Goal: Information Seeking & Learning: Check status

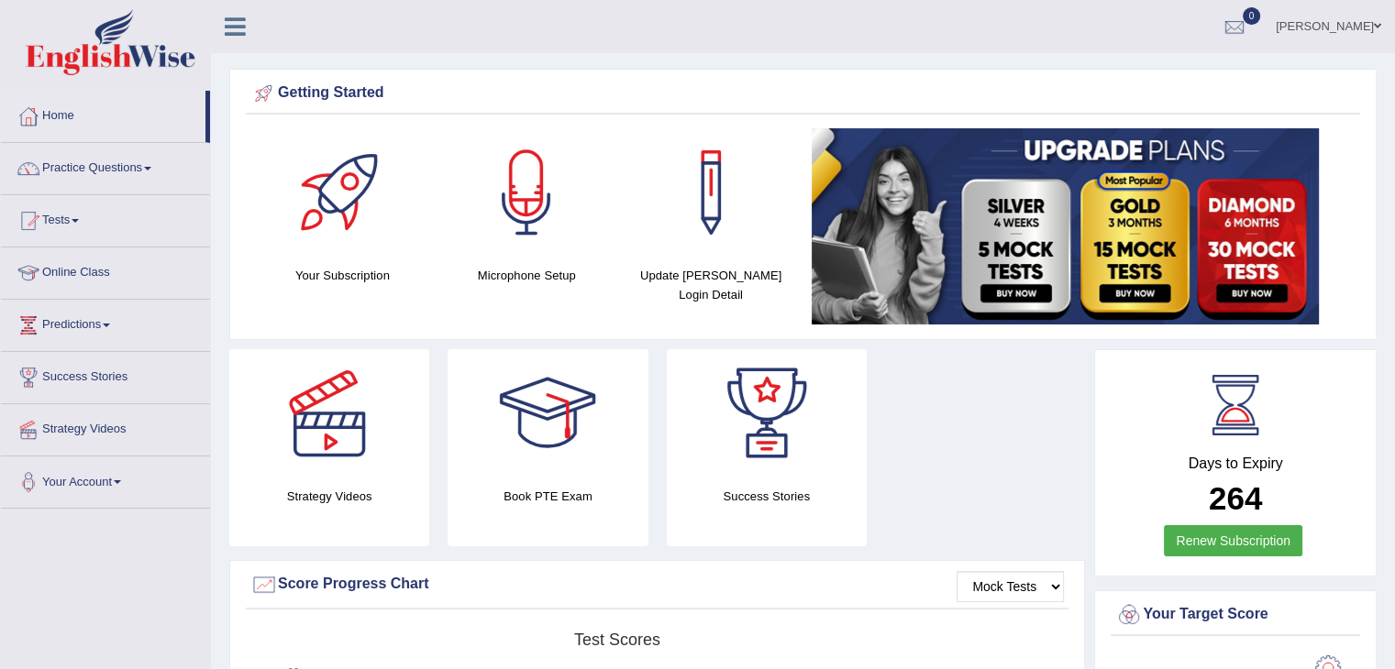
click at [77, 211] on link "Tests" at bounding box center [105, 218] width 209 height 46
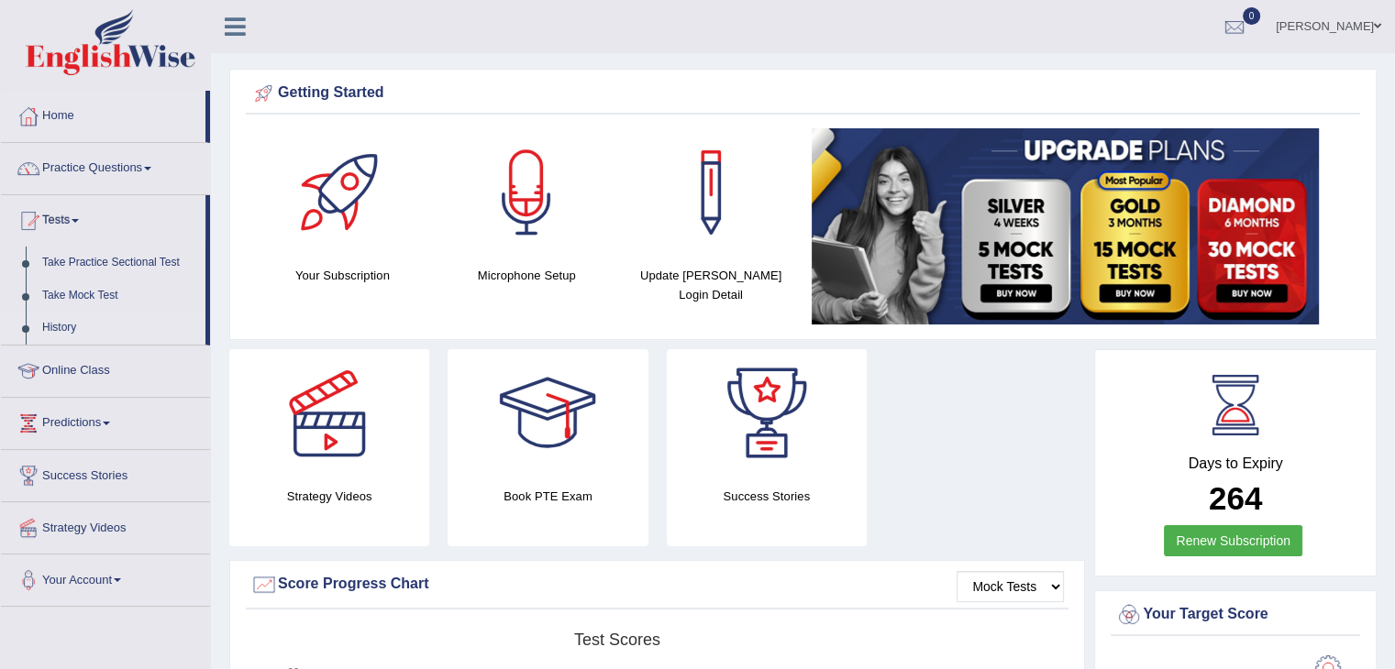
click at [91, 329] on link "History" at bounding box center [119, 328] width 171 height 33
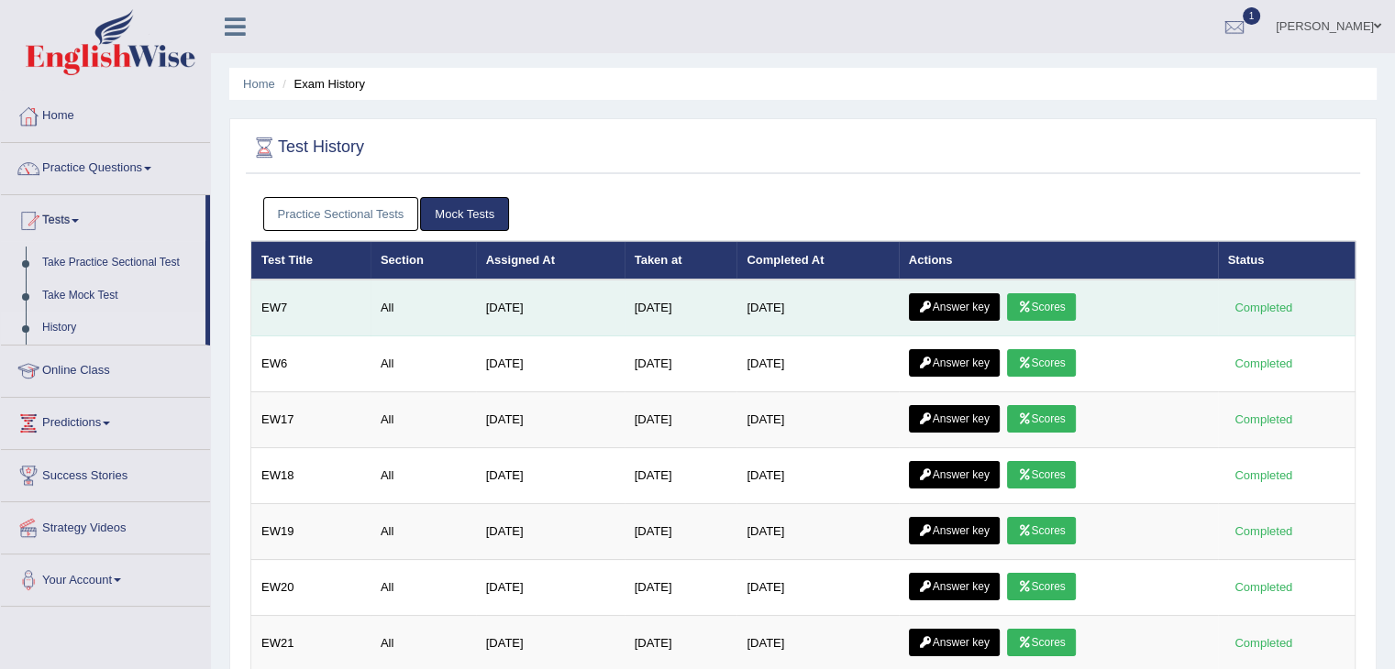
click at [1057, 304] on link "Scores" at bounding box center [1041, 307] width 68 height 28
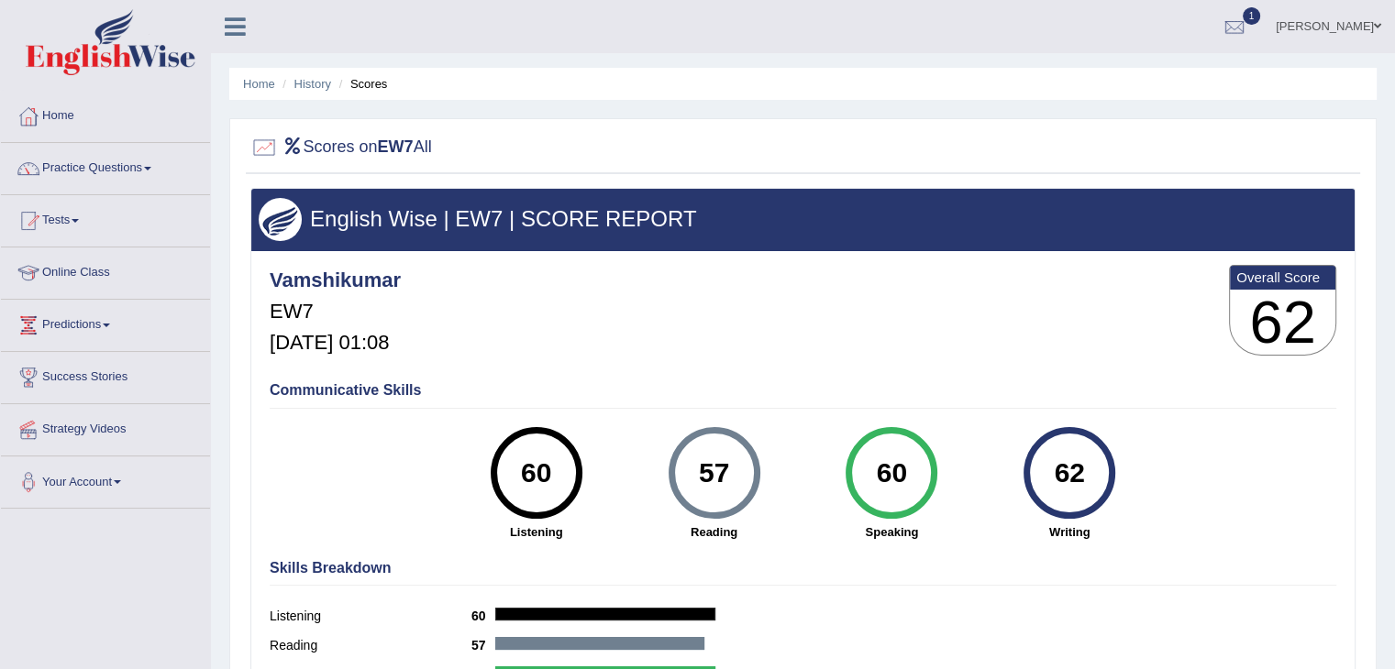
click at [1255, 25] on link "1" at bounding box center [1234, 24] width 55 height 48
click at [1161, 94] on span "Exam evaluated" at bounding box center [1124, 91] width 244 height 15
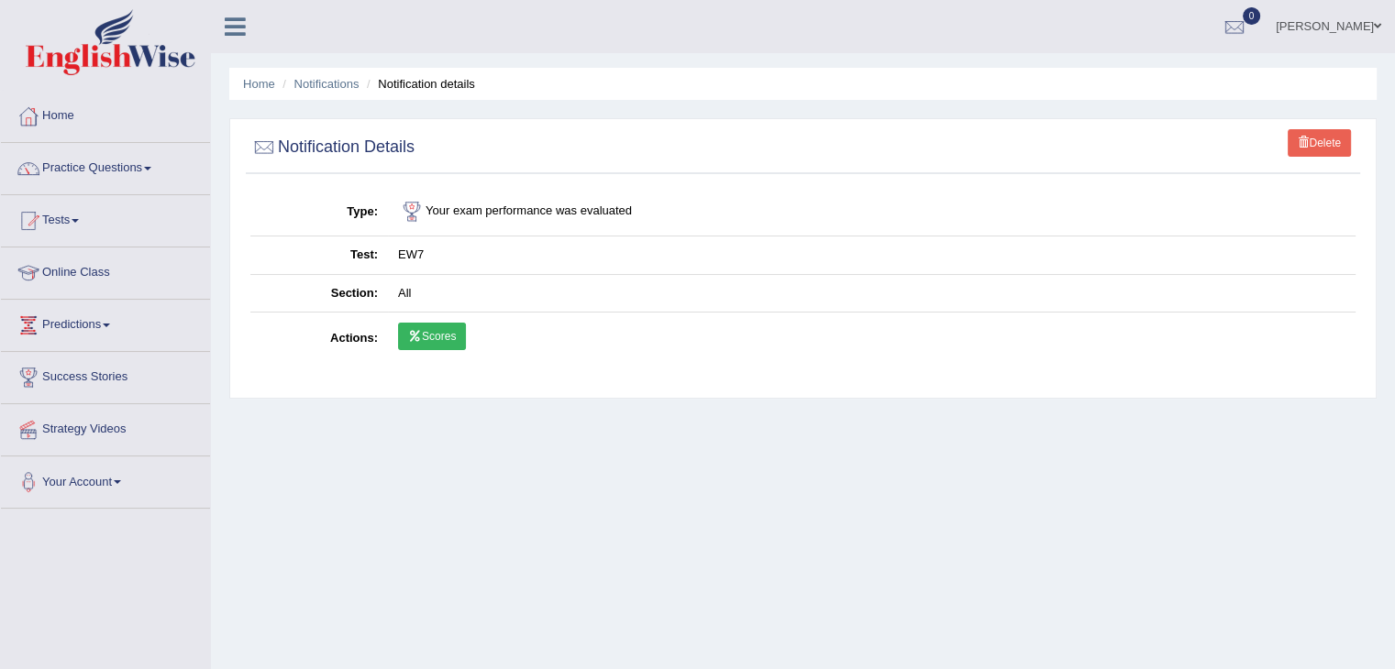
click at [436, 338] on link "Scores" at bounding box center [432, 337] width 68 height 28
click at [48, 114] on link "Home" at bounding box center [105, 114] width 209 height 46
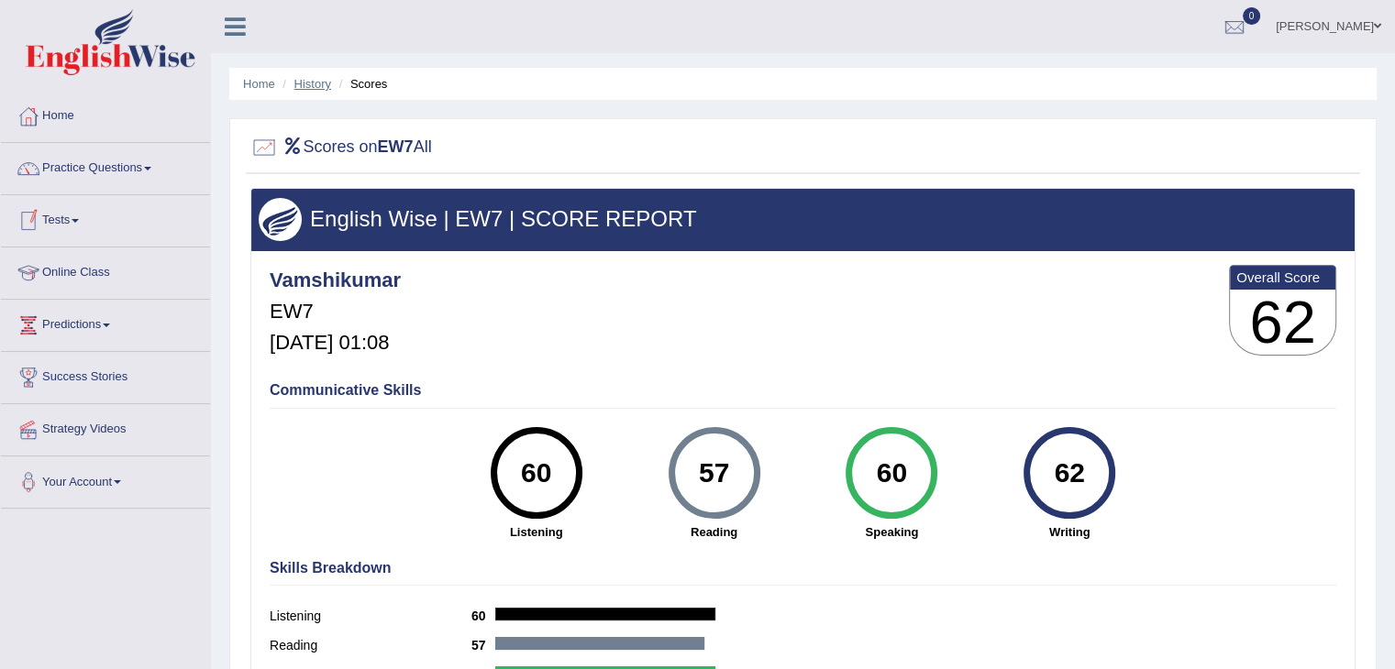
click at [319, 85] on link "History" at bounding box center [312, 84] width 37 height 14
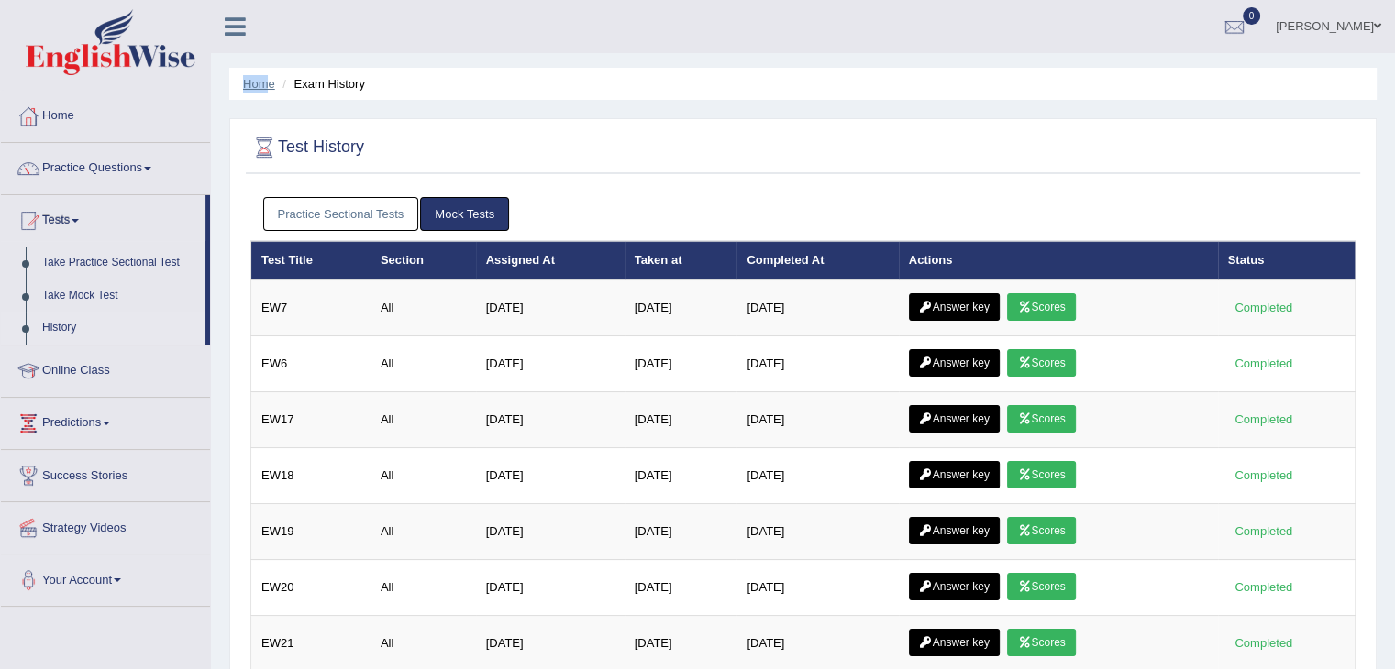
drag, startPoint x: 266, startPoint y: 72, endPoint x: 264, endPoint y: 84, distance: 12.1
click at [264, 84] on ul "Home Exam History" at bounding box center [802, 84] width 1147 height 32
click at [264, 84] on link "Home" at bounding box center [259, 84] width 32 height 14
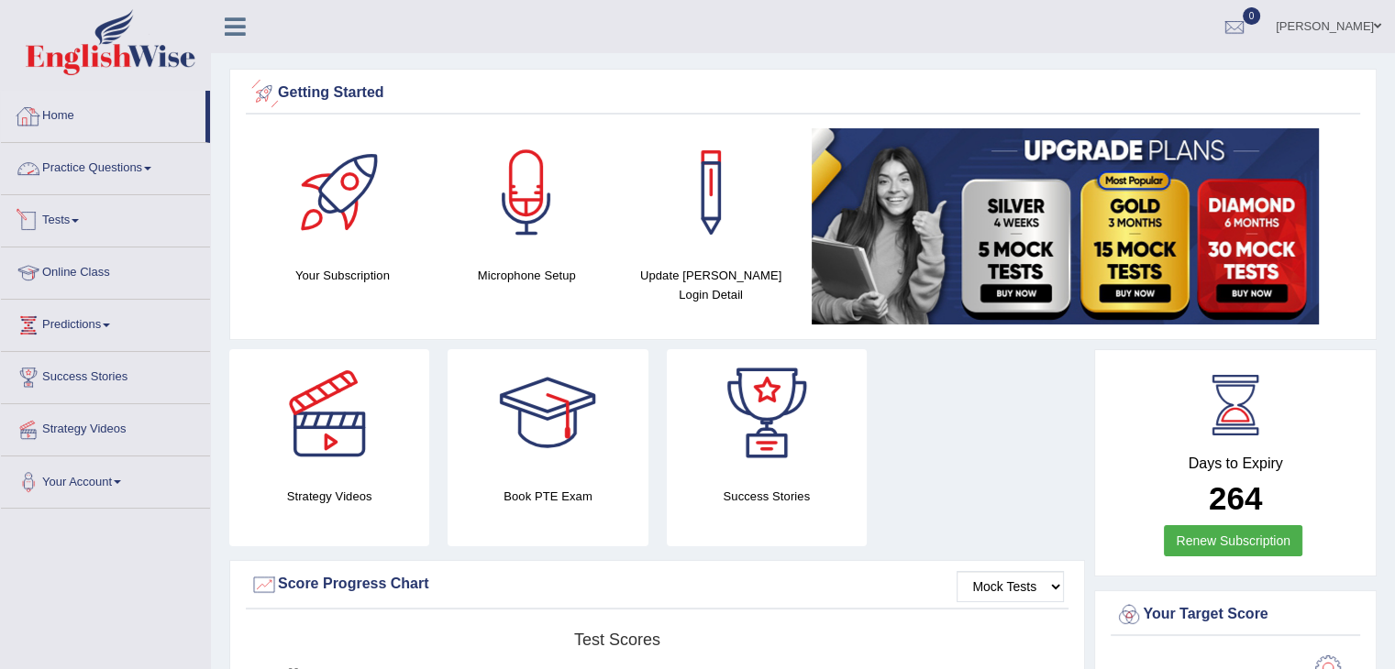
click at [116, 226] on link "Tests" at bounding box center [105, 218] width 209 height 46
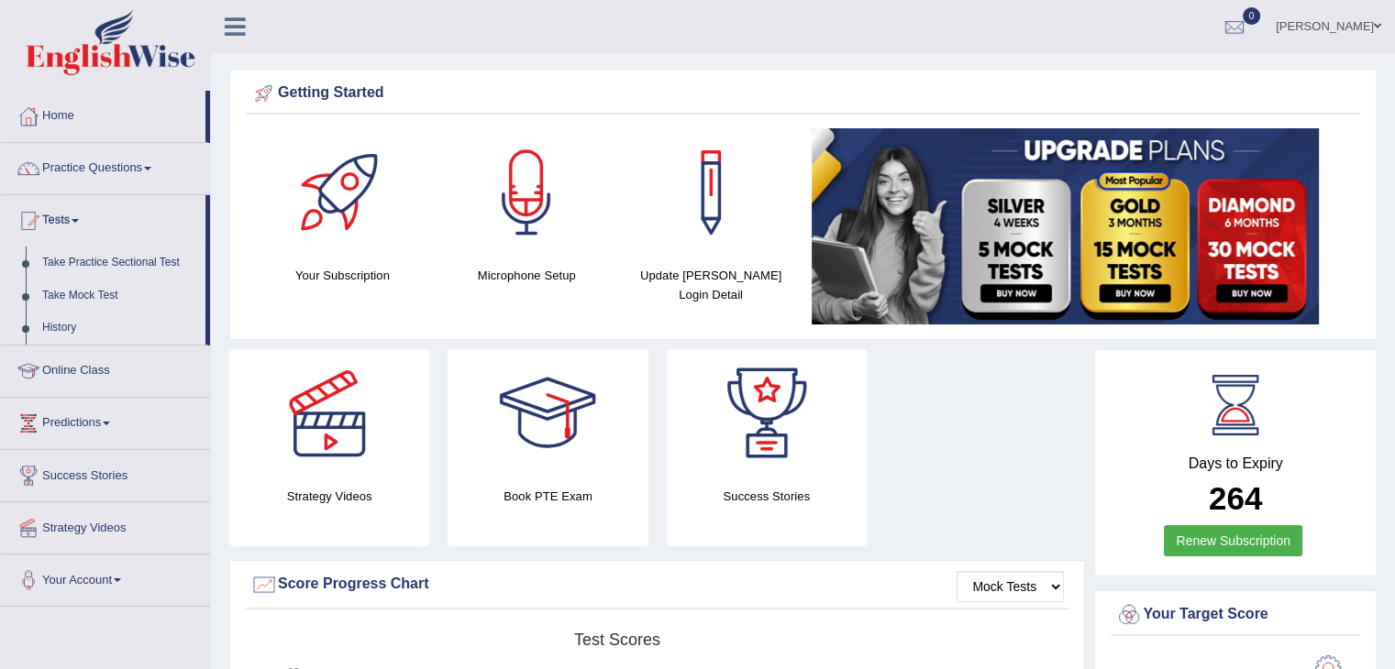
click at [104, 326] on link "History" at bounding box center [119, 328] width 171 height 33
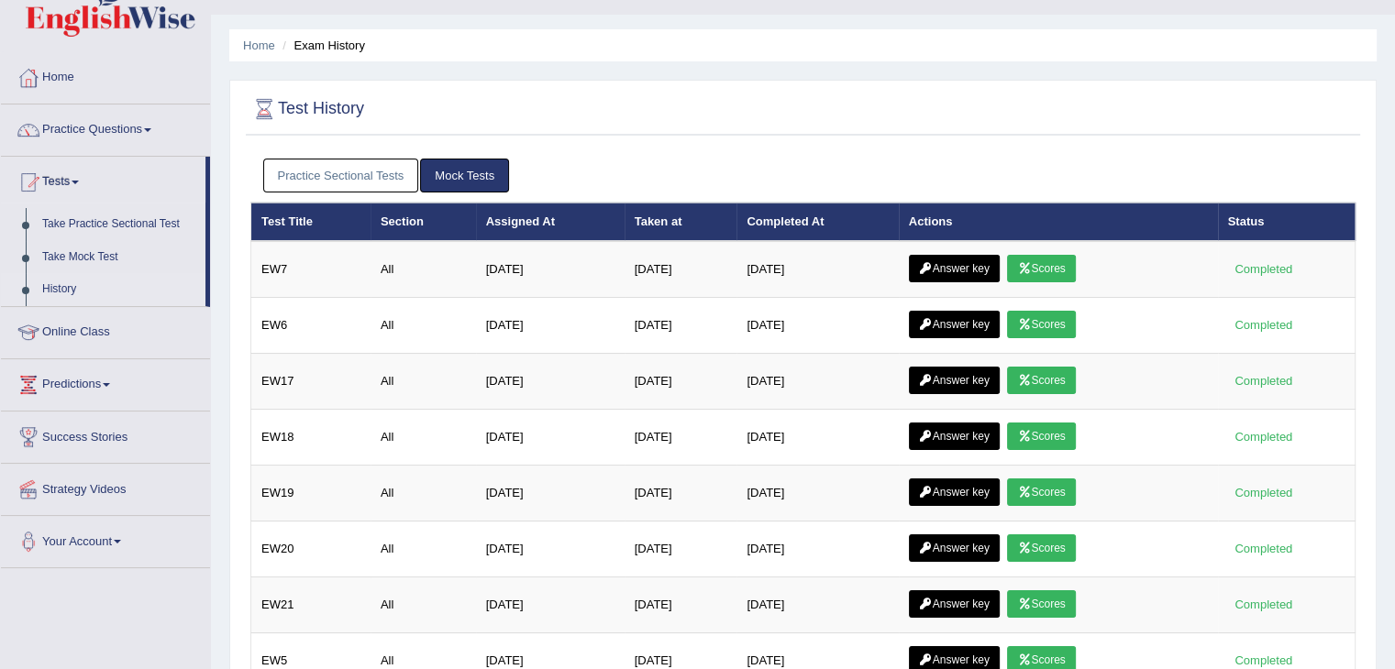
scroll to position [39, 0]
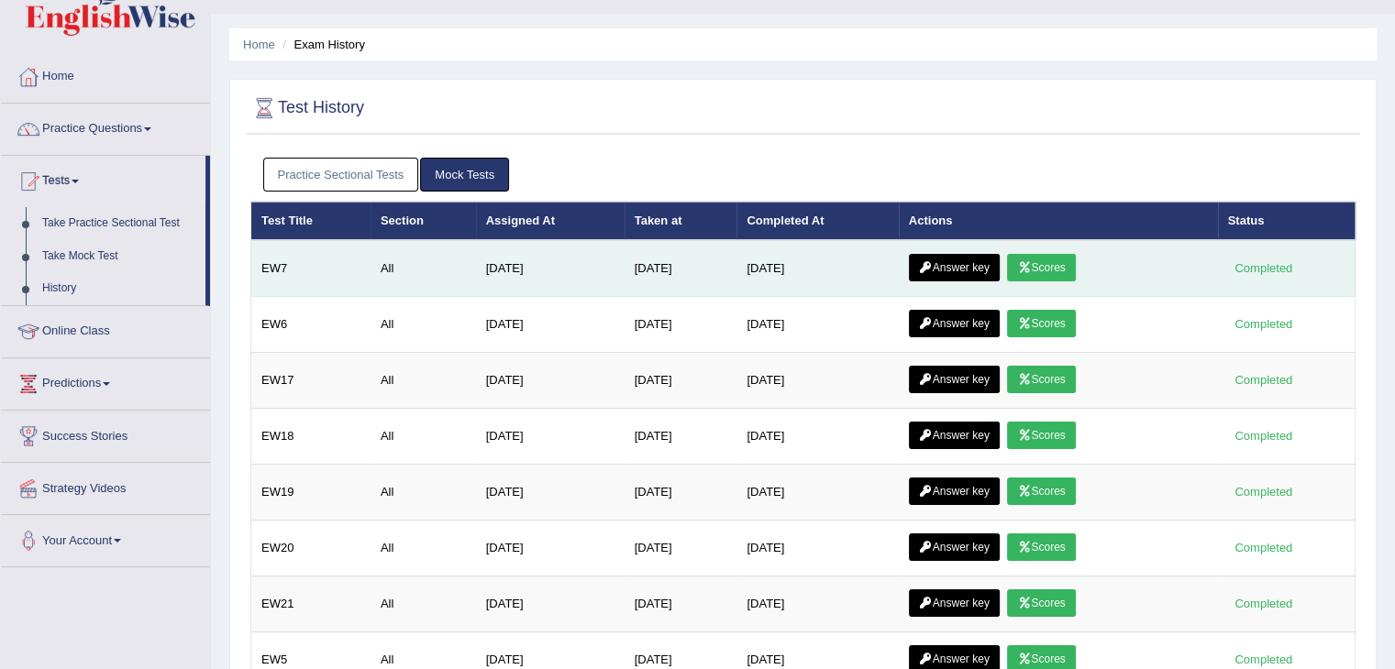
click at [944, 267] on link "Answer key" at bounding box center [954, 268] width 91 height 28
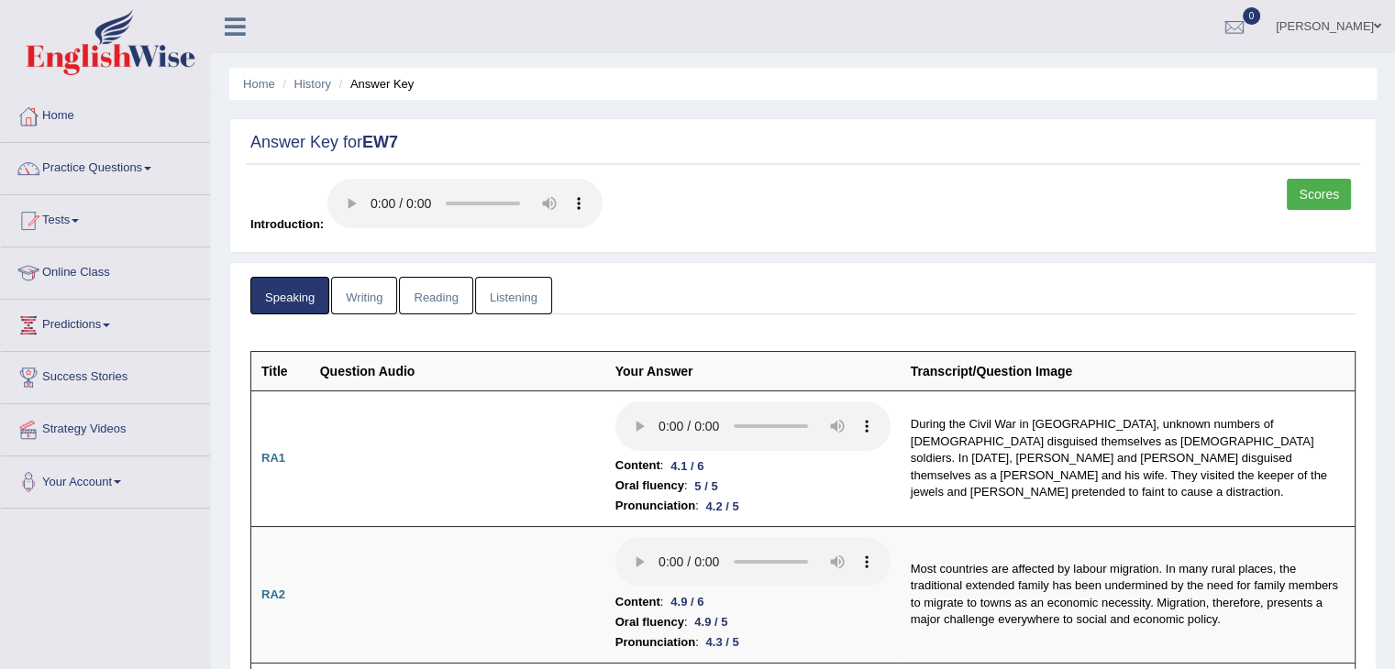
click at [1298, 191] on link "Scores" at bounding box center [1318, 194] width 64 height 31
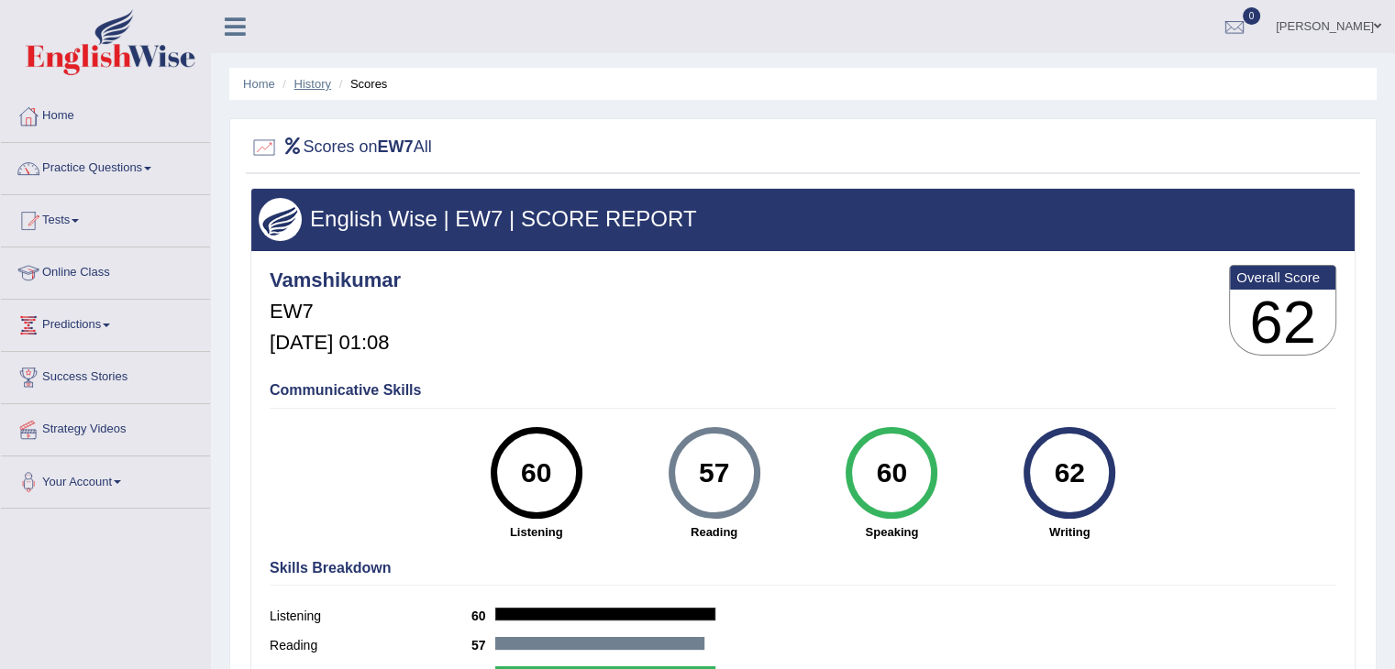
click at [312, 81] on link "History" at bounding box center [312, 84] width 37 height 14
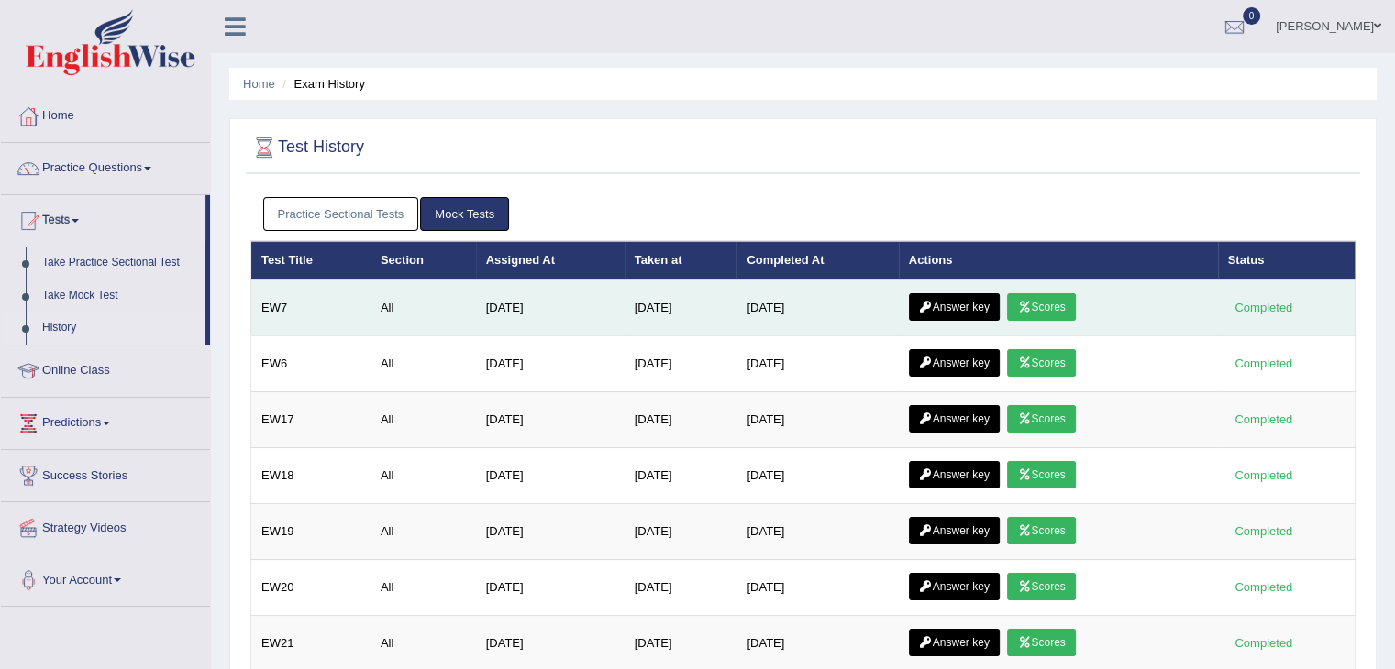
click at [962, 312] on link "Answer key" at bounding box center [954, 307] width 91 height 28
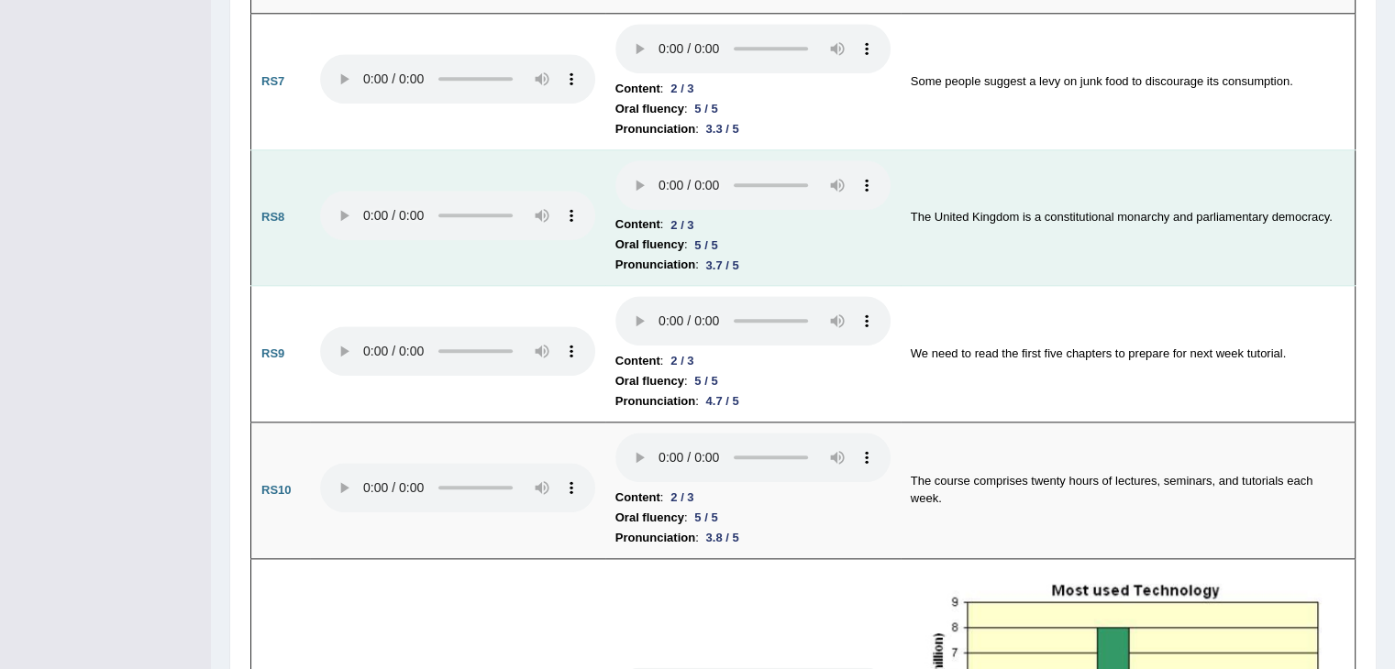
scroll to position [2013, 0]
click at [632, 350] on b "Content" at bounding box center [637, 360] width 45 height 20
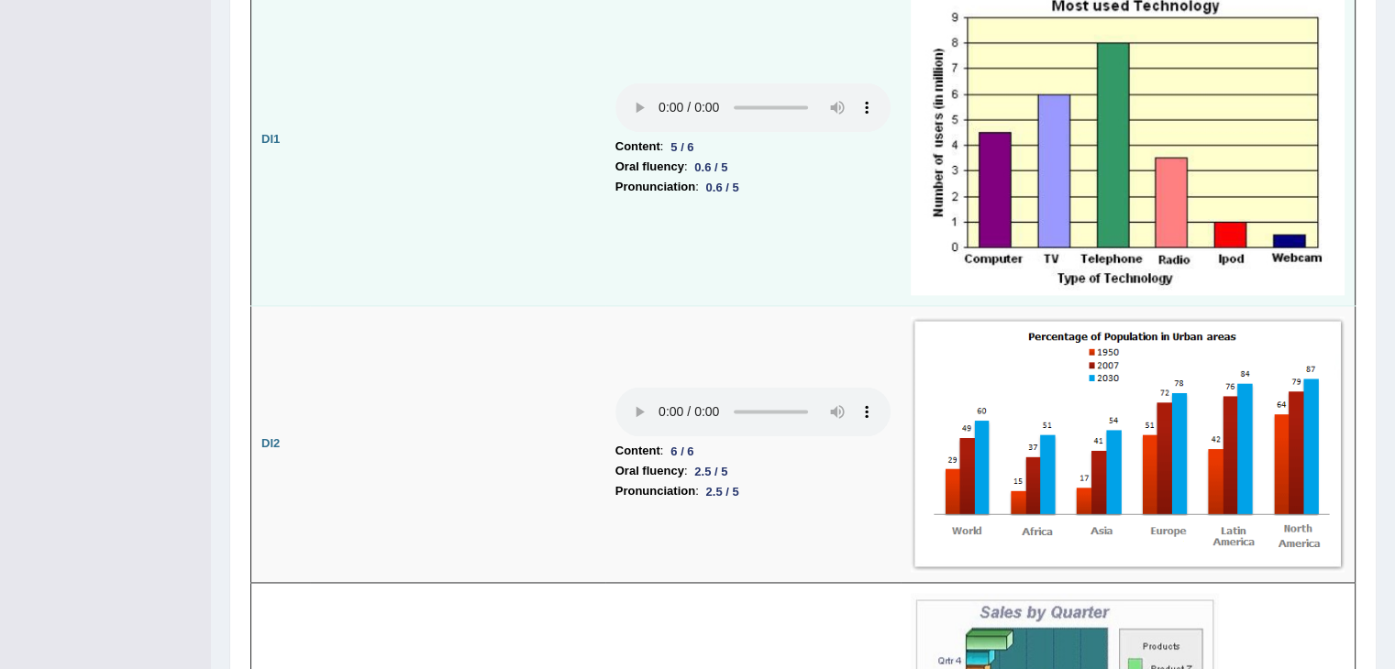
scroll to position [2597, 0]
click at [846, 157] on li "Oral fluency : 0.6 / 5" at bounding box center [752, 167] width 275 height 20
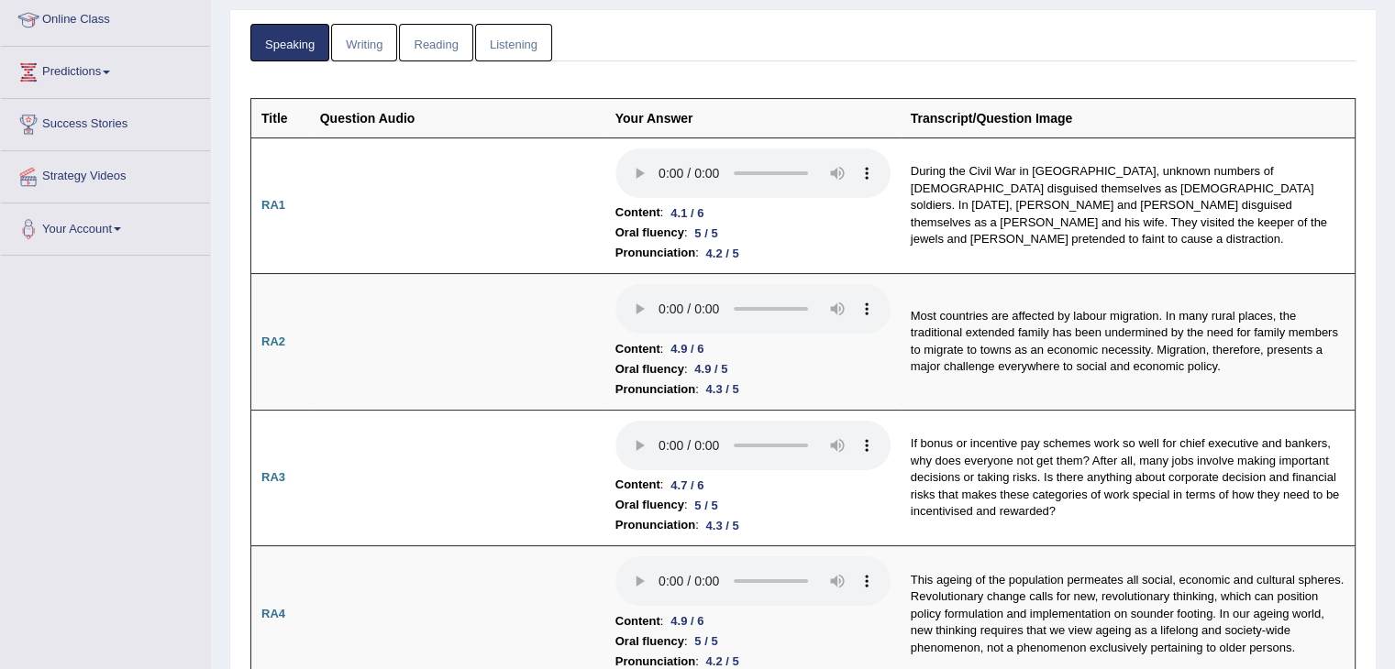
scroll to position [0, 0]
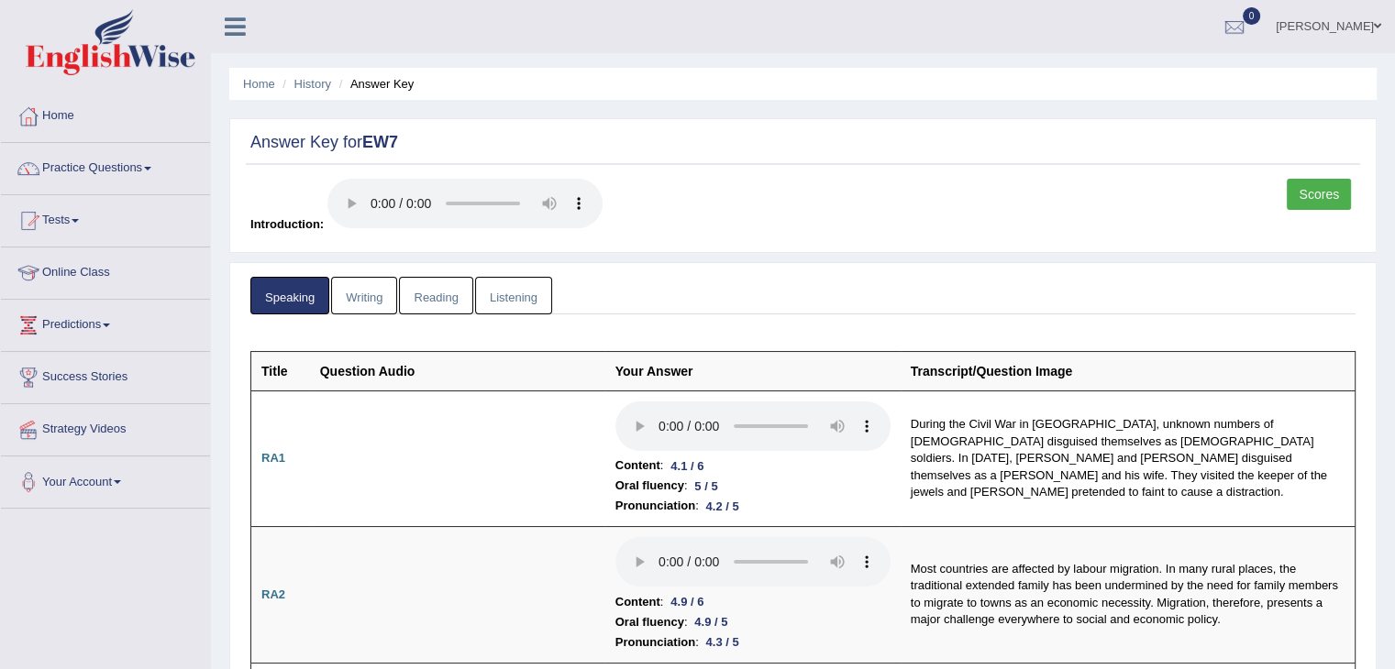
click at [375, 288] on link "Writing" at bounding box center [364, 296] width 66 height 38
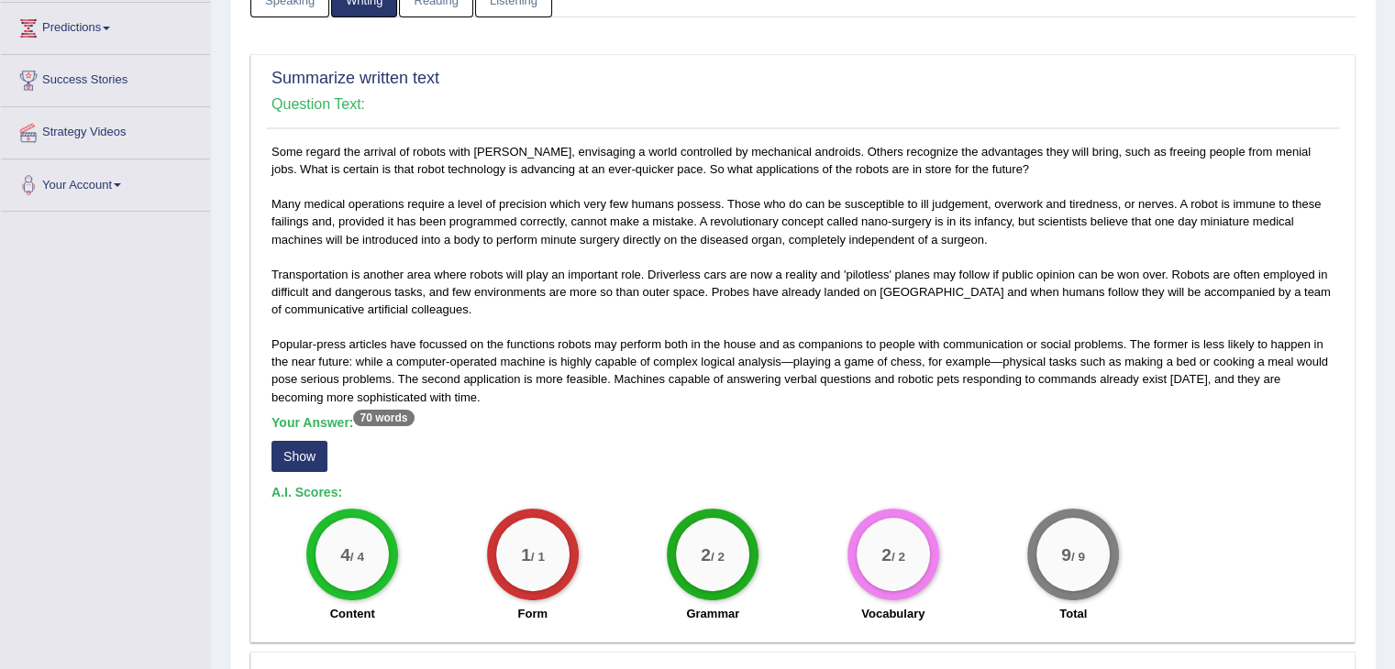
scroll to position [312, 0]
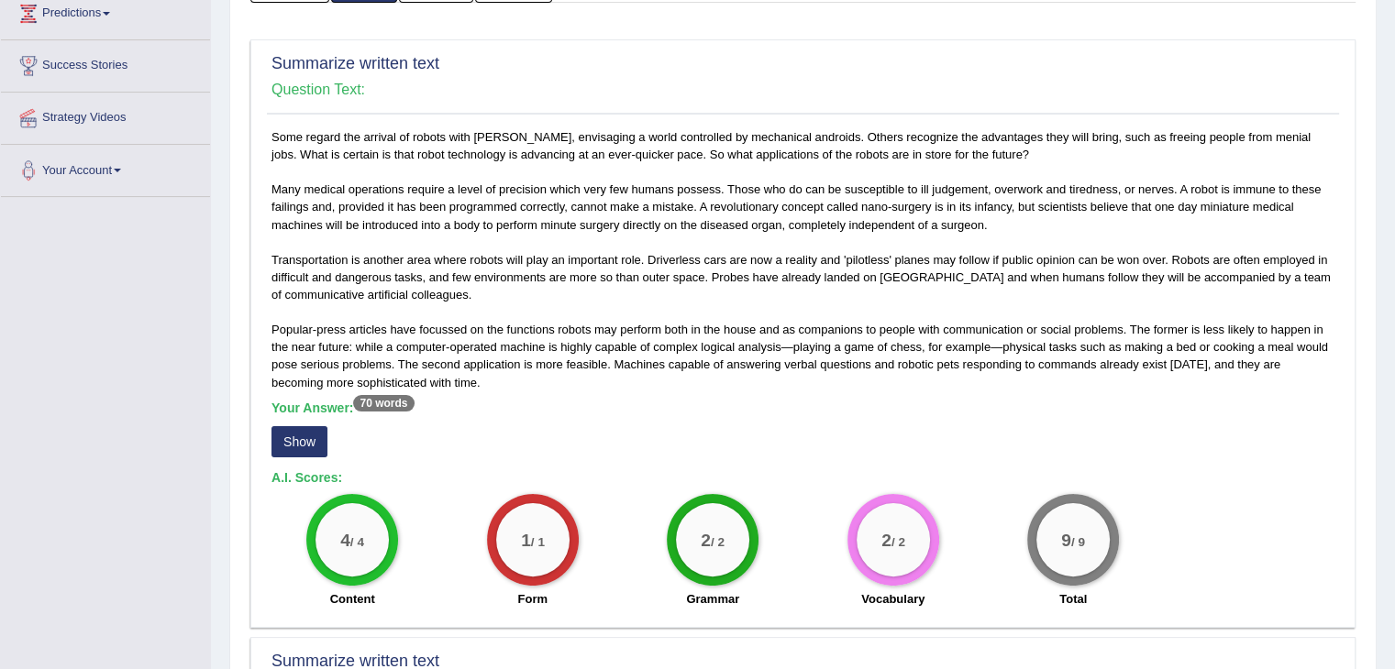
click at [293, 449] on button "Show" at bounding box center [299, 441] width 56 height 31
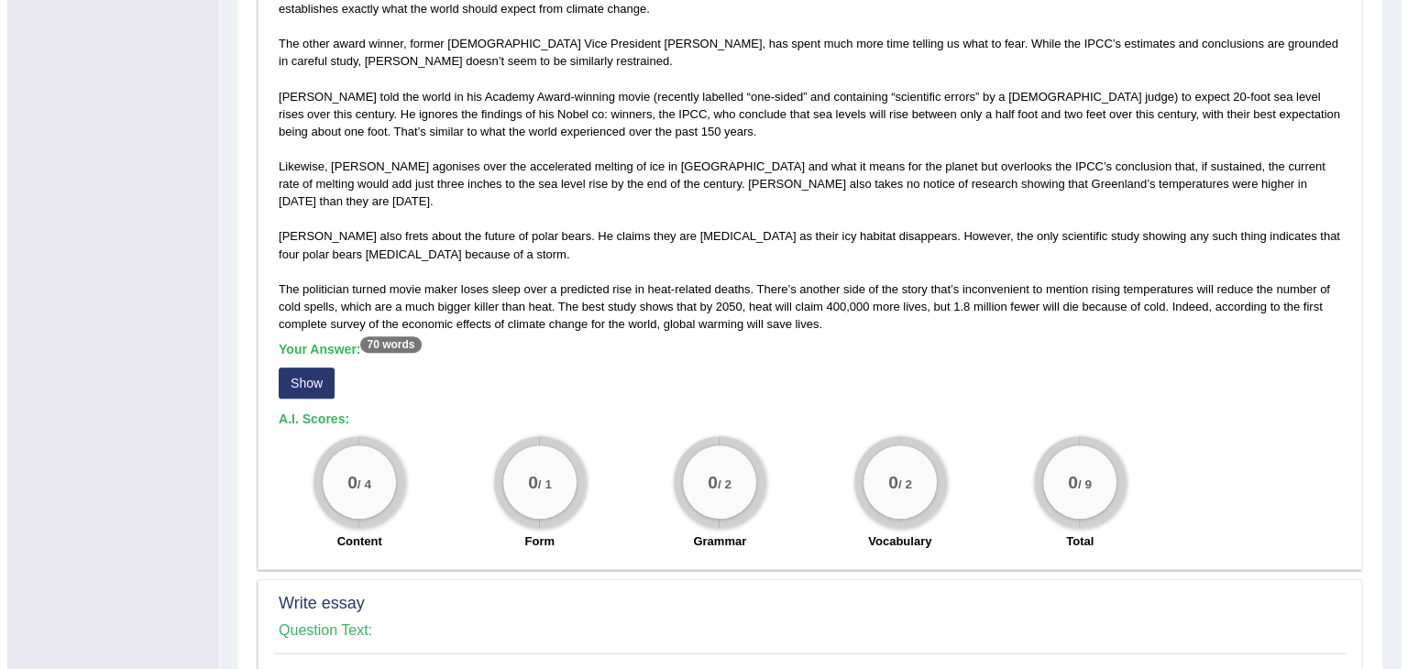
scroll to position [1082, 0]
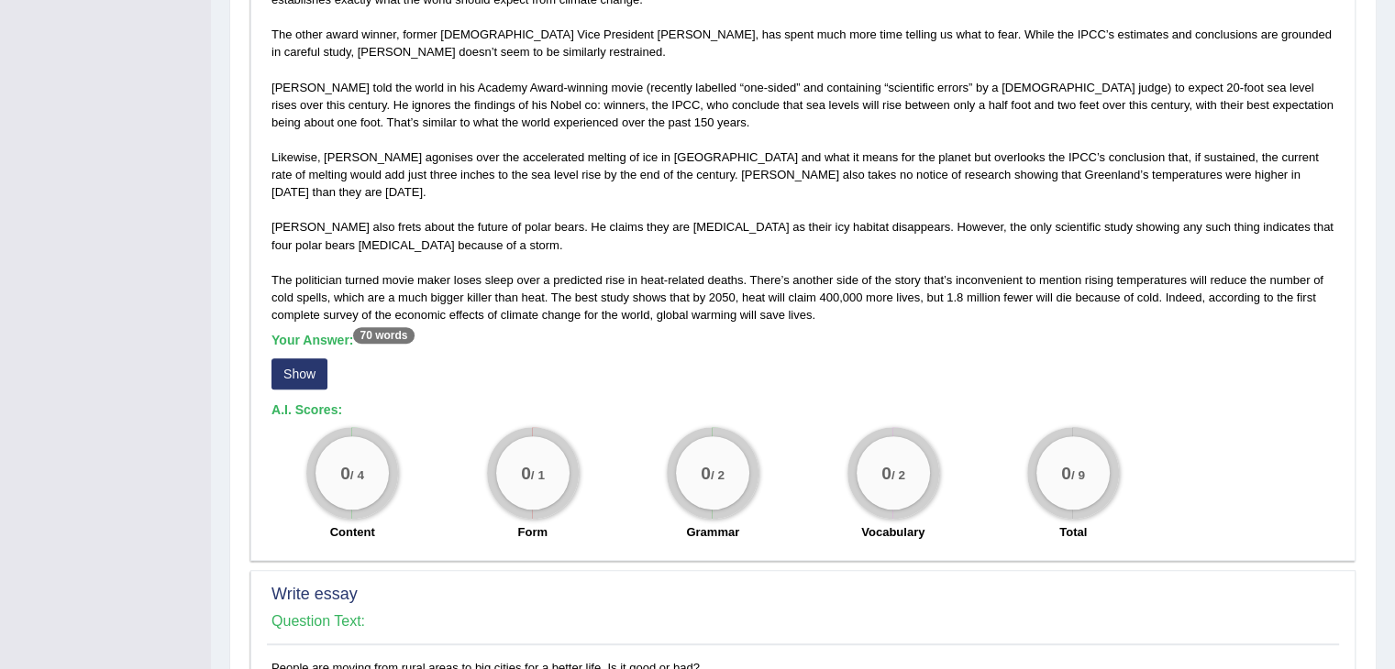
click at [291, 359] on button "Show" at bounding box center [299, 374] width 56 height 31
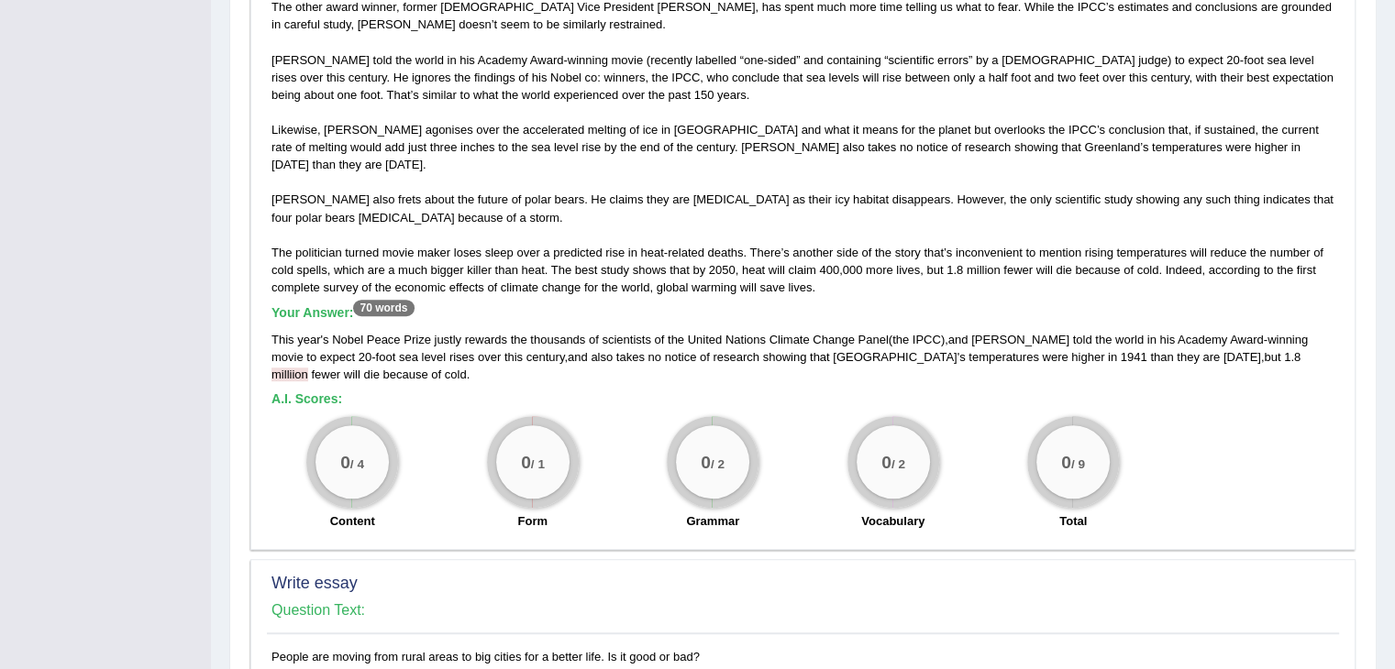
scroll to position [1115, 0]
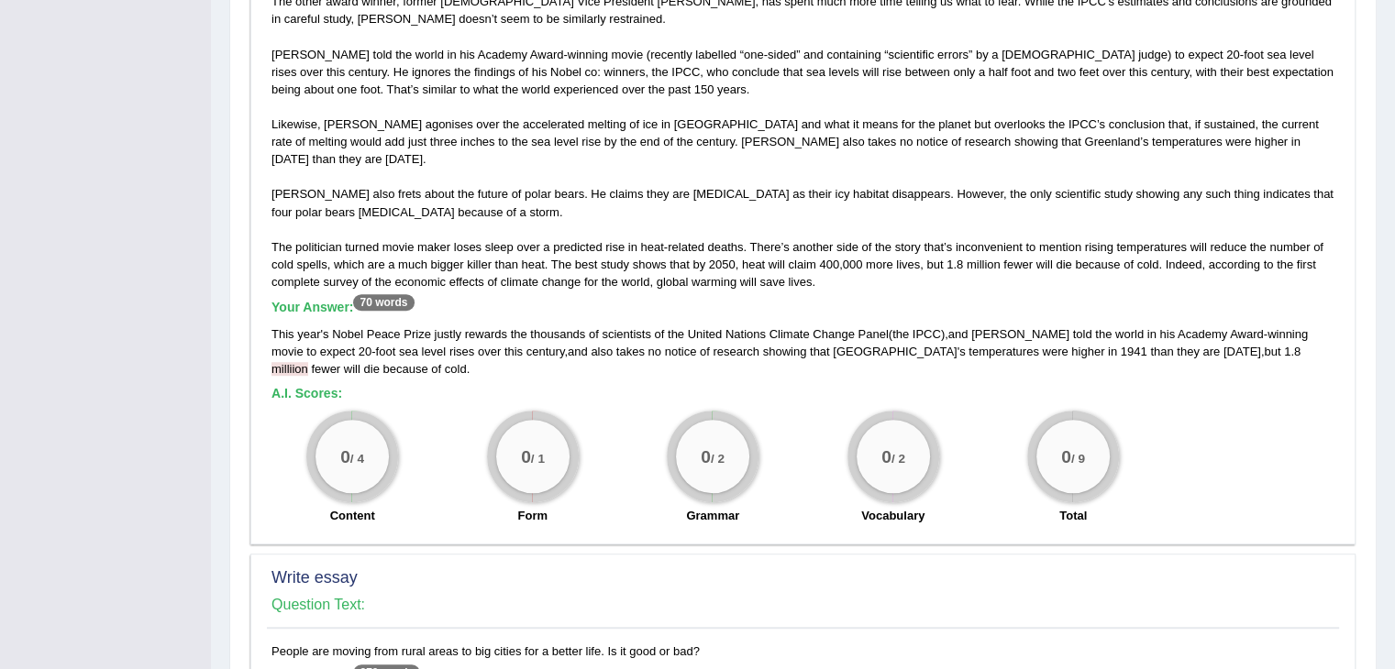
click at [308, 362] on span "milliion" at bounding box center [289, 369] width 37 height 14
click at [1159, 338] on div "This year ' s Nobel Peace Prize justly rewards the thousands of scientists of t…" at bounding box center [802, 352] width 1063 height 52
click at [308, 362] on span "milliion" at bounding box center [289, 369] width 37 height 14
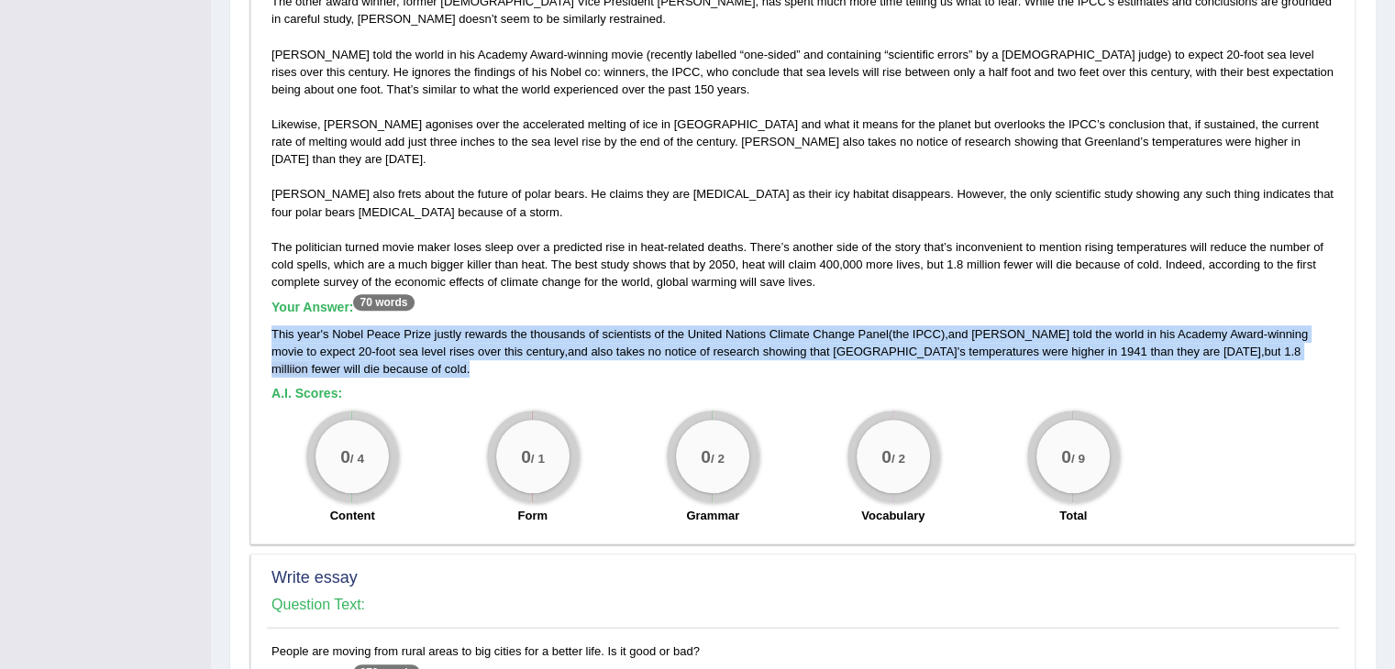
click at [308, 362] on span "milliion" at bounding box center [289, 369] width 37 height 14
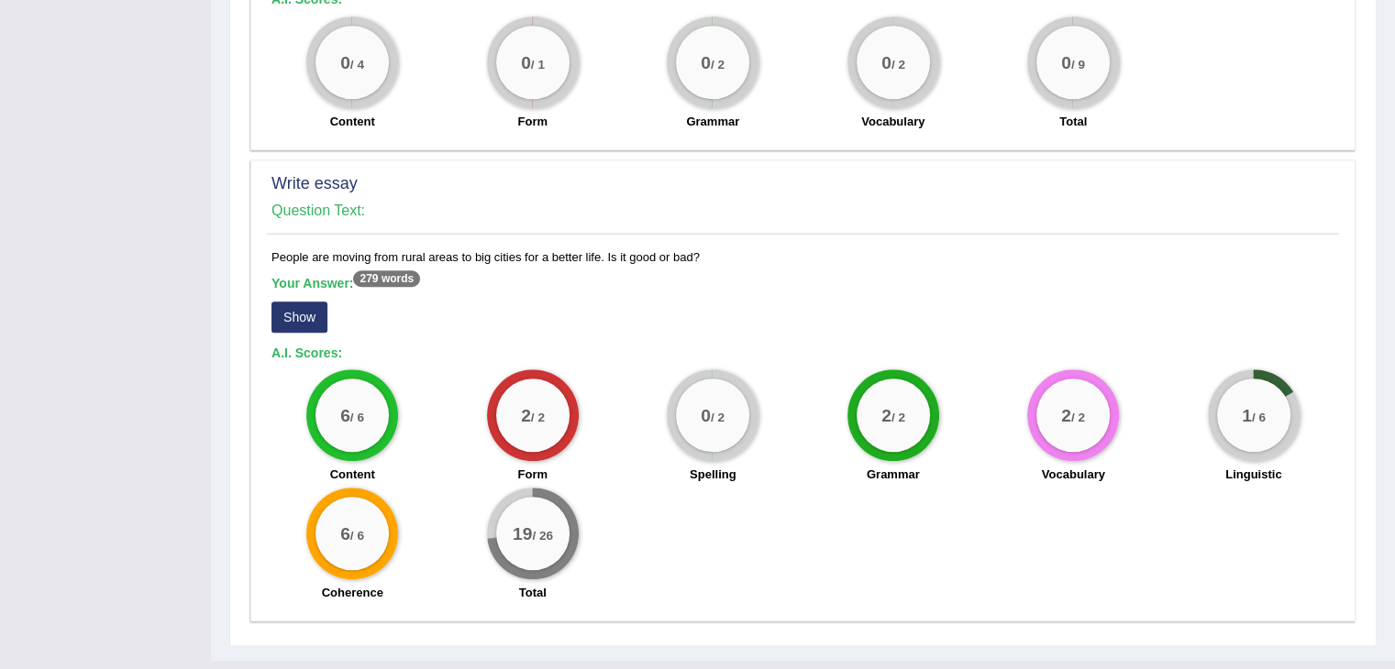
scroll to position [1510, 0]
click at [296, 301] on button "Show" at bounding box center [299, 316] width 56 height 31
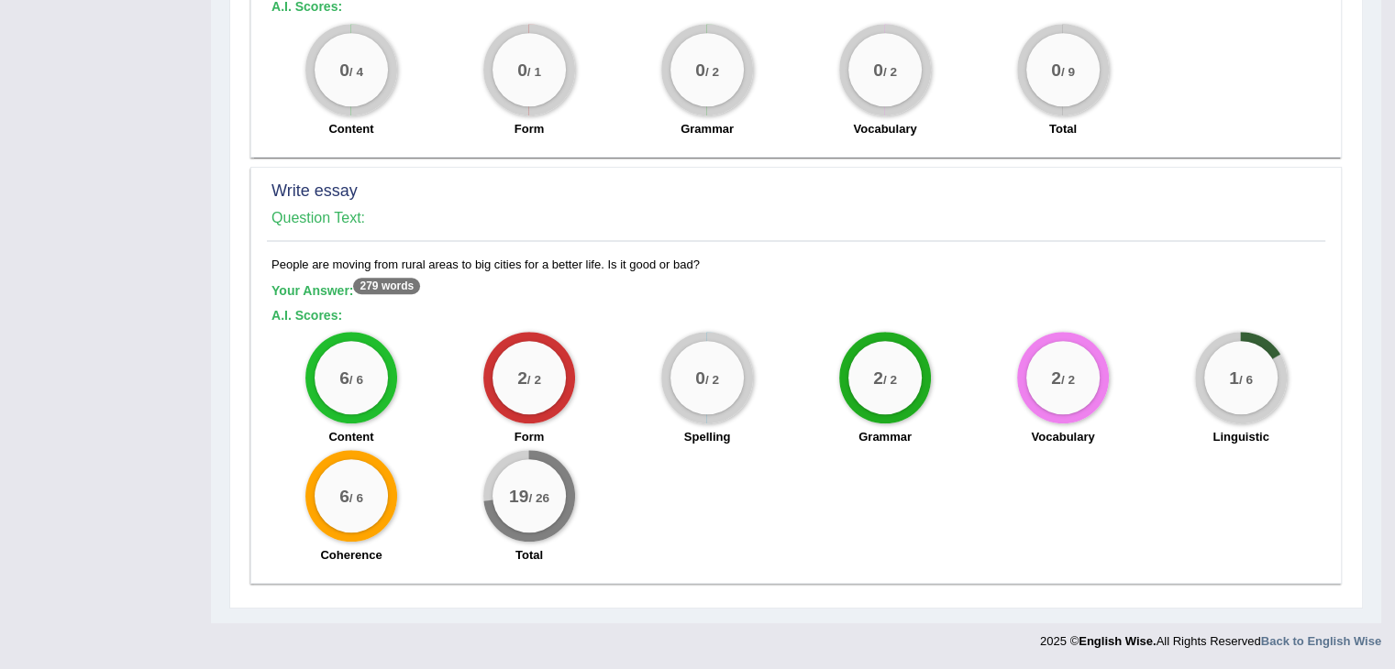
scroll to position [1483, 0]
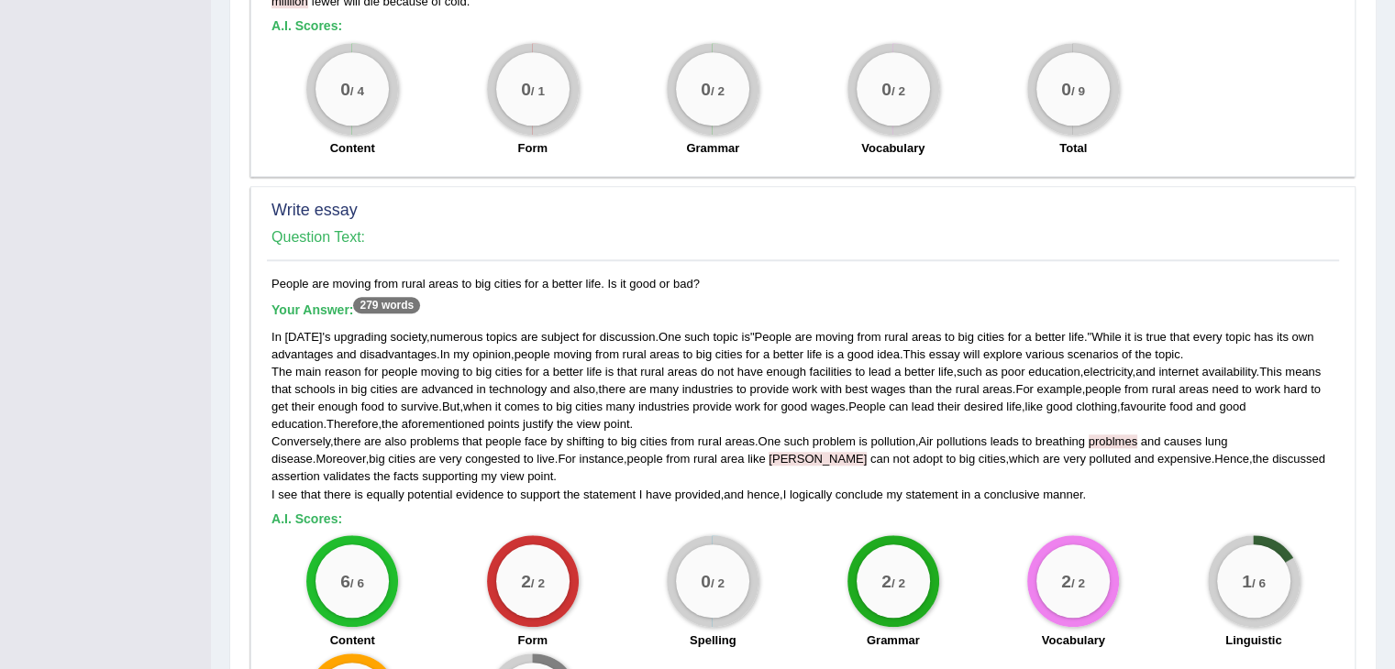
click at [774, 452] on span "devarakonda" at bounding box center [817, 459] width 98 height 14
click at [768, 452] on span "devarakonda" at bounding box center [817, 459] width 98 height 14
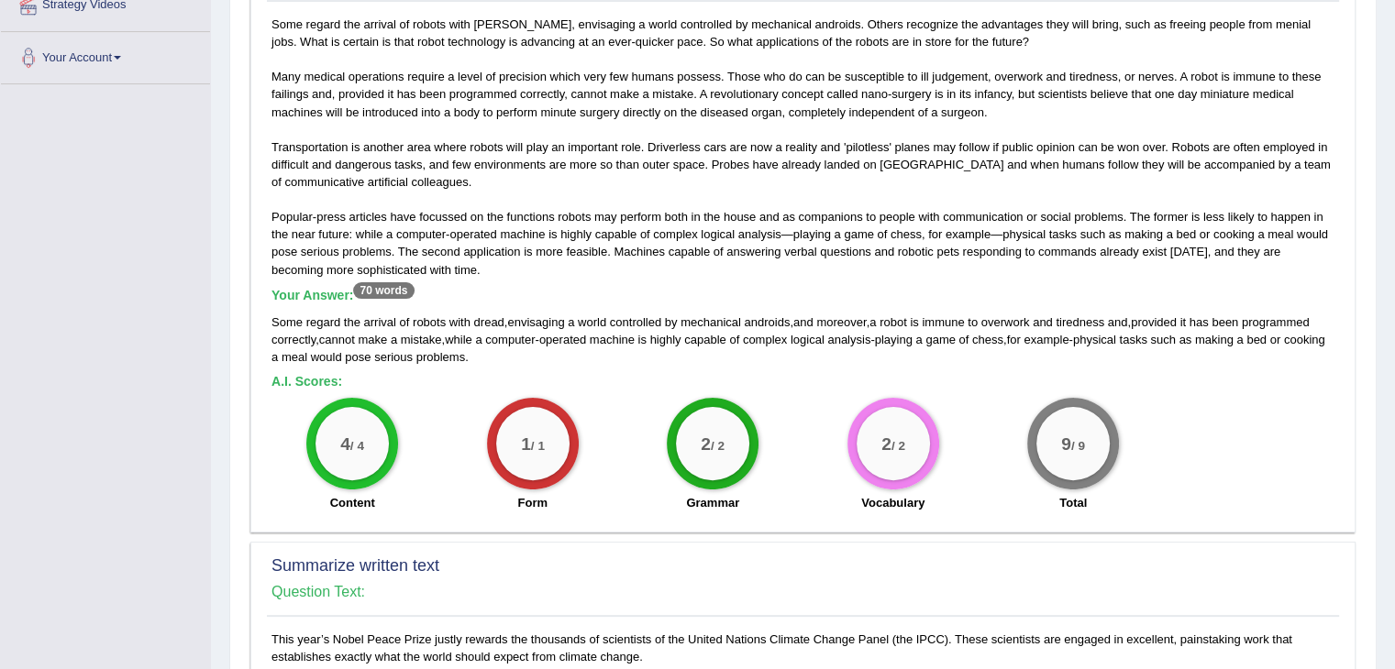
scroll to position [0, 0]
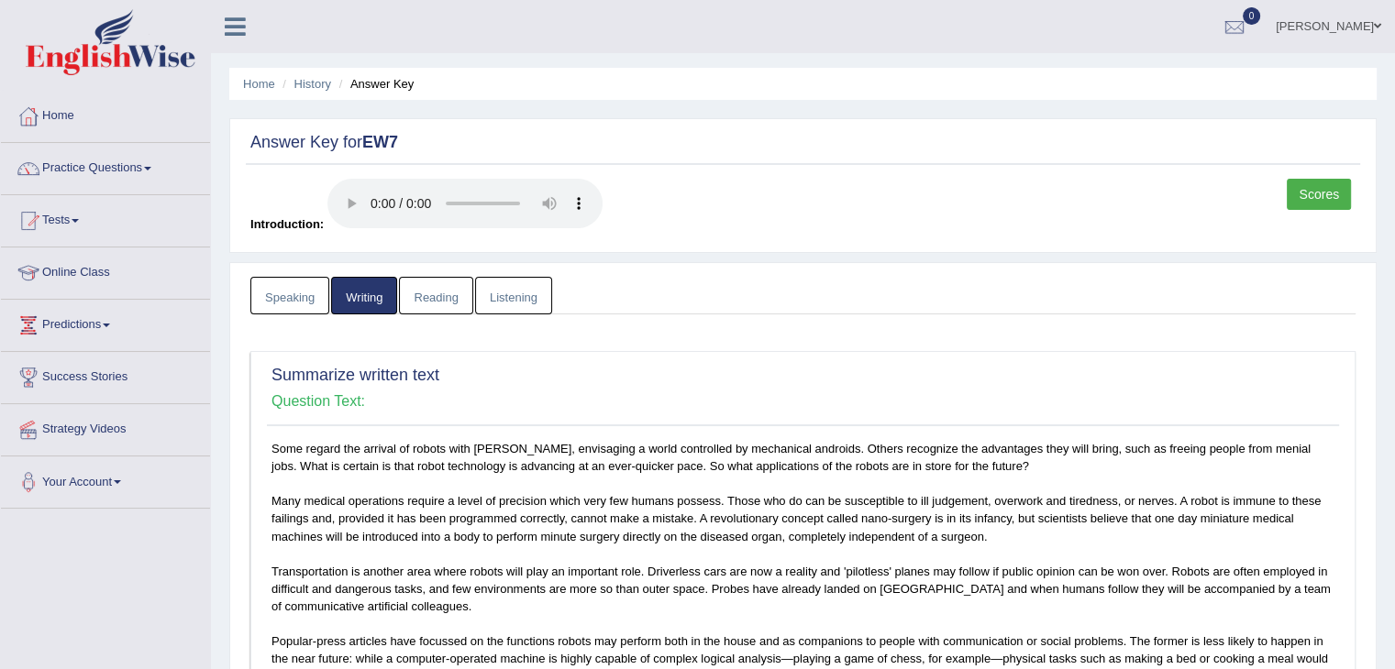
click at [436, 304] on link "Reading" at bounding box center [435, 296] width 73 height 38
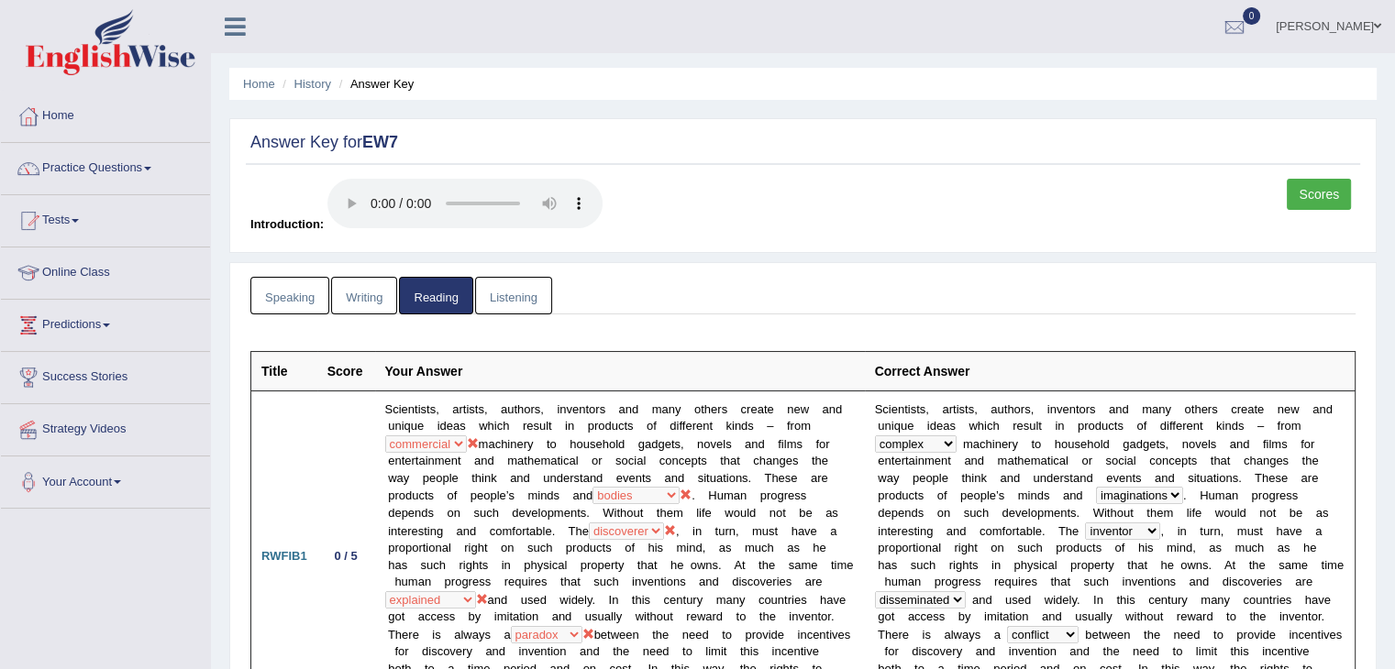
click at [496, 309] on link "Listening" at bounding box center [513, 296] width 77 height 38
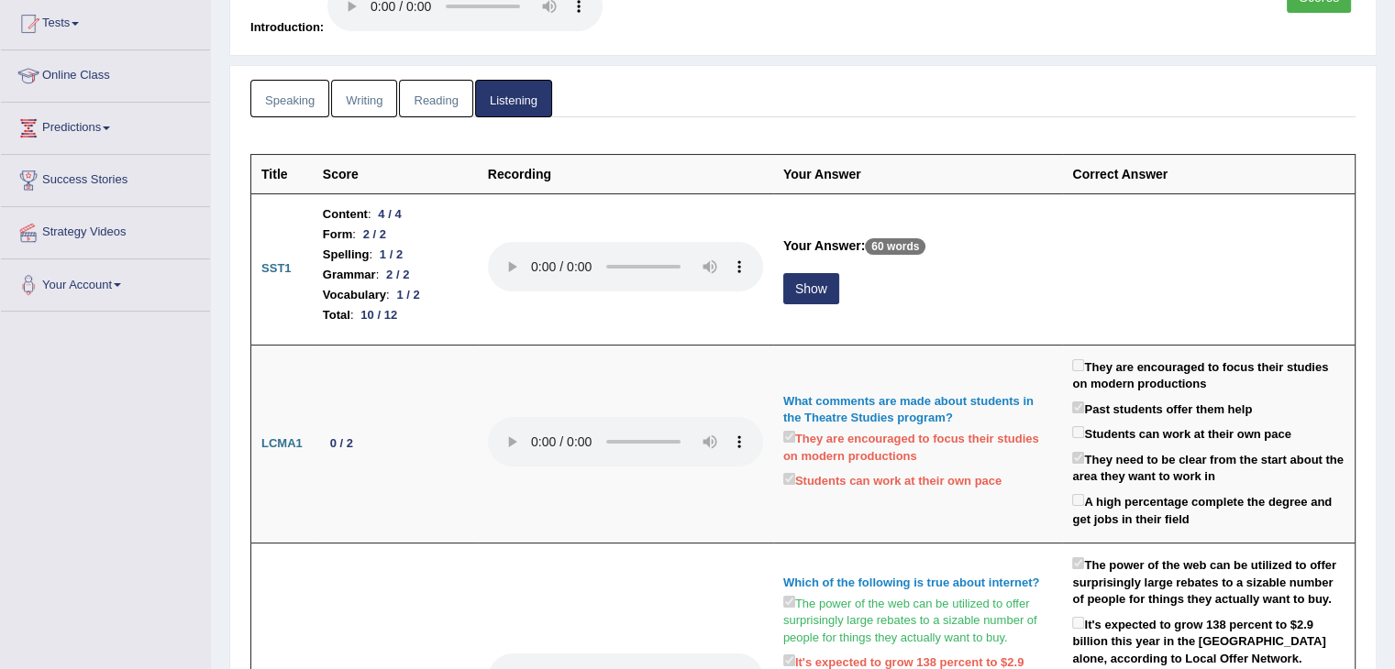
scroll to position [209, 0]
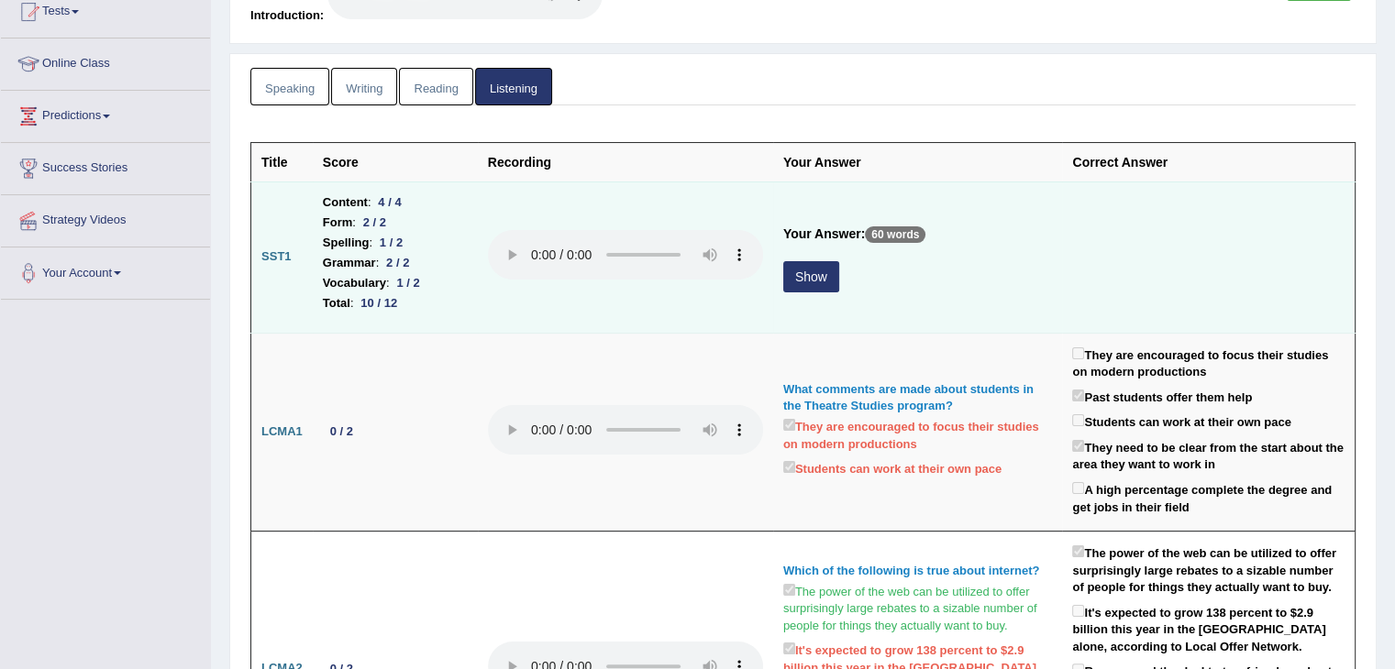
click at [811, 280] on button "Show" at bounding box center [811, 276] width 56 height 31
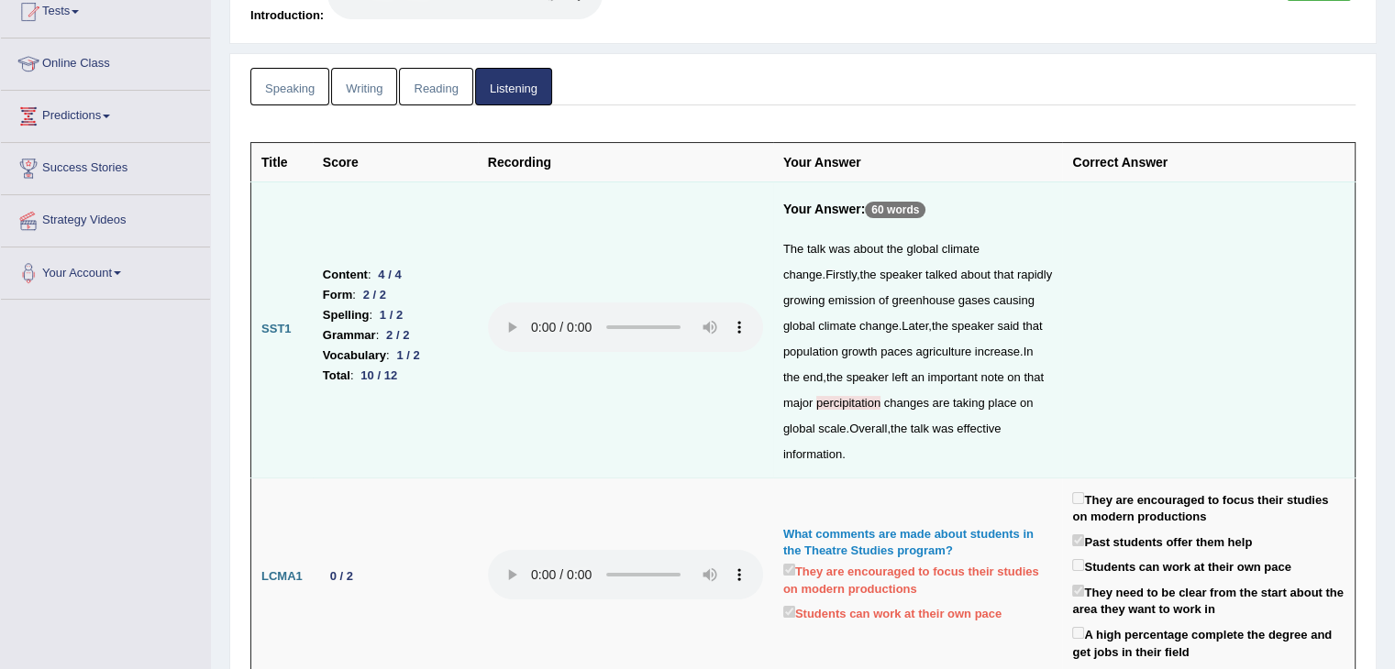
click at [853, 401] on span "percipitation" at bounding box center [848, 403] width 64 height 14
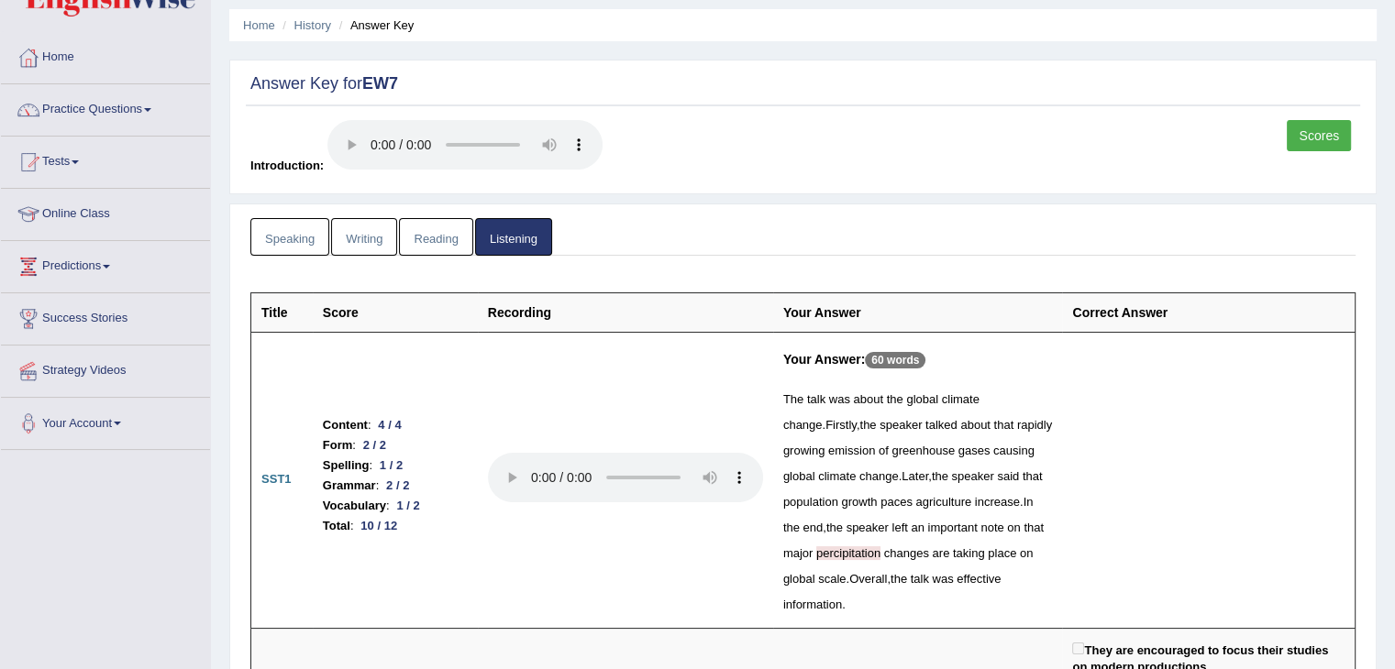
scroll to position [0, 0]
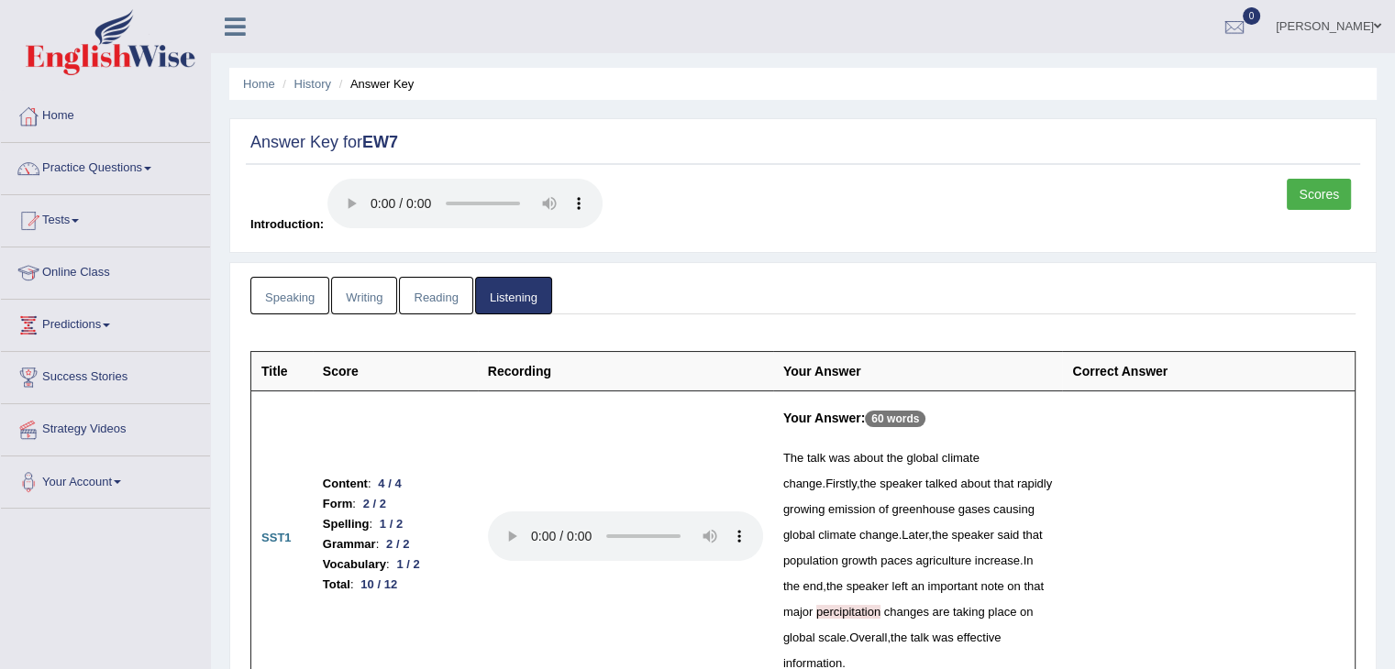
click at [1319, 186] on link "Scores" at bounding box center [1318, 194] width 64 height 31
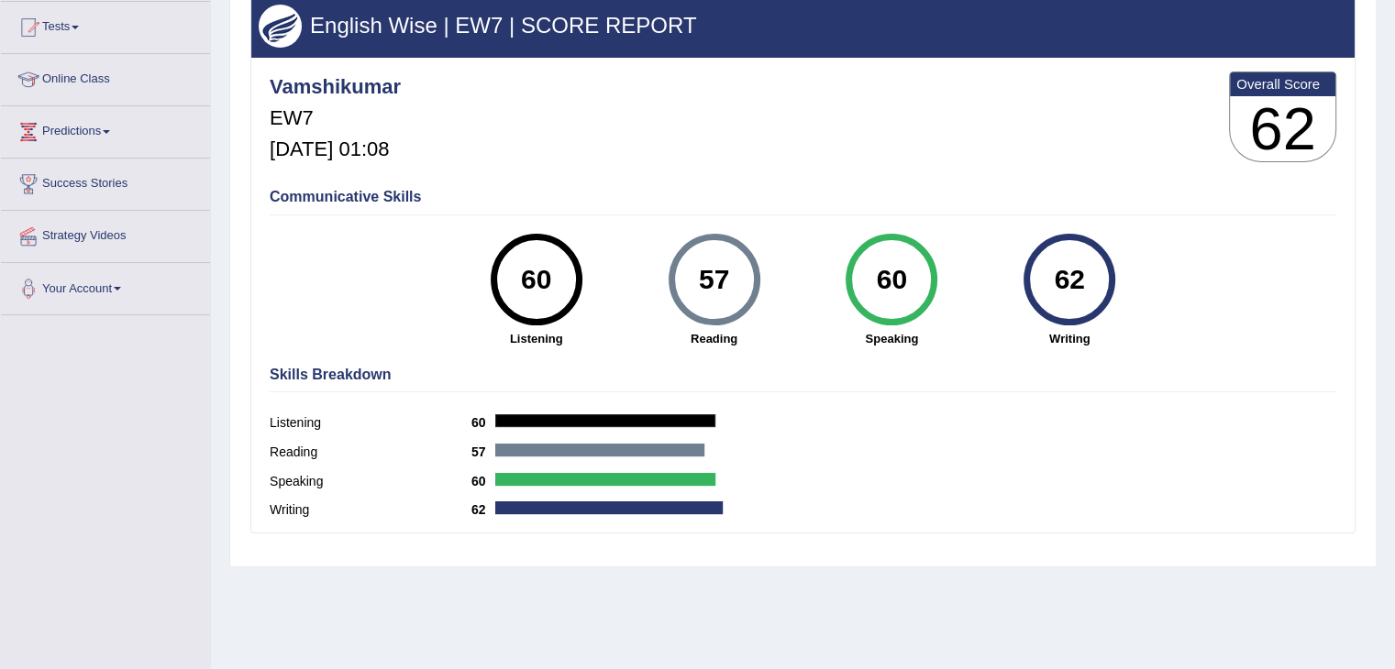
scroll to position [192, 0]
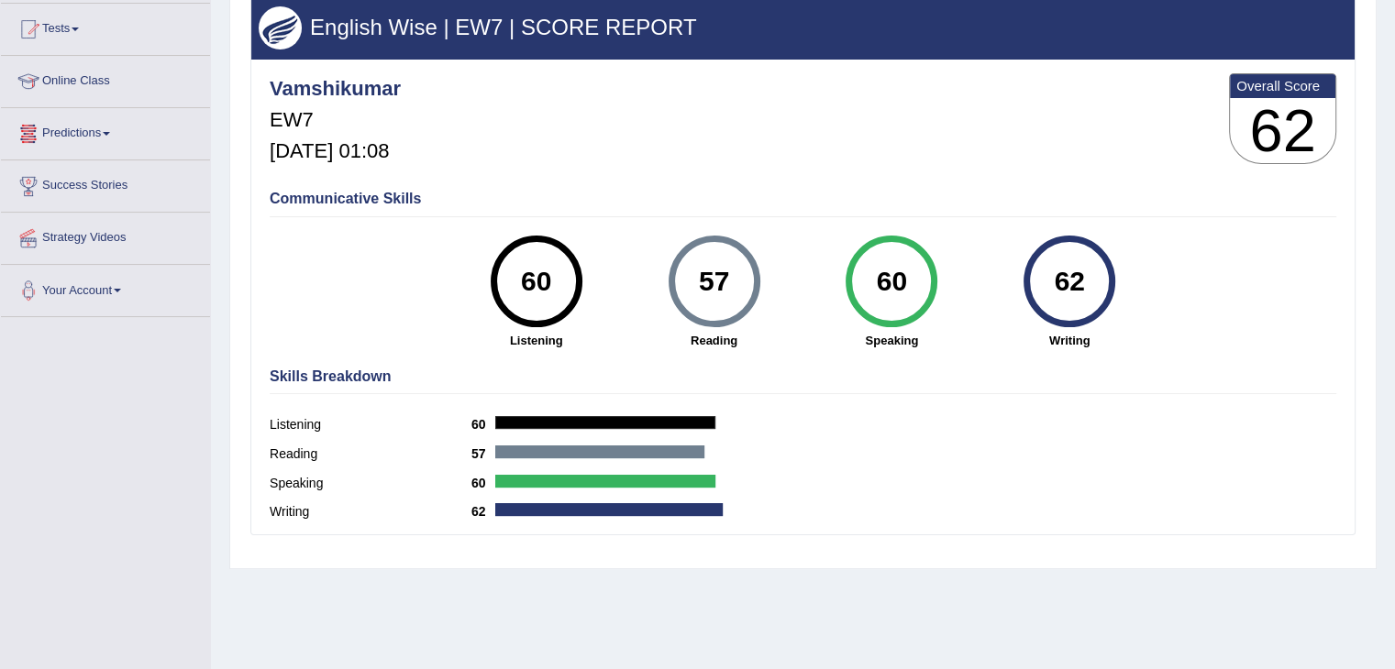
click at [100, 126] on link "Predictions" at bounding box center [105, 131] width 209 height 46
click at [105, 170] on link "Latest Predictions" at bounding box center [119, 176] width 171 height 33
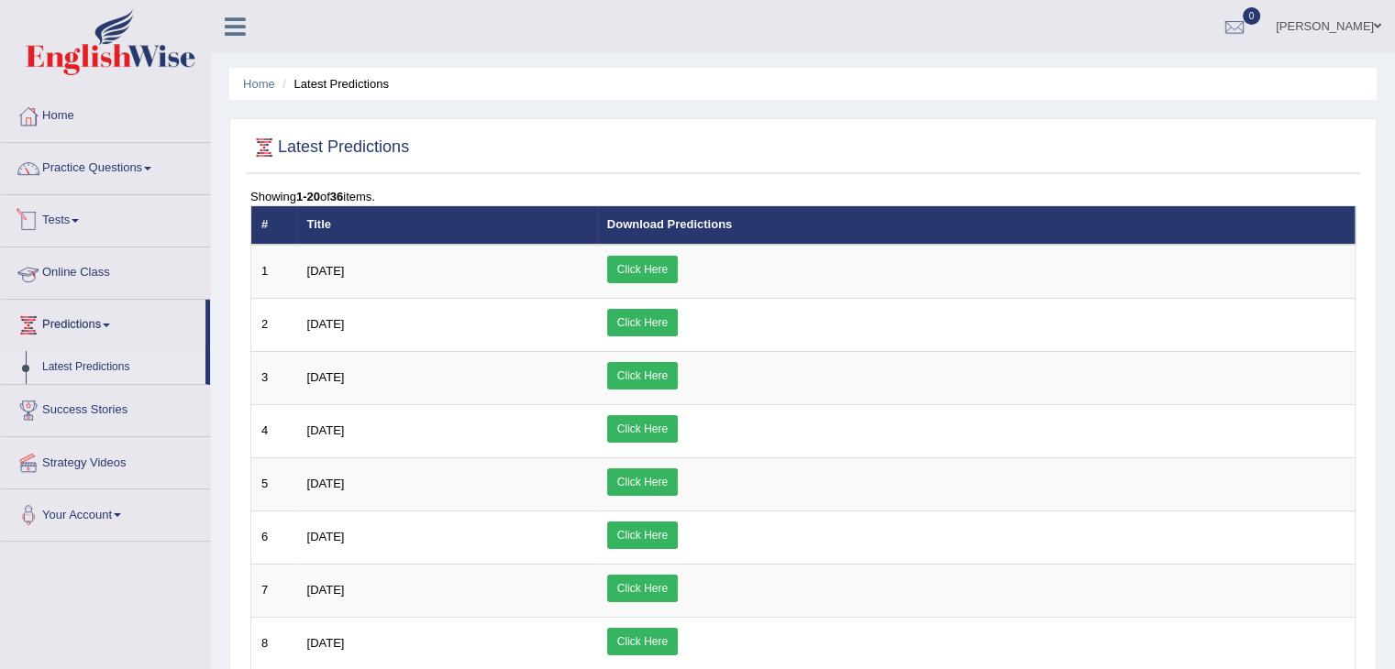
click at [94, 214] on link "Tests" at bounding box center [105, 218] width 209 height 46
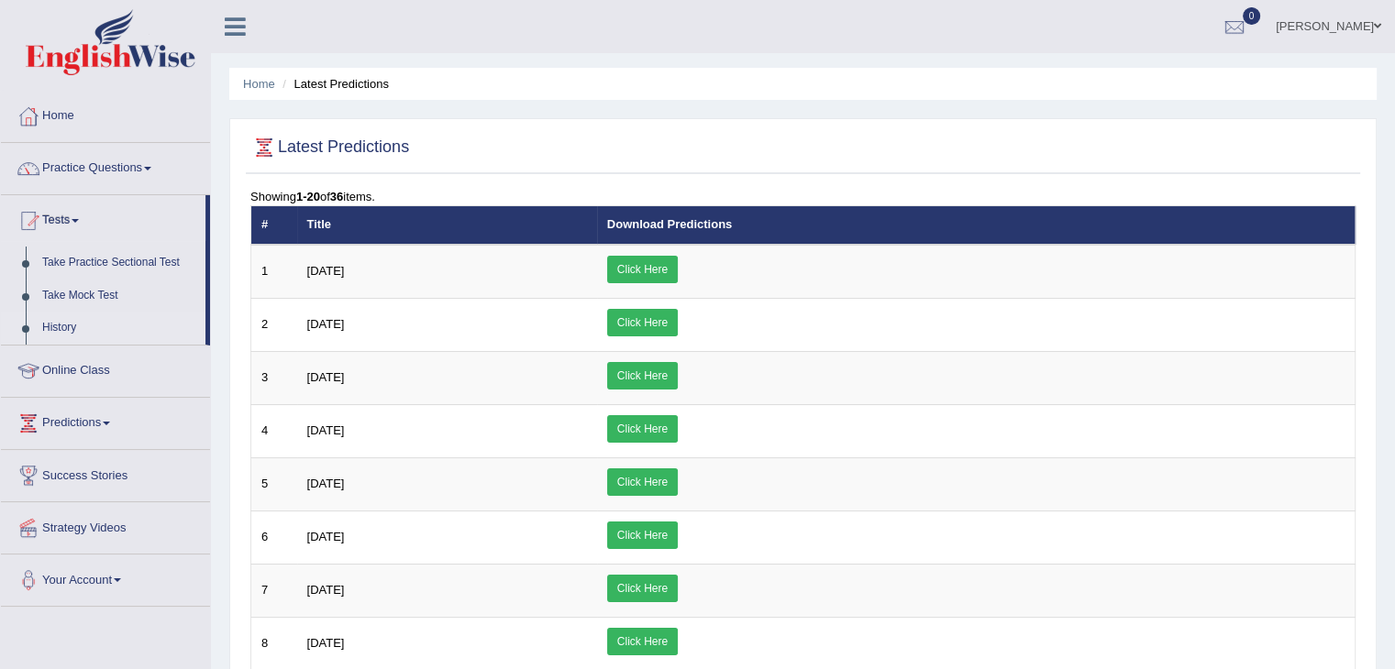
click at [94, 331] on link "History" at bounding box center [119, 328] width 171 height 33
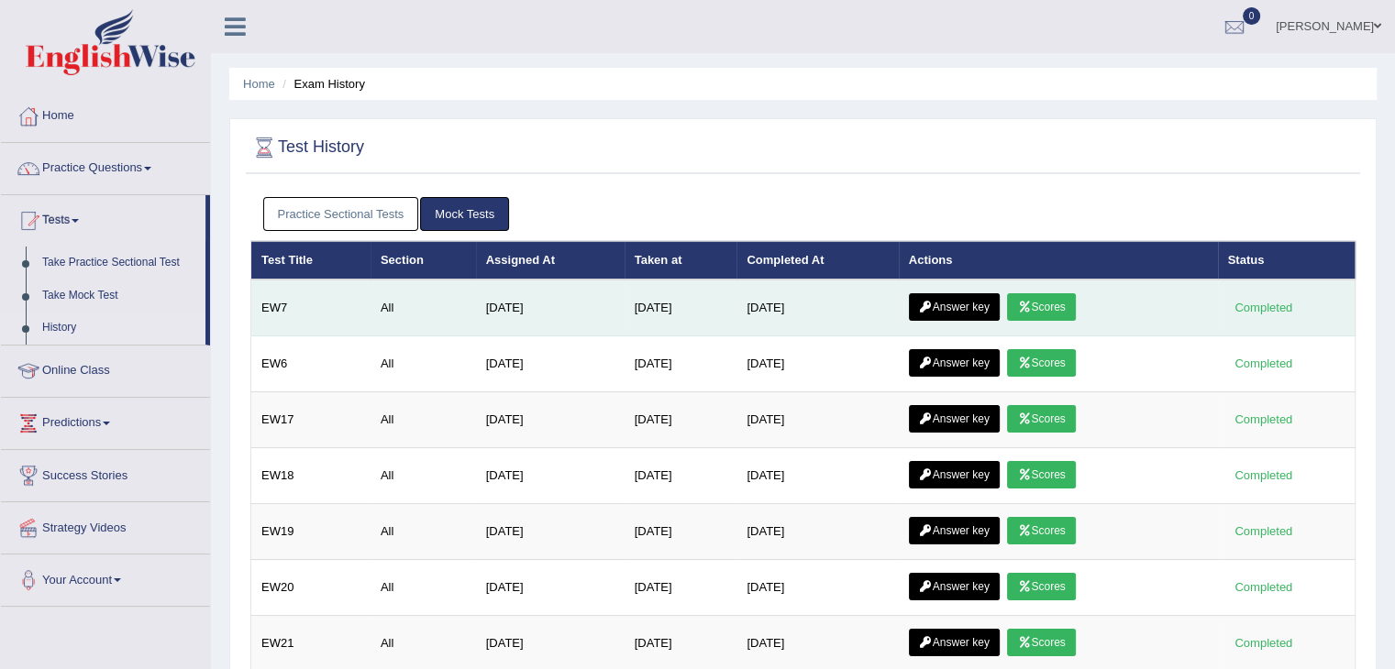
click at [1031, 302] on icon at bounding box center [1024, 307] width 14 height 11
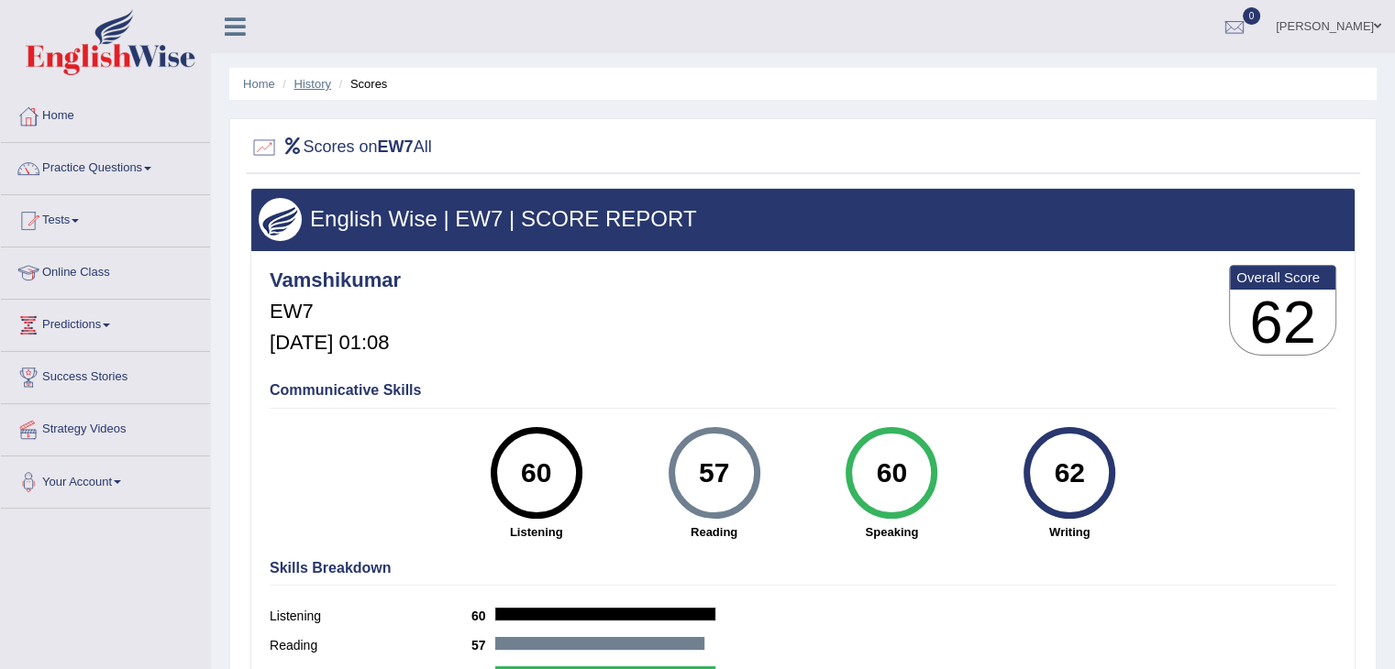
click at [329, 85] on link "History" at bounding box center [312, 84] width 37 height 14
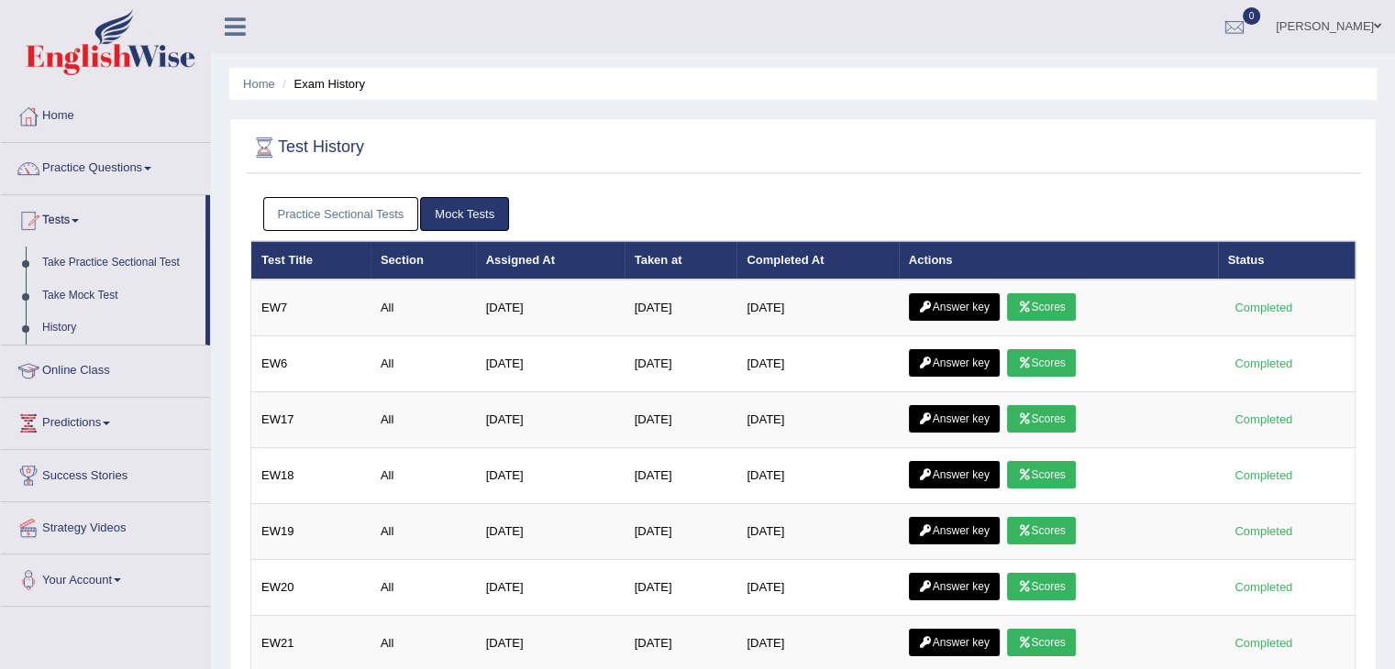
click at [963, 305] on link "Answer key" at bounding box center [954, 307] width 91 height 28
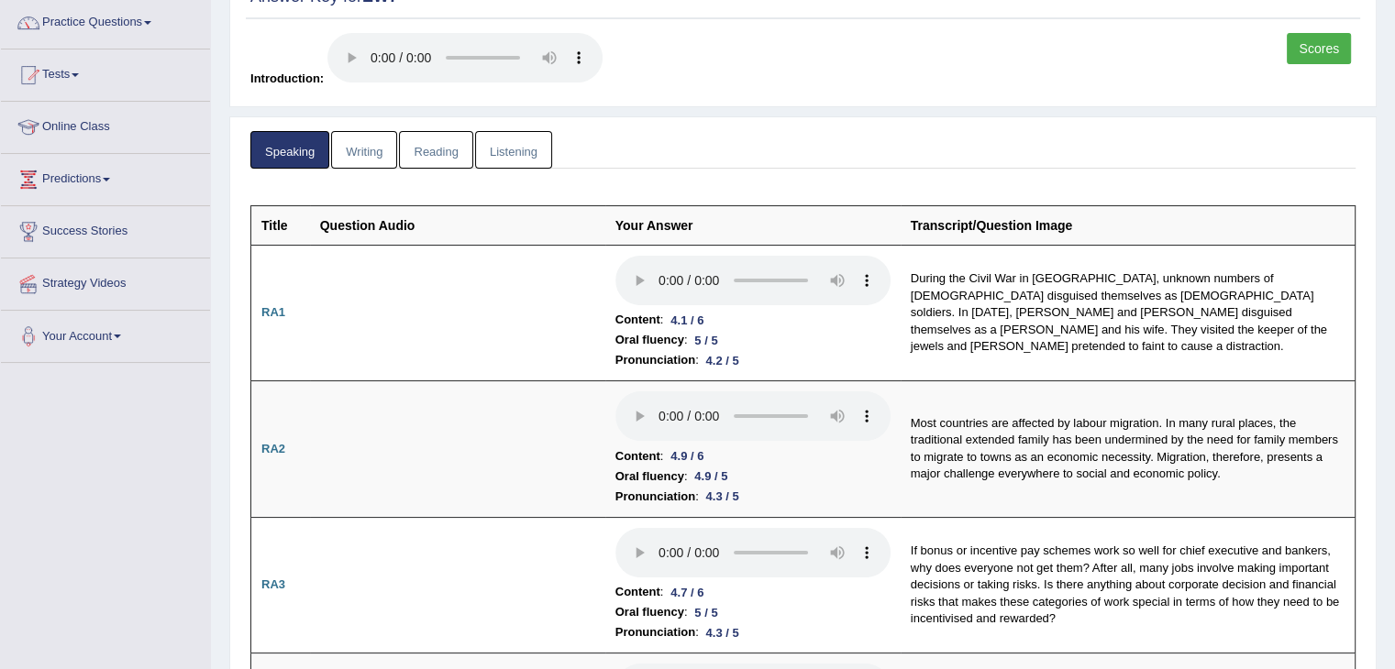
click at [362, 150] on link "Writing" at bounding box center [364, 150] width 66 height 38
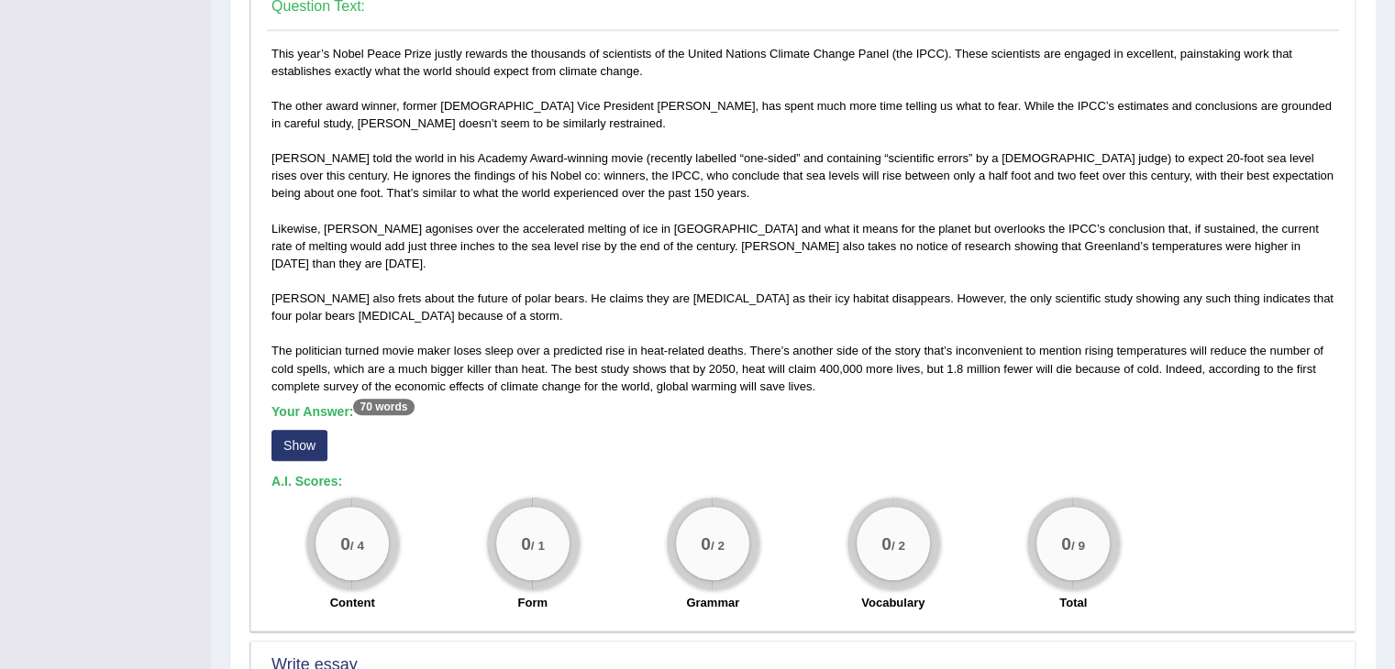
scroll to position [996, 0]
click at [359, 232] on div "This year’s Nobel Peace Prize justly rewards the thousands of scientists of the…" at bounding box center [803, 332] width 1072 height 578
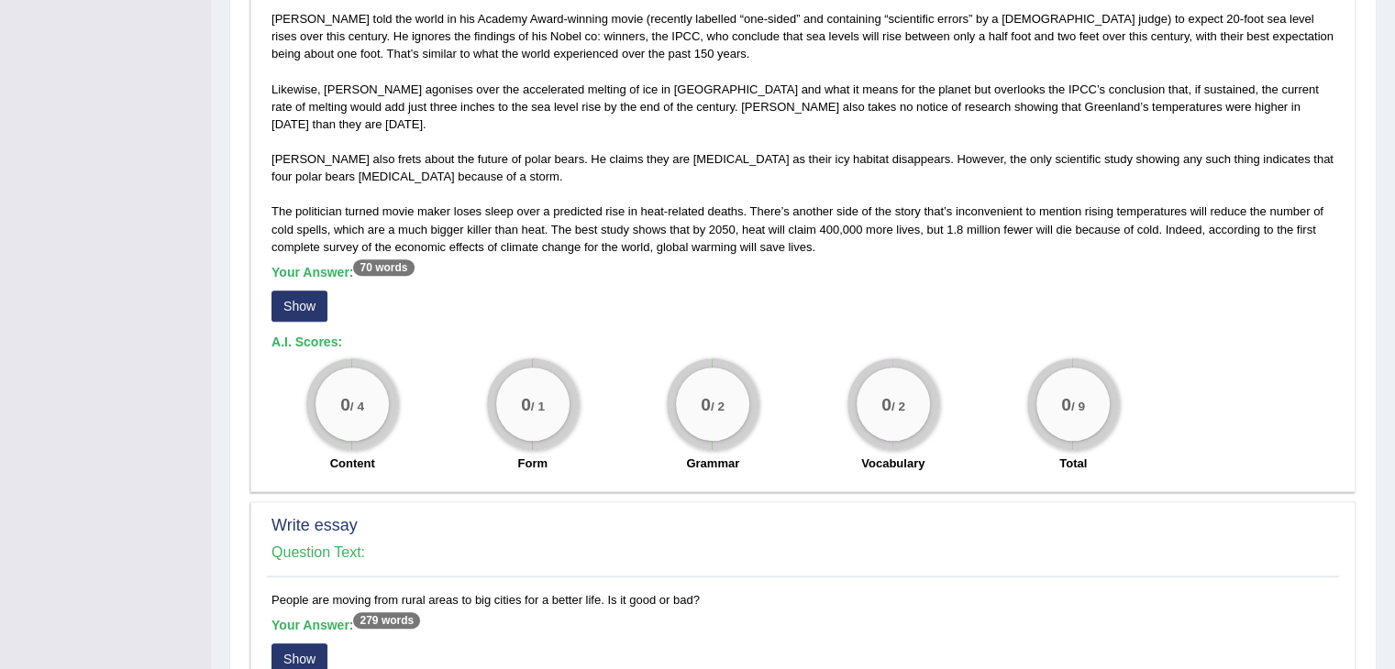
scroll to position [1141, 0]
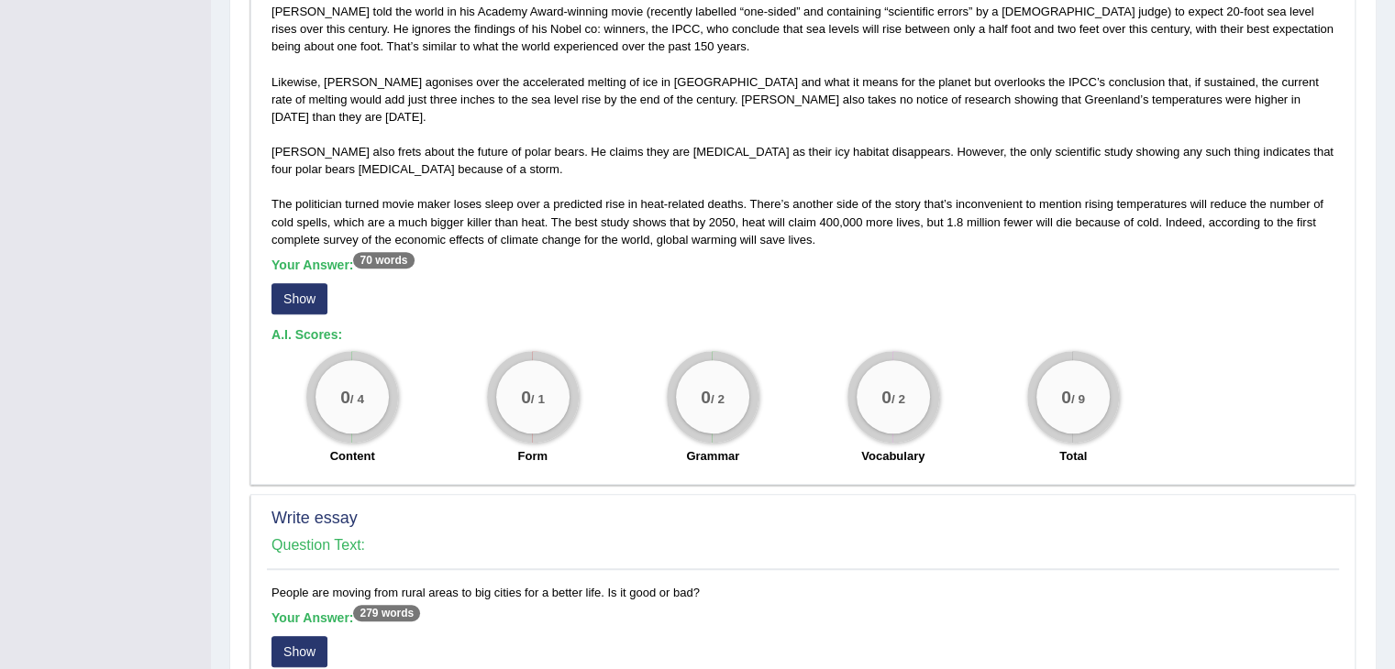
click at [319, 283] on button "Show" at bounding box center [299, 298] width 56 height 31
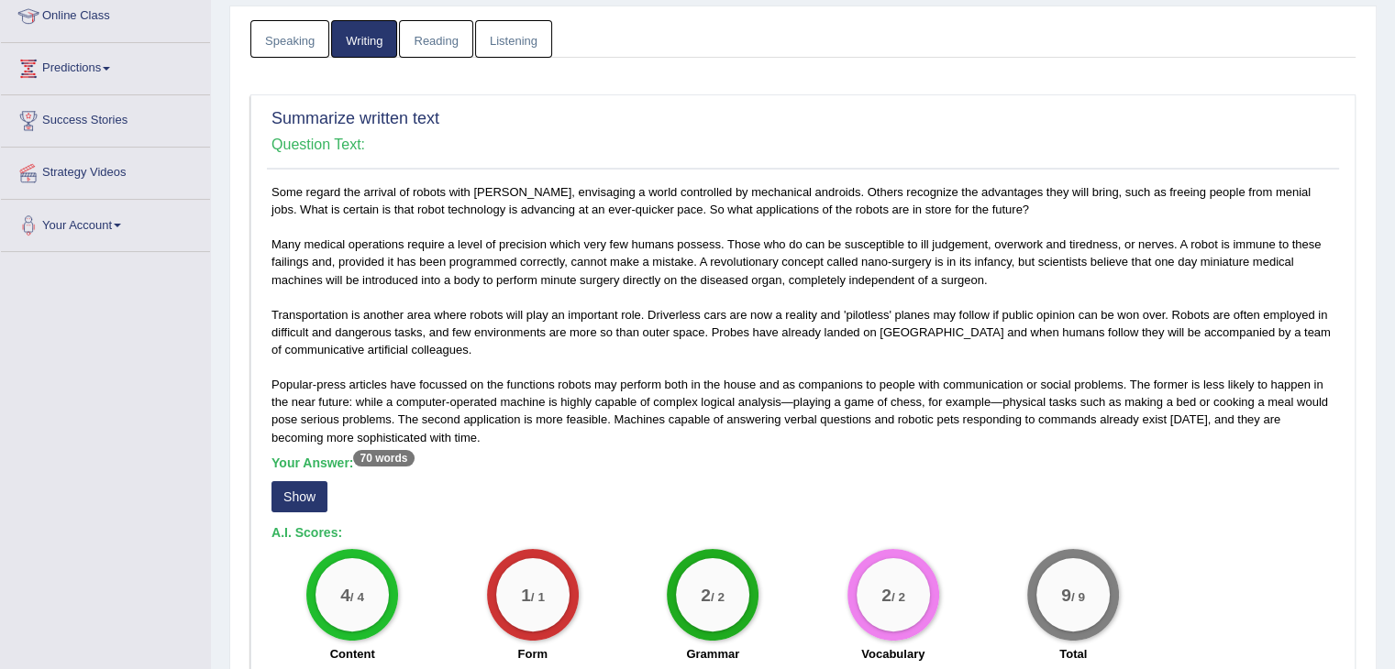
scroll to position [0, 0]
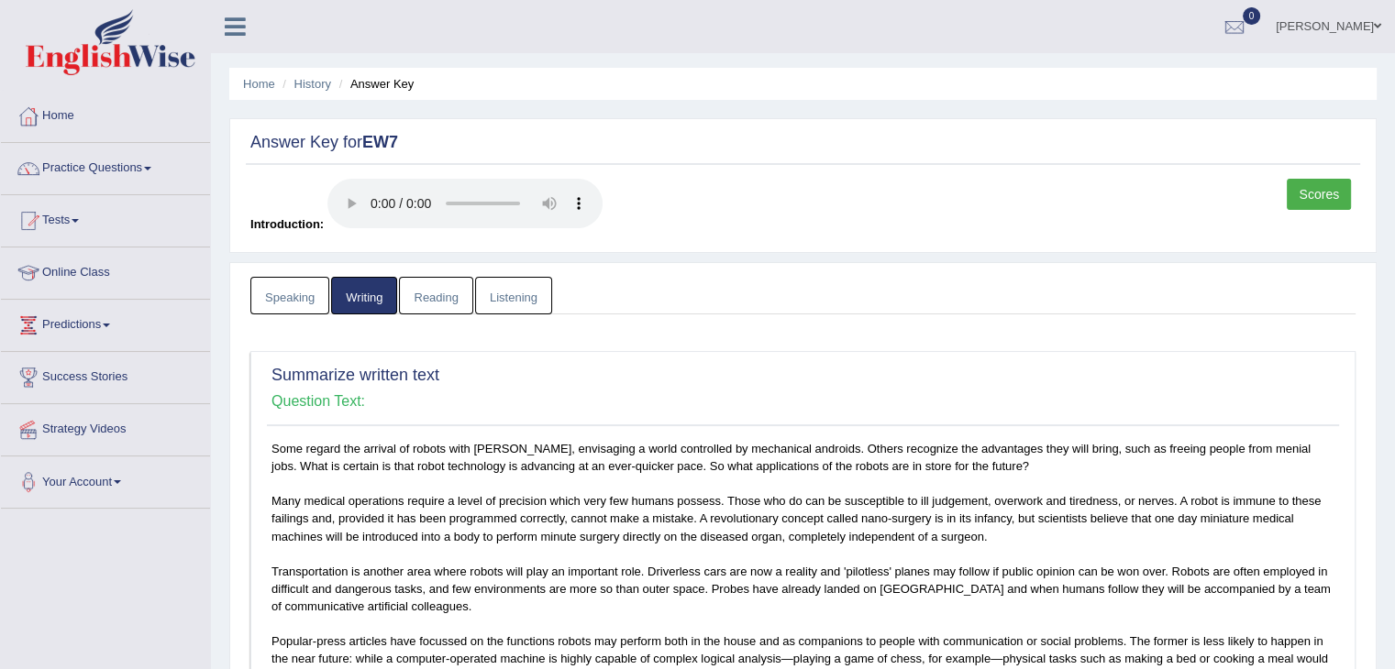
click at [1328, 191] on link "Scores" at bounding box center [1318, 194] width 64 height 31
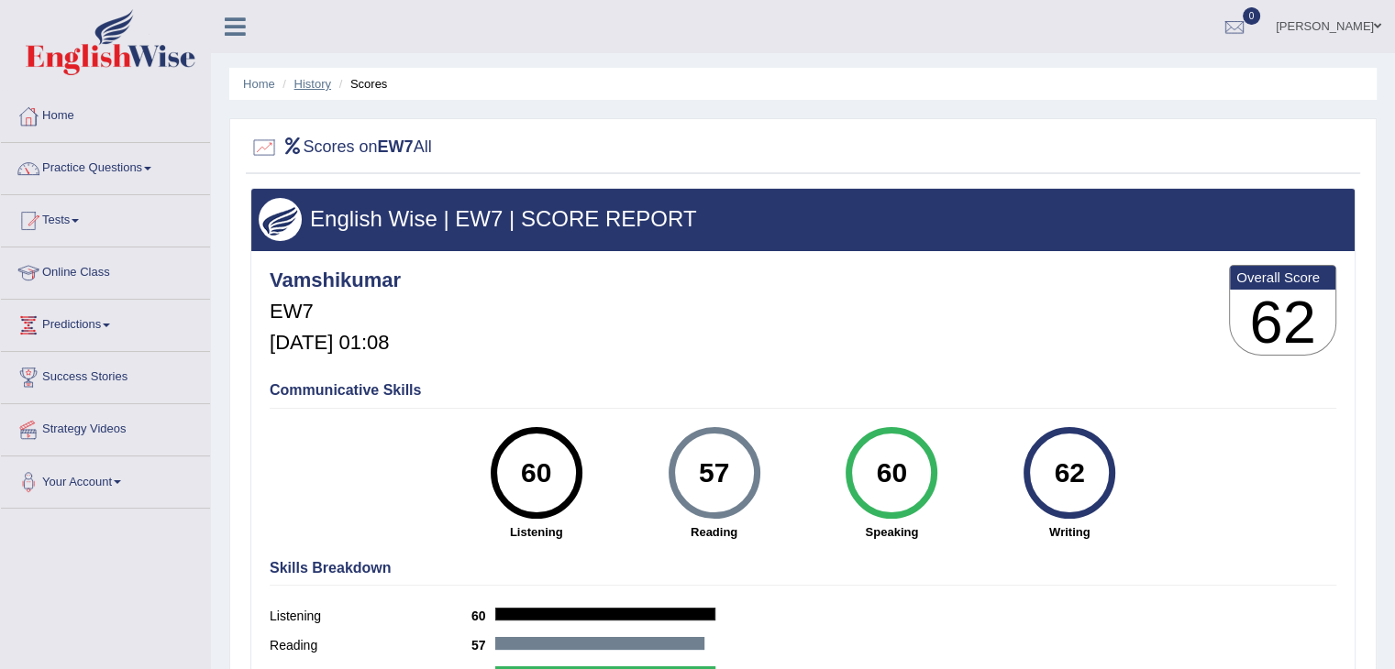
click at [306, 85] on link "History" at bounding box center [312, 84] width 37 height 14
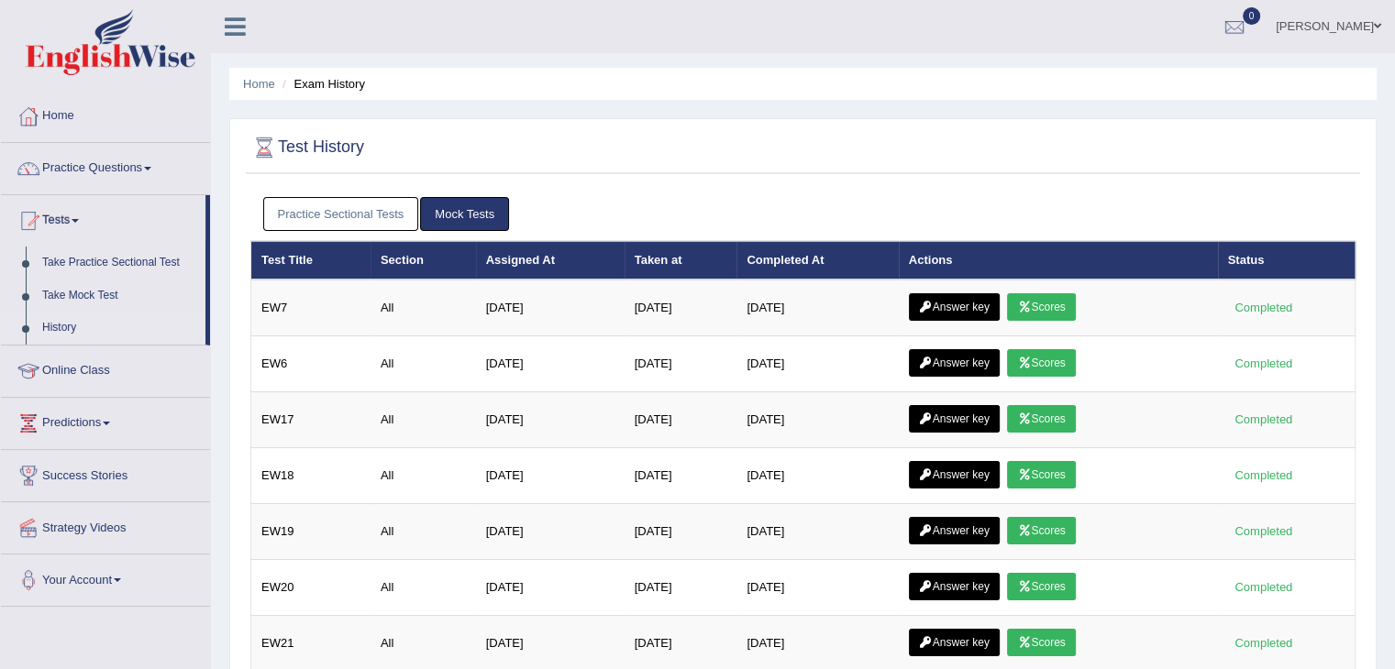
scroll to position [128, 0]
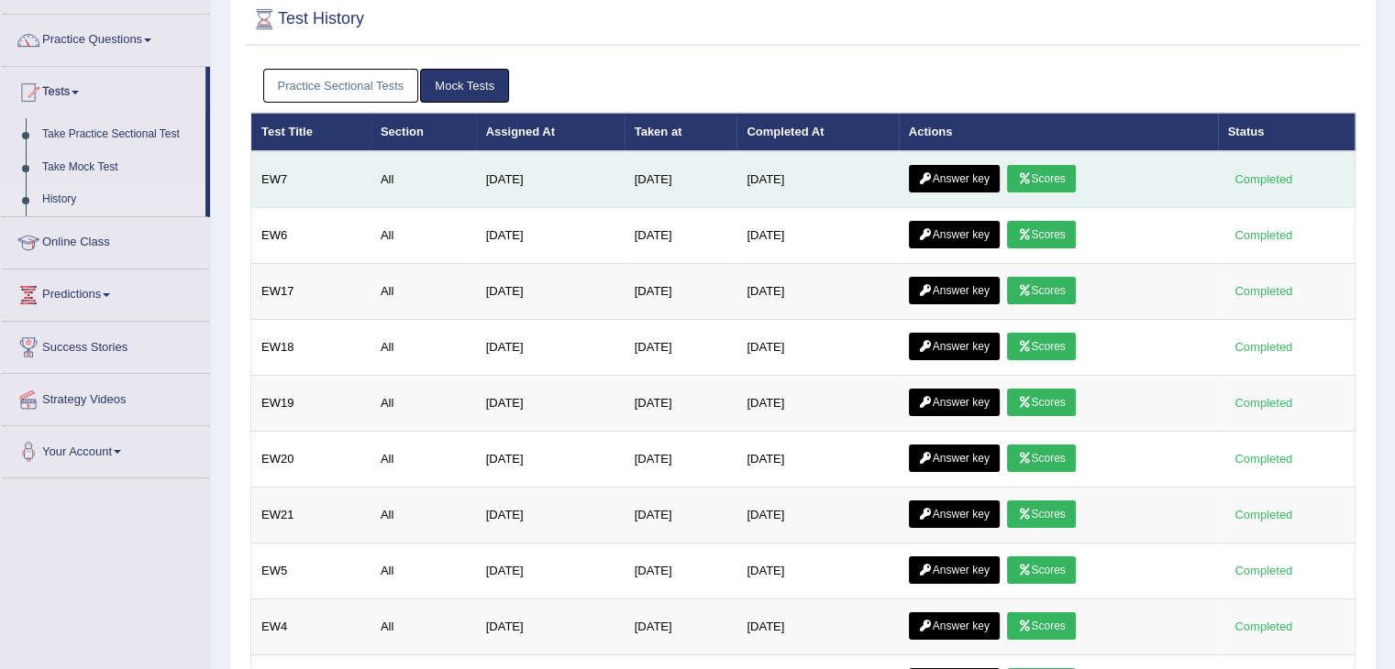
click at [972, 184] on link "Answer key" at bounding box center [954, 179] width 91 height 28
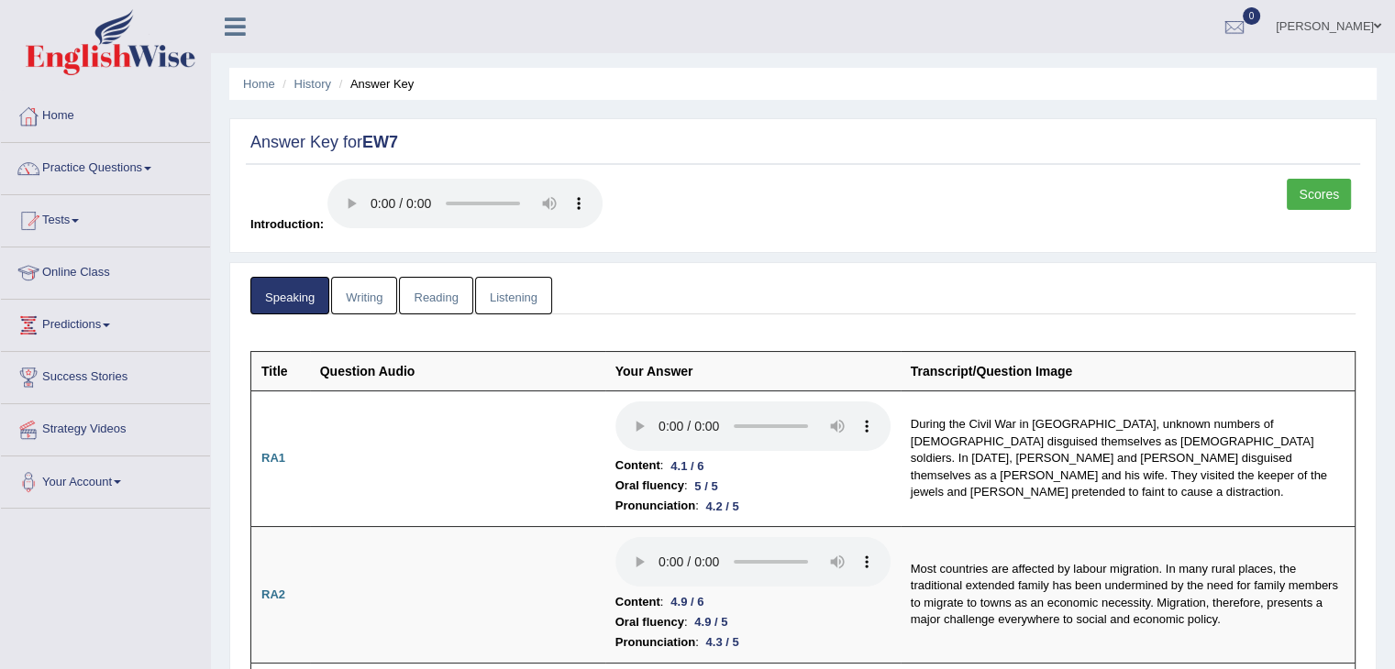
click at [372, 301] on link "Writing" at bounding box center [364, 296] width 66 height 38
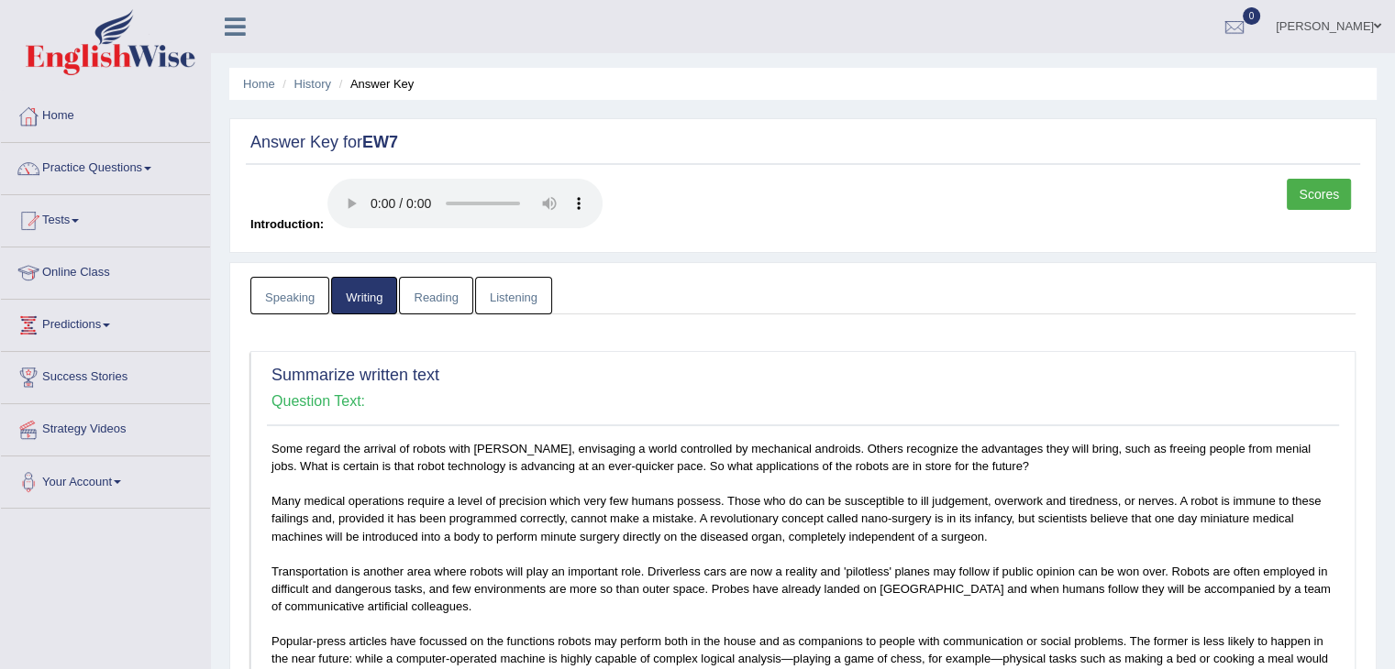
click at [1326, 204] on link "Scores" at bounding box center [1318, 194] width 64 height 31
click at [1320, 195] on link "Scores" at bounding box center [1318, 194] width 64 height 31
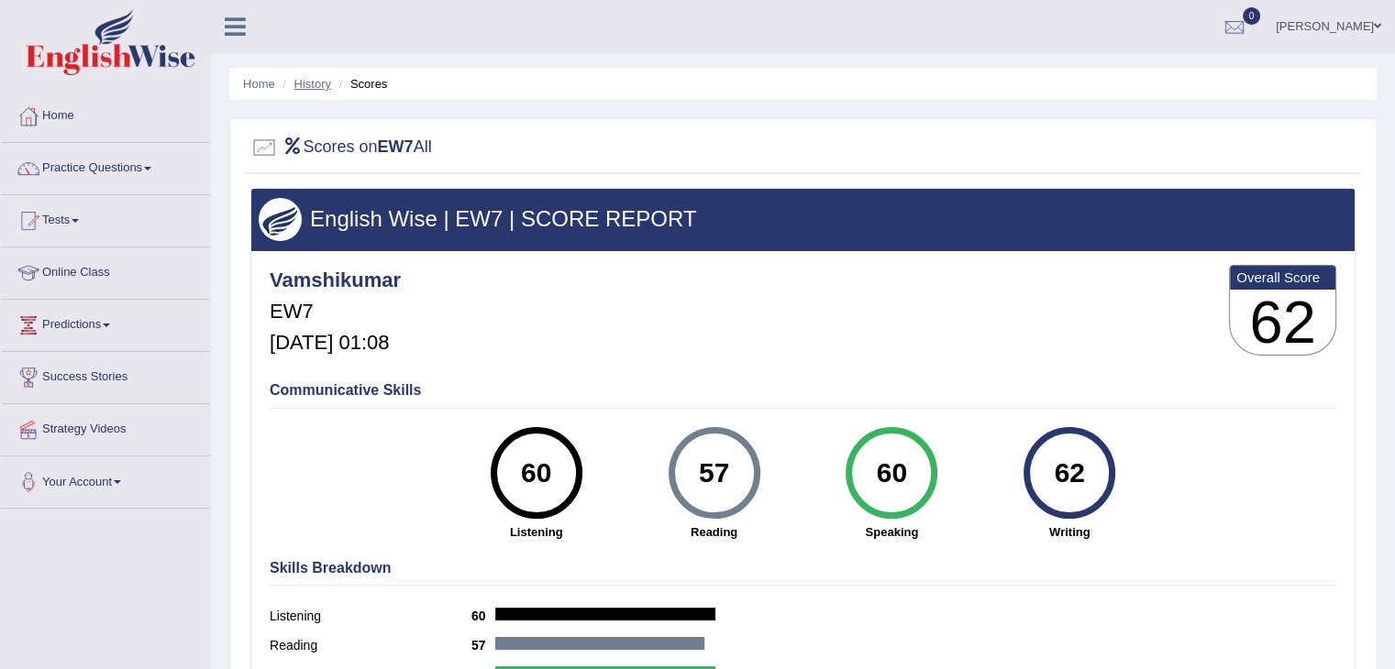
click at [304, 85] on link "History" at bounding box center [312, 84] width 37 height 14
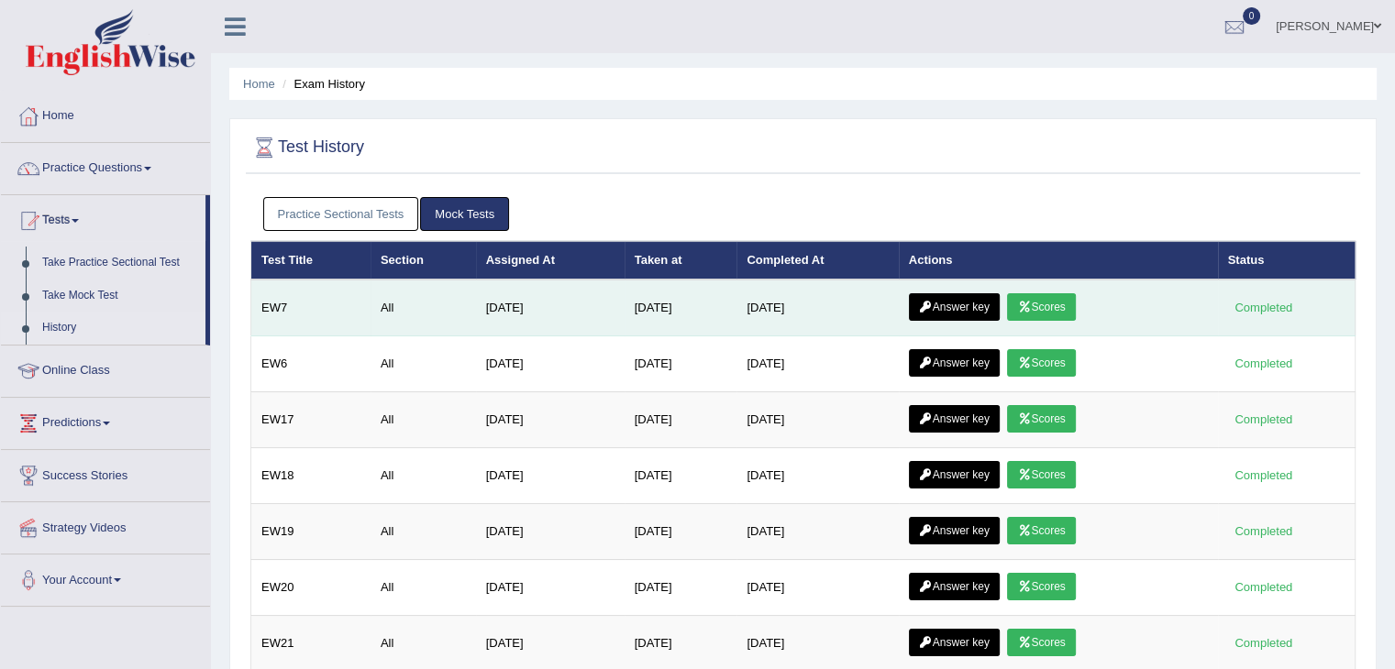
click at [966, 304] on link "Answer key" at bounding box center [954, 307] width 91 height 28
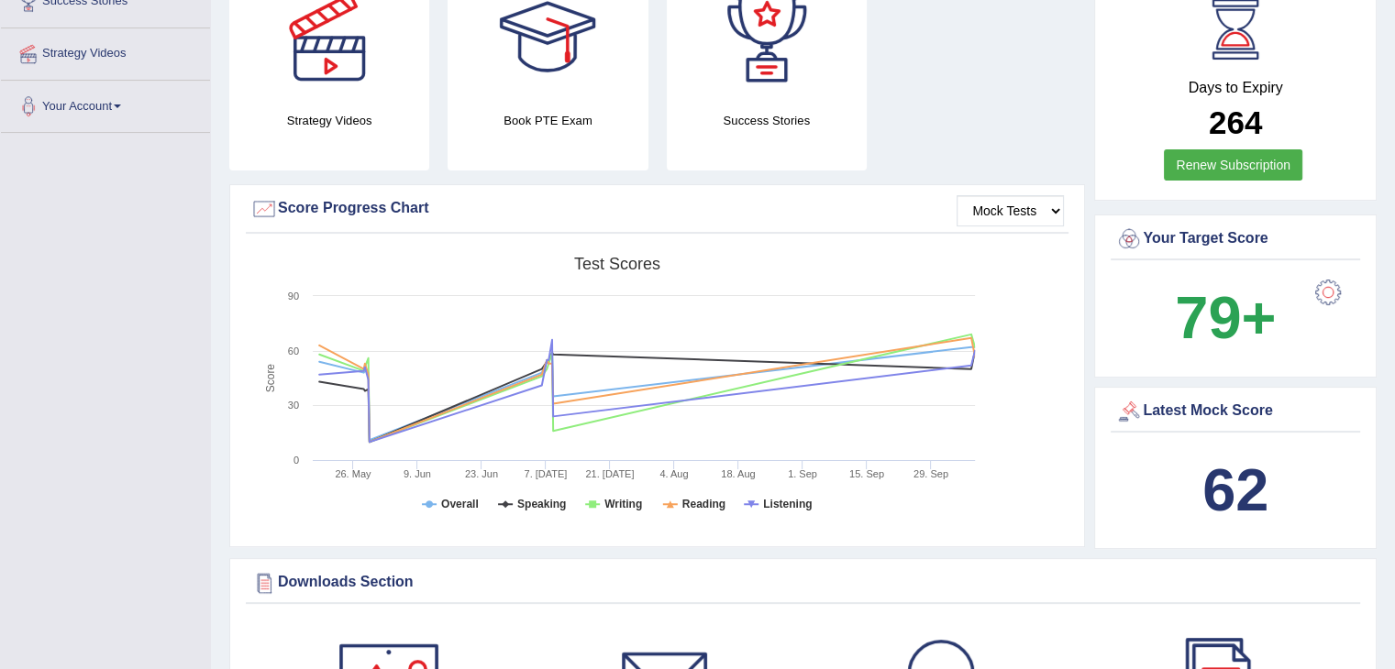
scroll to position [381, 0]
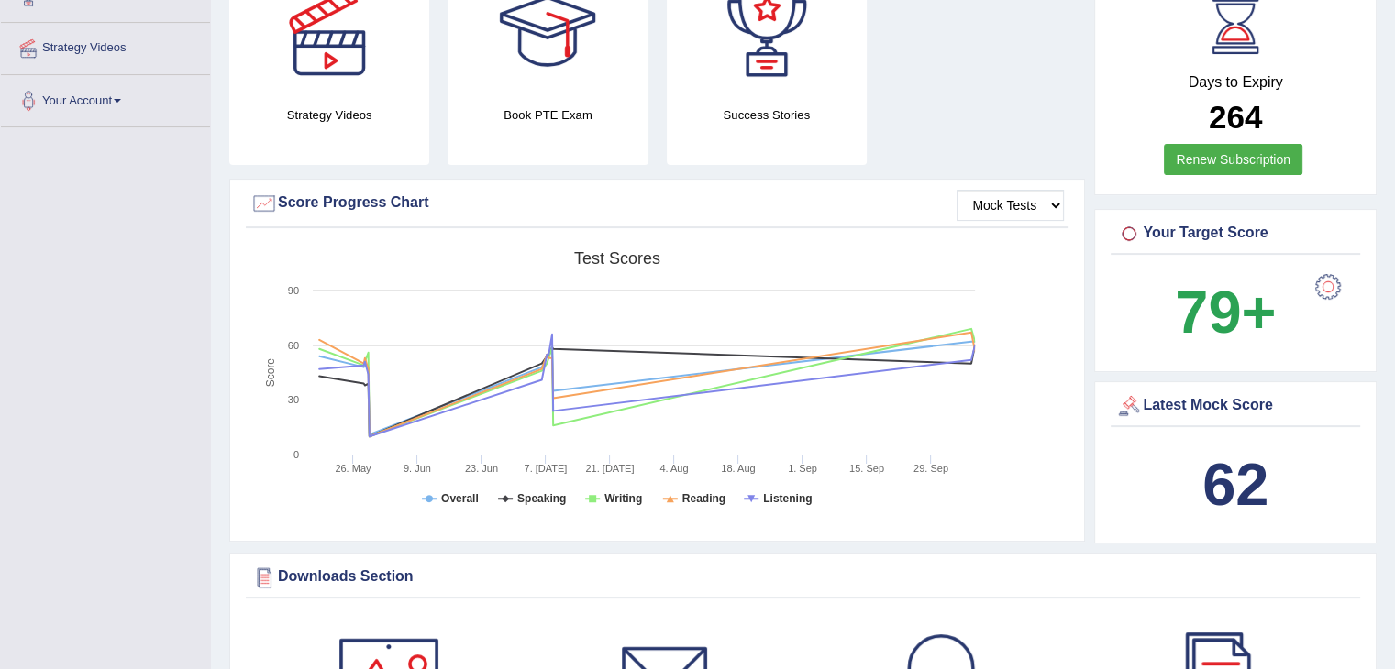
click at [1324, 283] on div at bounding box center [1327, 287] width 37 height 37
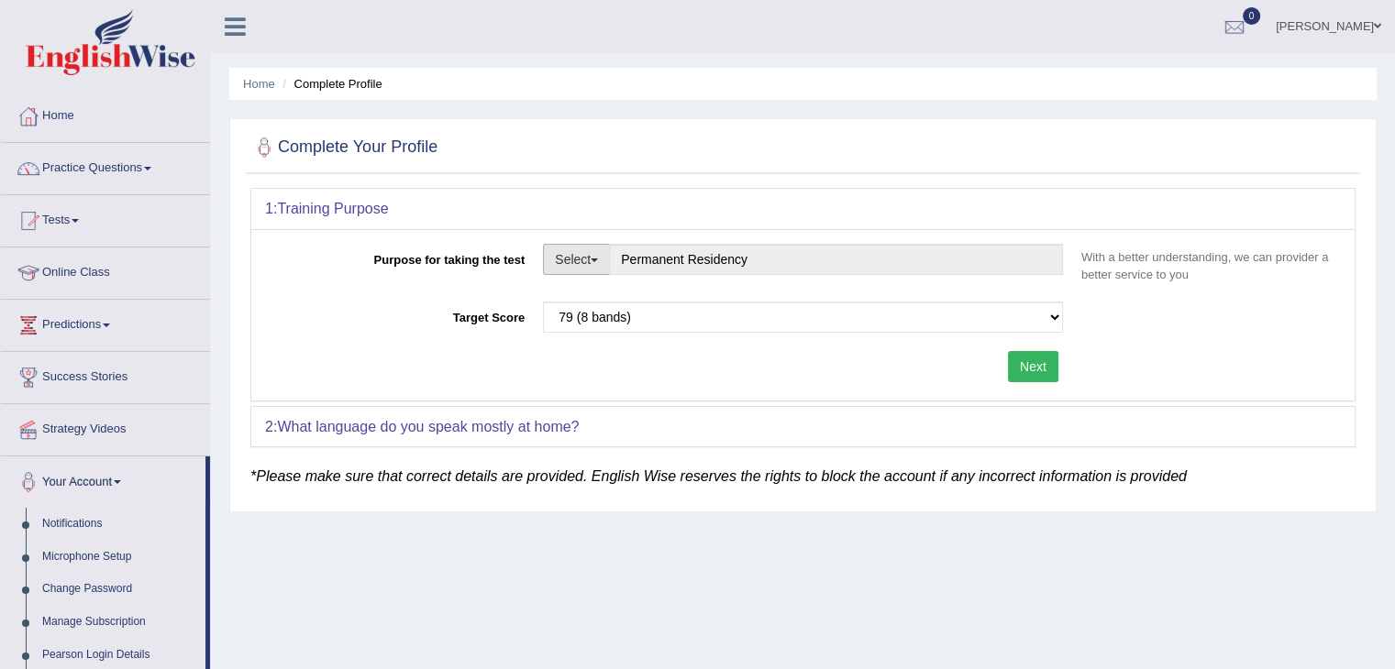
click at [595, 259] on span "button" at bounding box center [593, 261] width 7 height 4
click at [768, 387] on div "Purpose for taking the test Select Student Visa Permanent Residency Nursing Oth…" at bounding box center [802, 314] width 1103 height 171
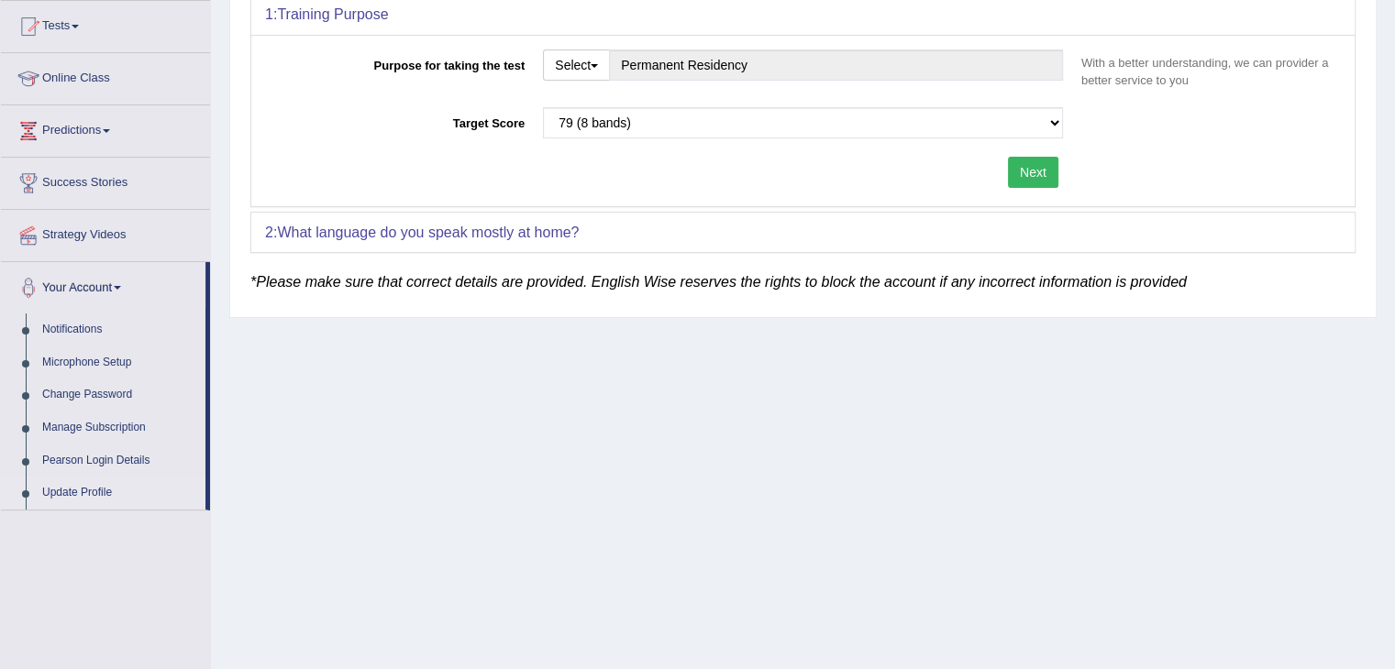
scroll to position [194, 0]
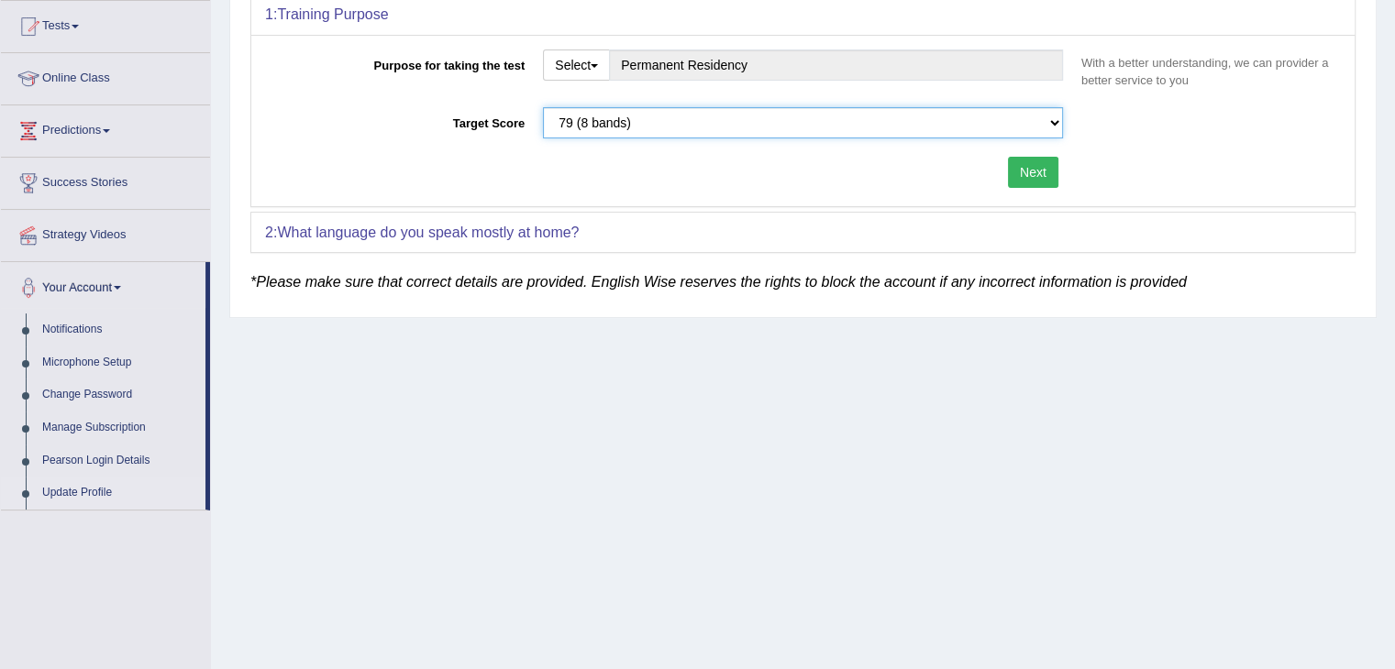
click at [1053, 119] on select "Please select the correct value 50 (6 bands) 58 (6.5 bands) 65 (7 bands) 79 (8 …" at bounding box center [803, 122] width 520 height 31
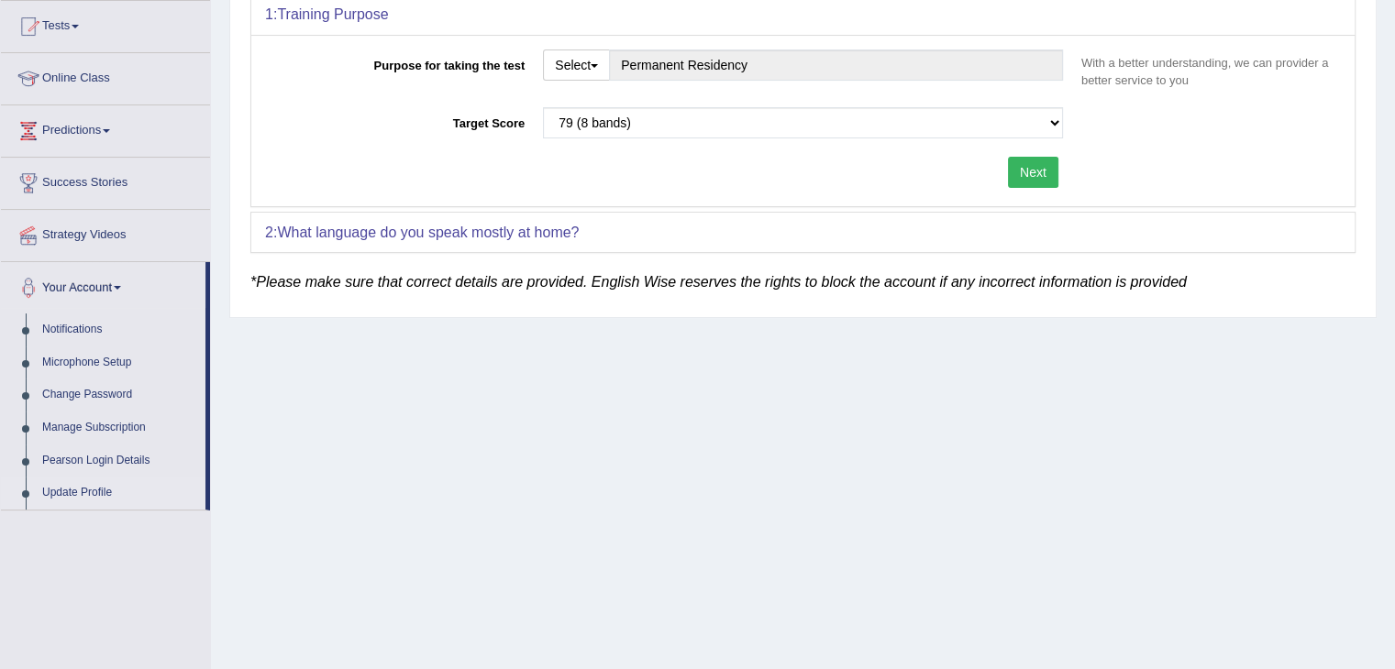
click at [1258, 189] on div "Purpose for taking the test Select Student Visa Permanent Residency Nursing Oth…" at bounding box center [802, 120] width 1103 height 171
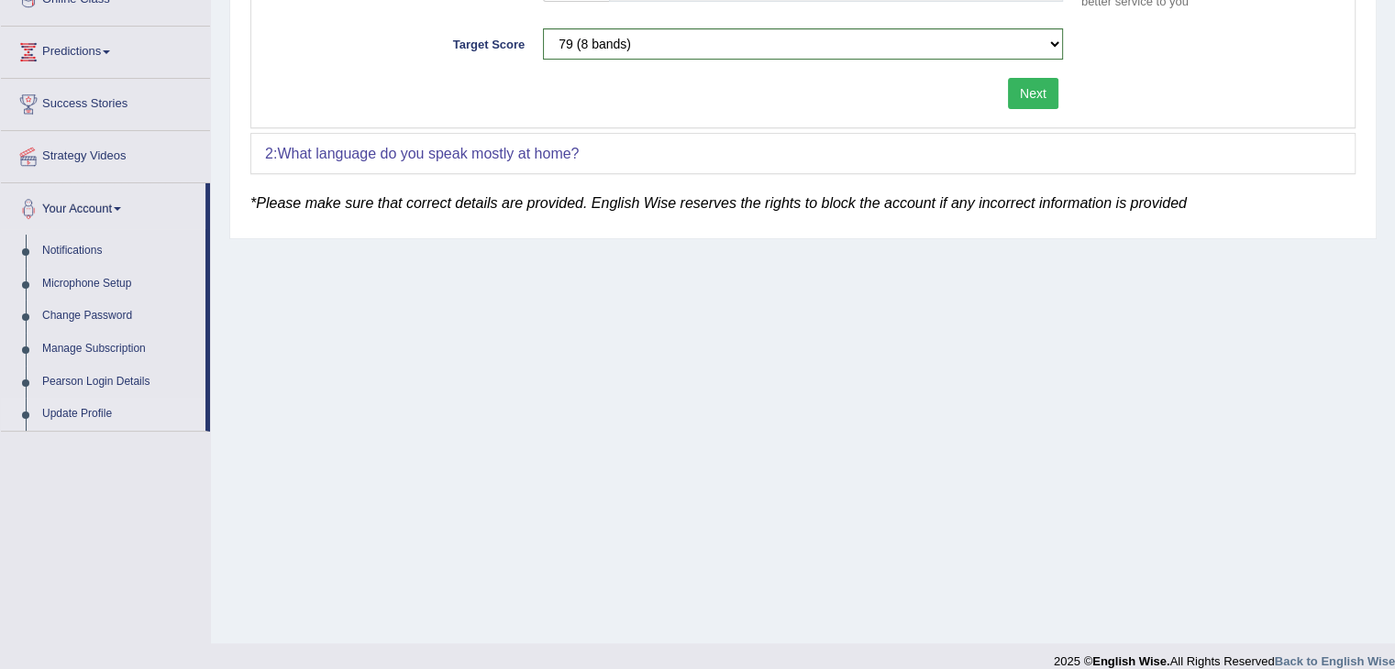
scroll to position [271, 0]
click at [1137, 167] on div "2: What language do you speak mostly at home?" at bounding box center [802, 156] width 1103 height 40
click at [1126, 162] on div "2: What language do you speak mostly at home?" at bounding box center [802, 156] width 1103 height 40
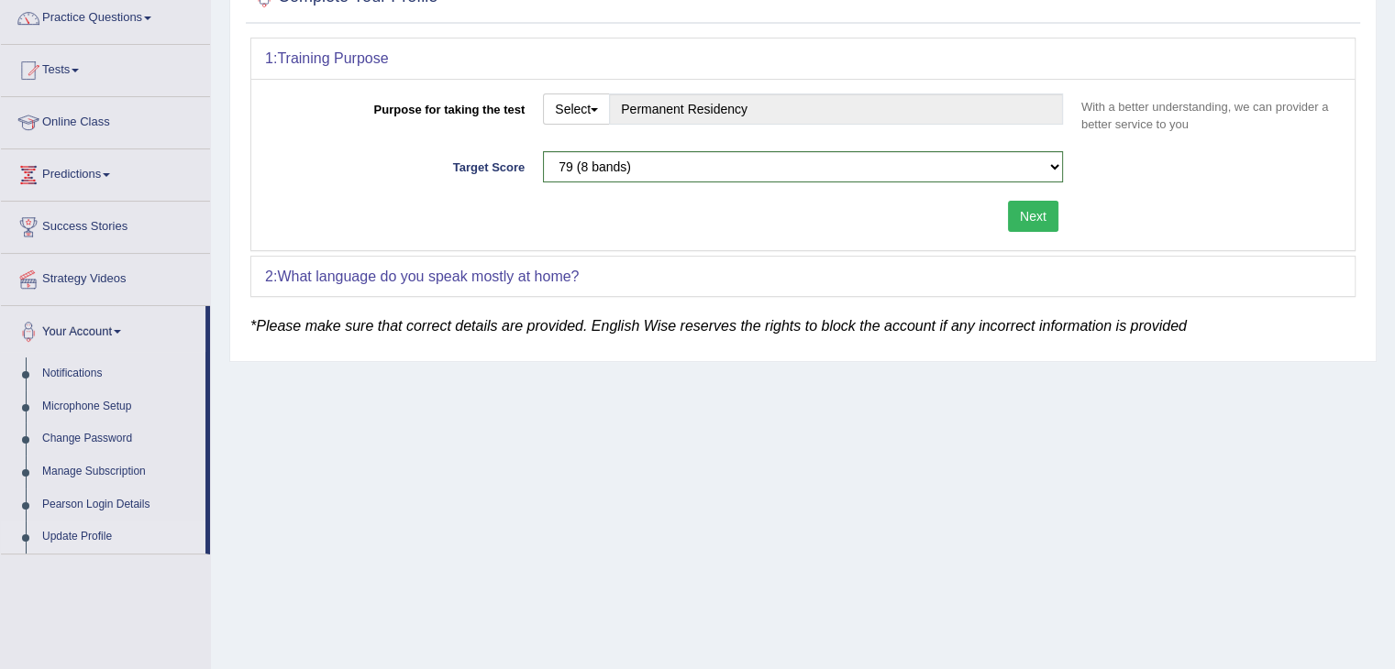
scroll to position [0, 0]
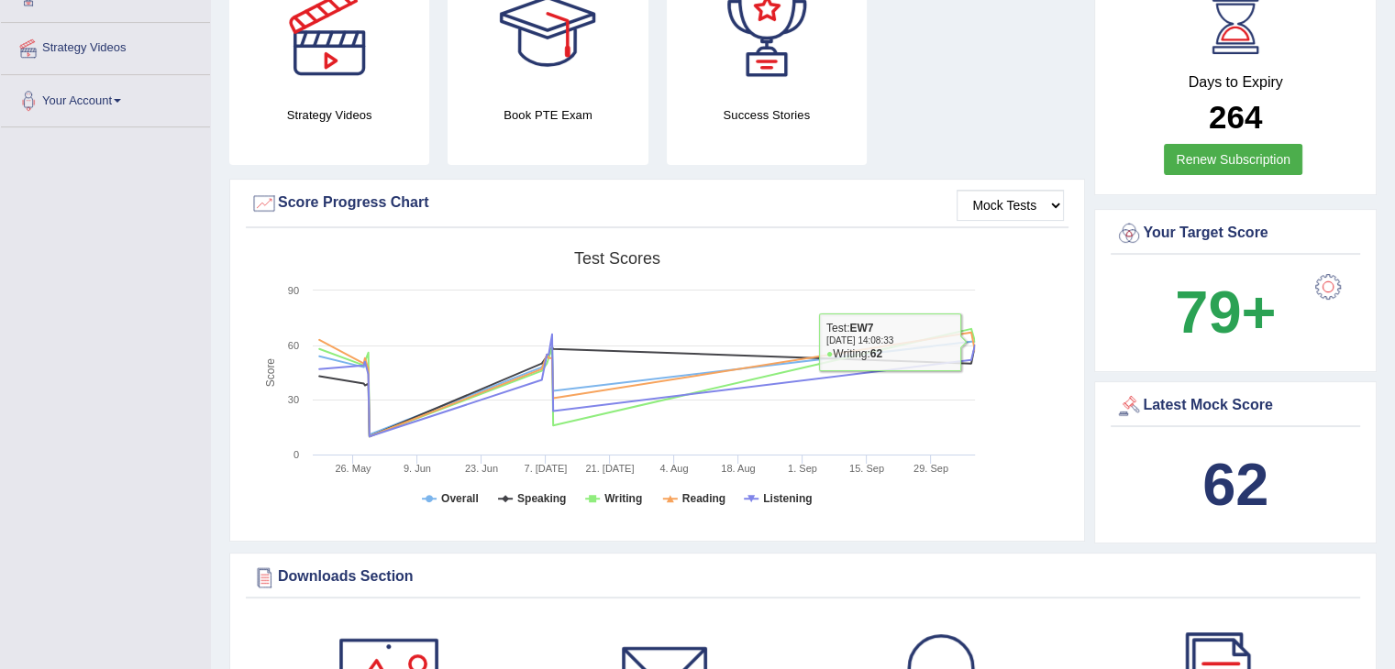
click at [1033, 320] on div "Created with Highcharts 7.1.2 Score Test scores Overall Speaking Writing Readin…" at bounding box center [657, 387] width 822 height 290
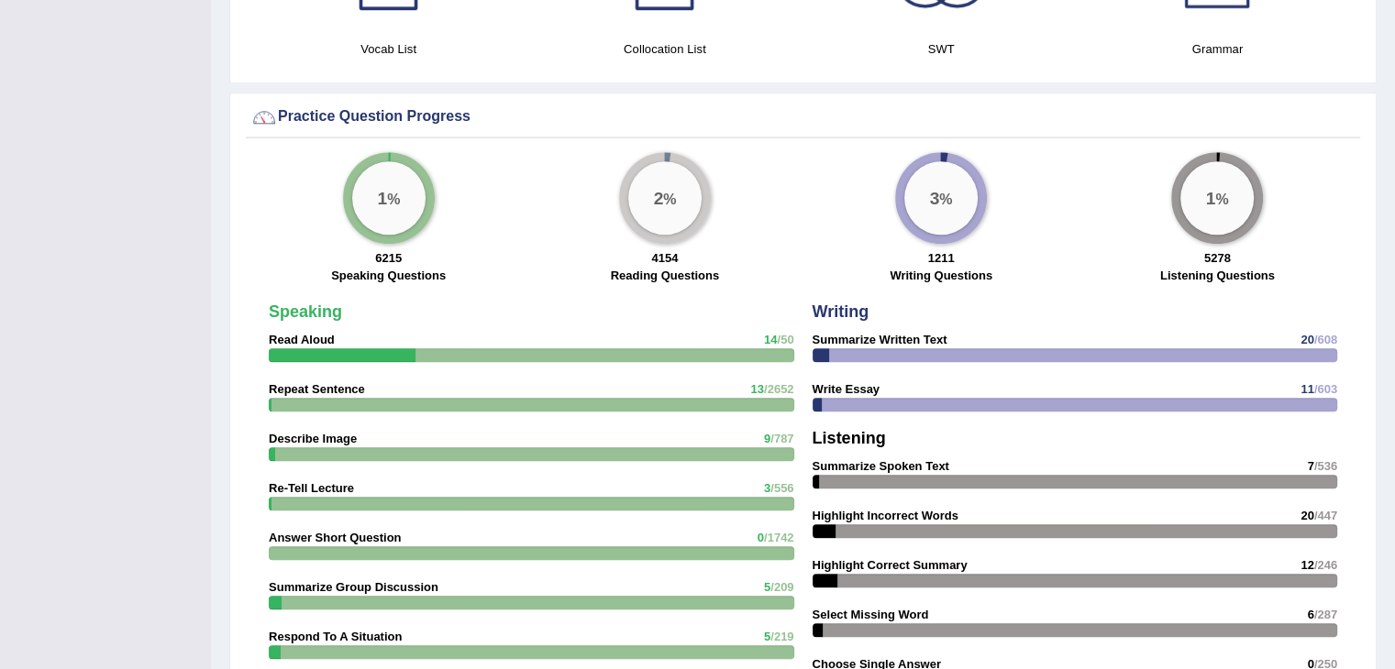
scroll to position [1257, 0]
click at [745, 349] on div at bounding box center [531, 356] width 525 height 14
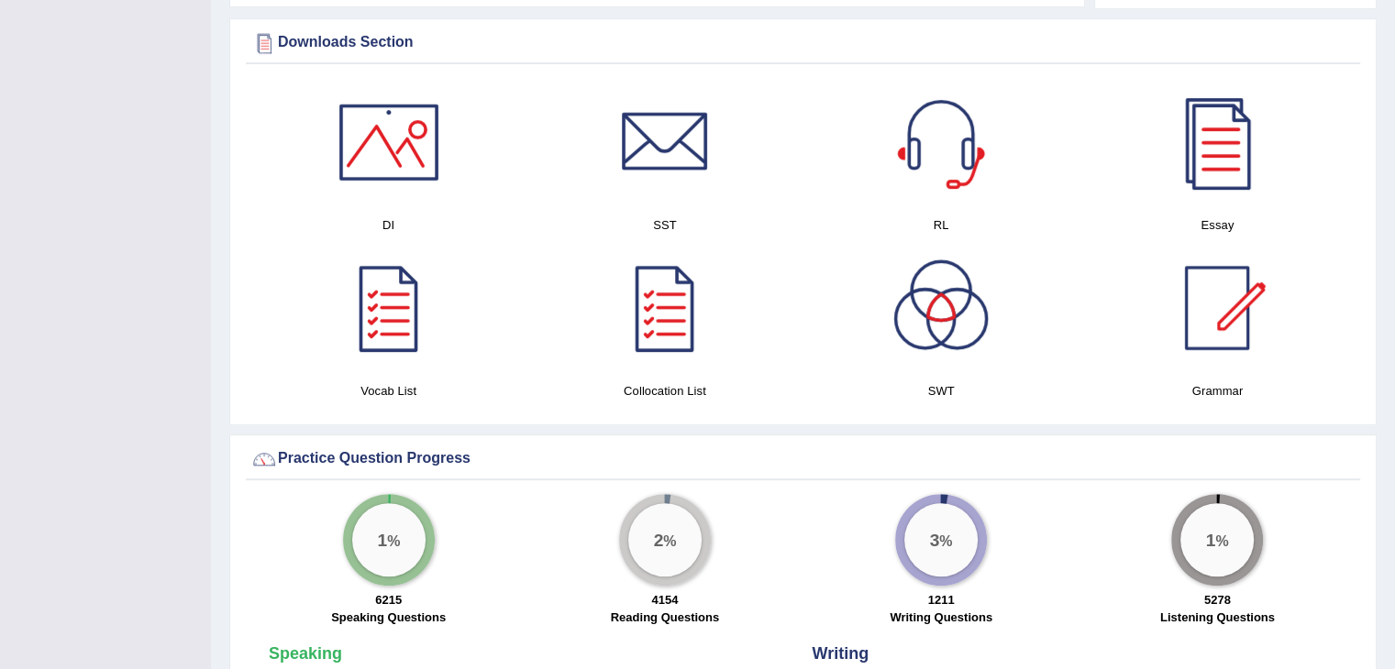
scroll to position [872, 0]
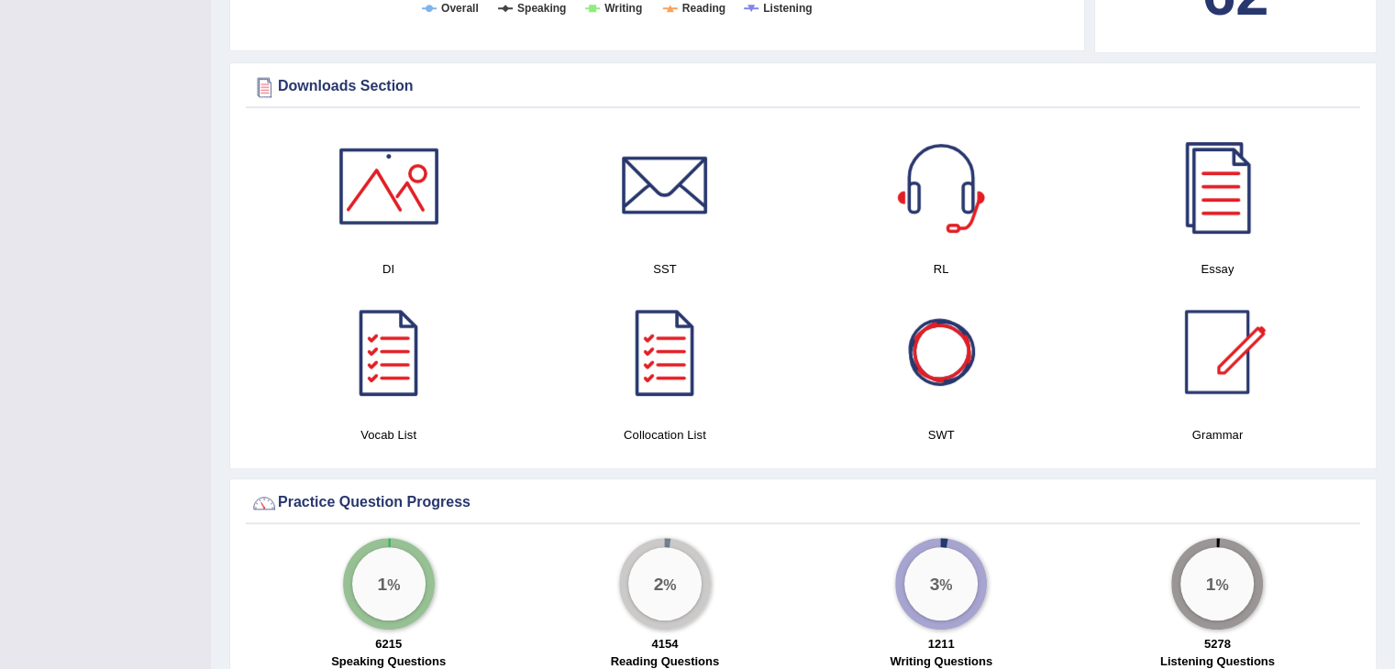
click at [935, 361] on div at bounding box center [941, 352] width 128 height 128
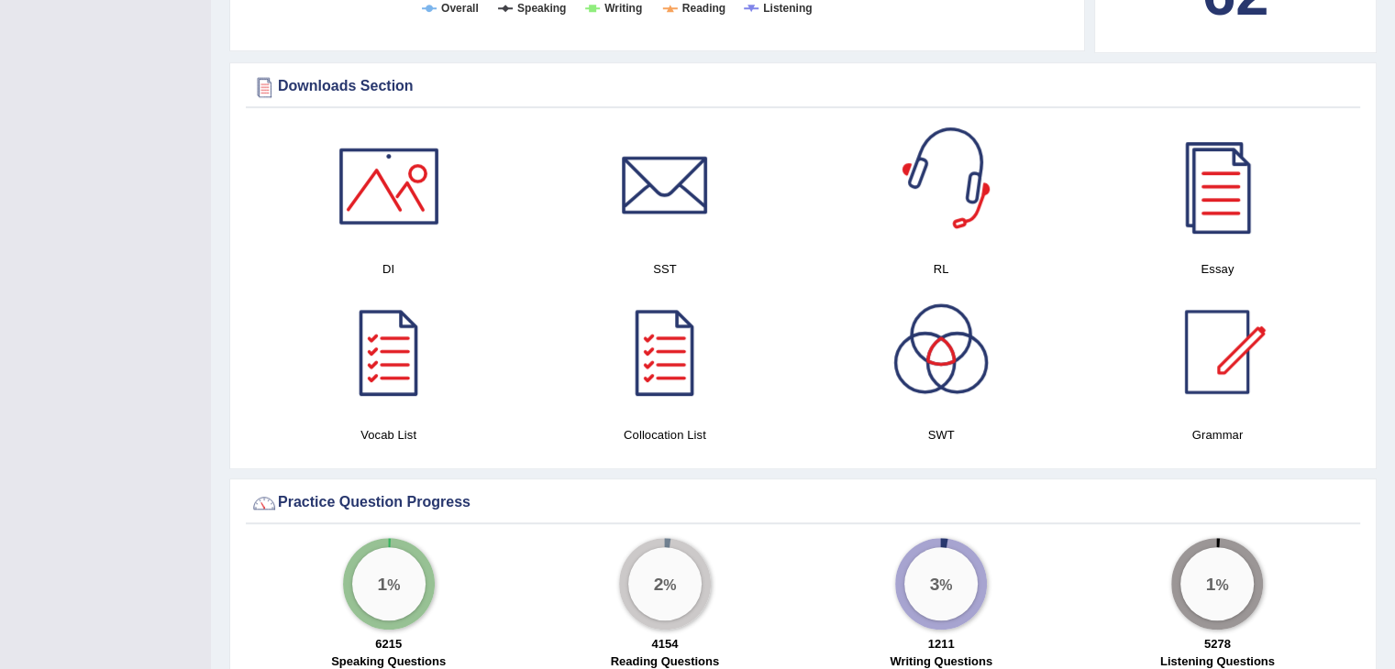
click at [925, 192] on div at bounding box center [941, 186] width 128 height 128
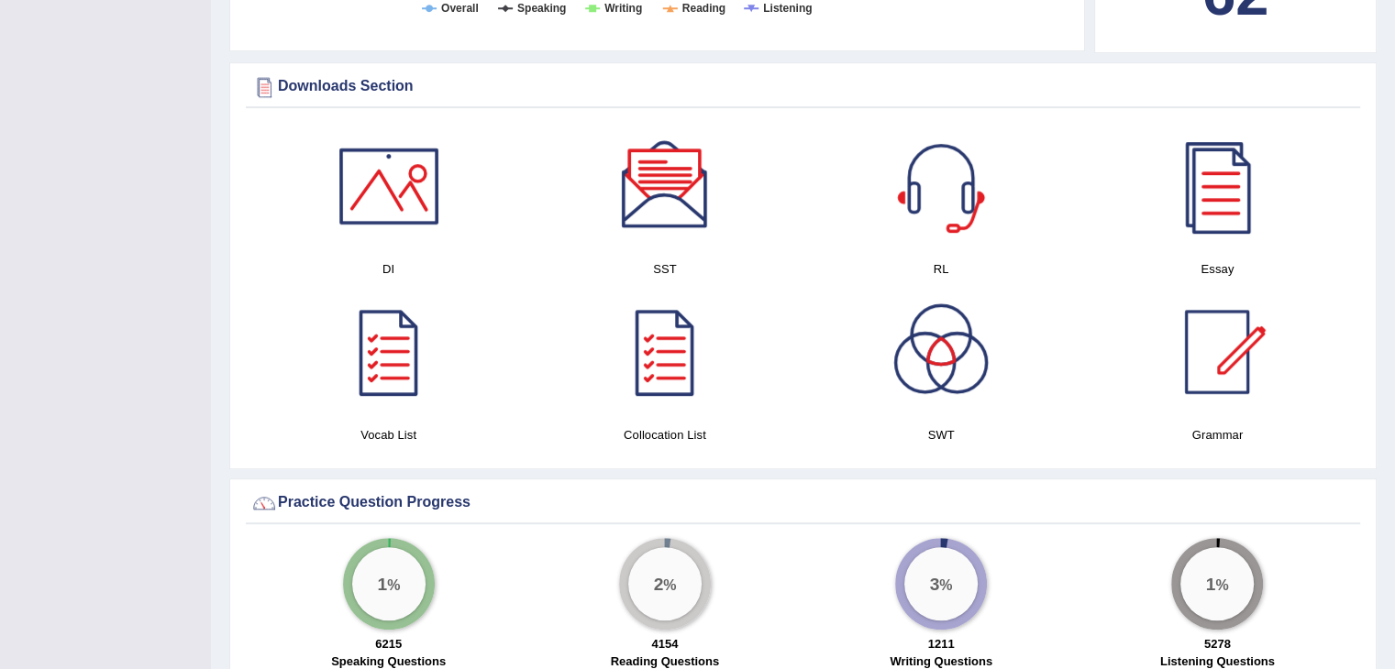
click at [417, 197] on div at bounding box center [389, 186] width 128 height 128
click at [395, 357] on div at bounding box center [389, 352] width 128 height 128
click at [706, 340] on div at bounding box center [665, 352] width 128 height 128
click at [1219, 404] on div at bounding box center [1217, 352] width 128 height 128
click at [1219, 180] on div at bounding box center [1217, 186] width 128 height 128
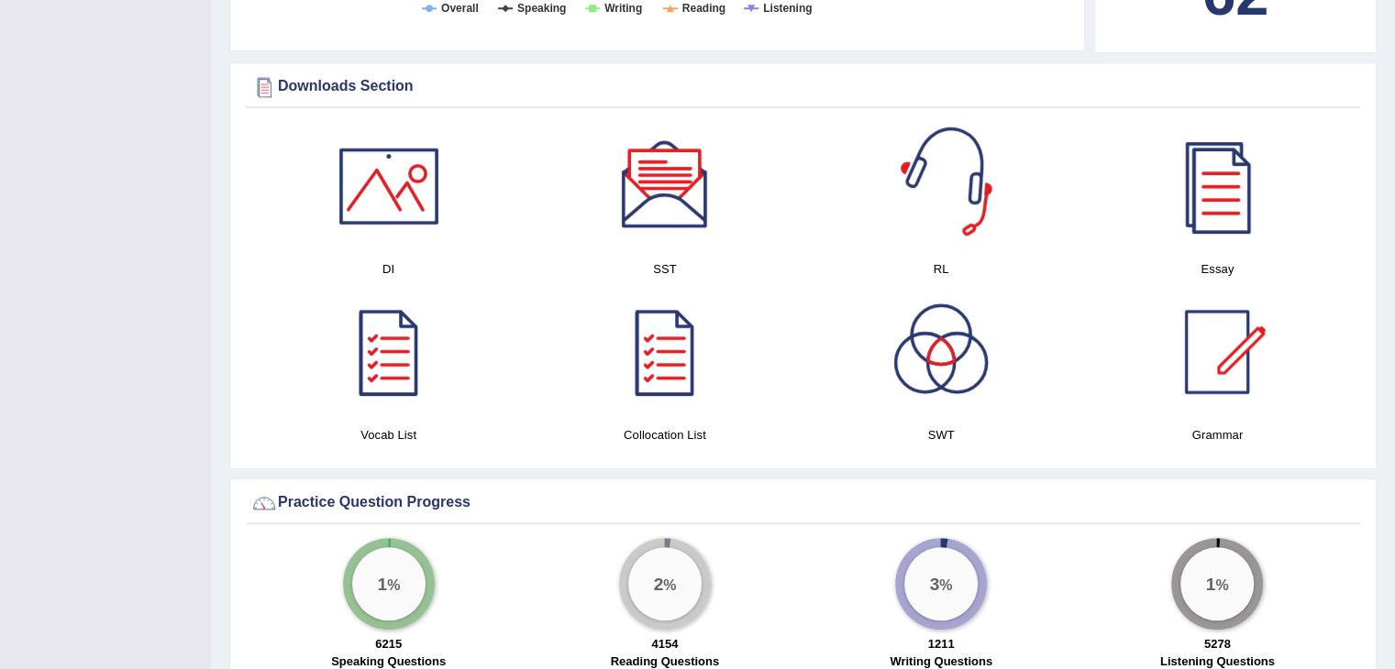
click at [935, 188] on div at bounding box center [941, 186] width 128 height 128
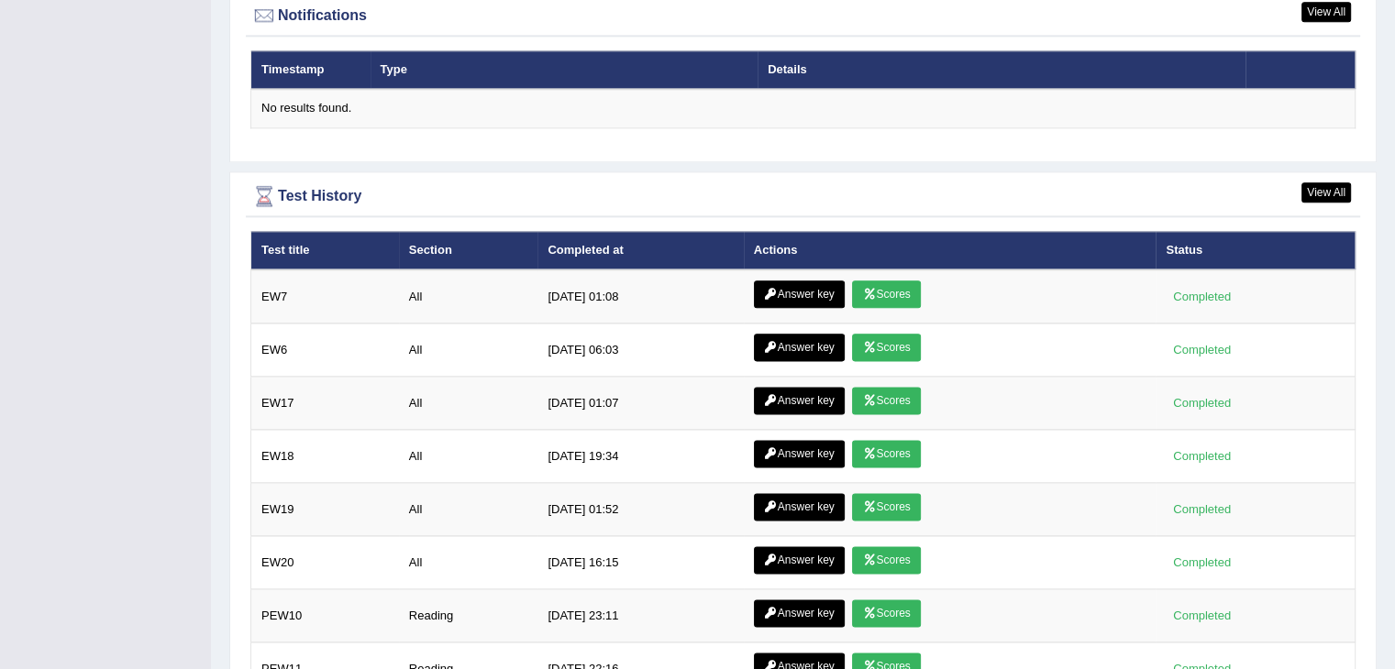
scroll to position [2358, 0]
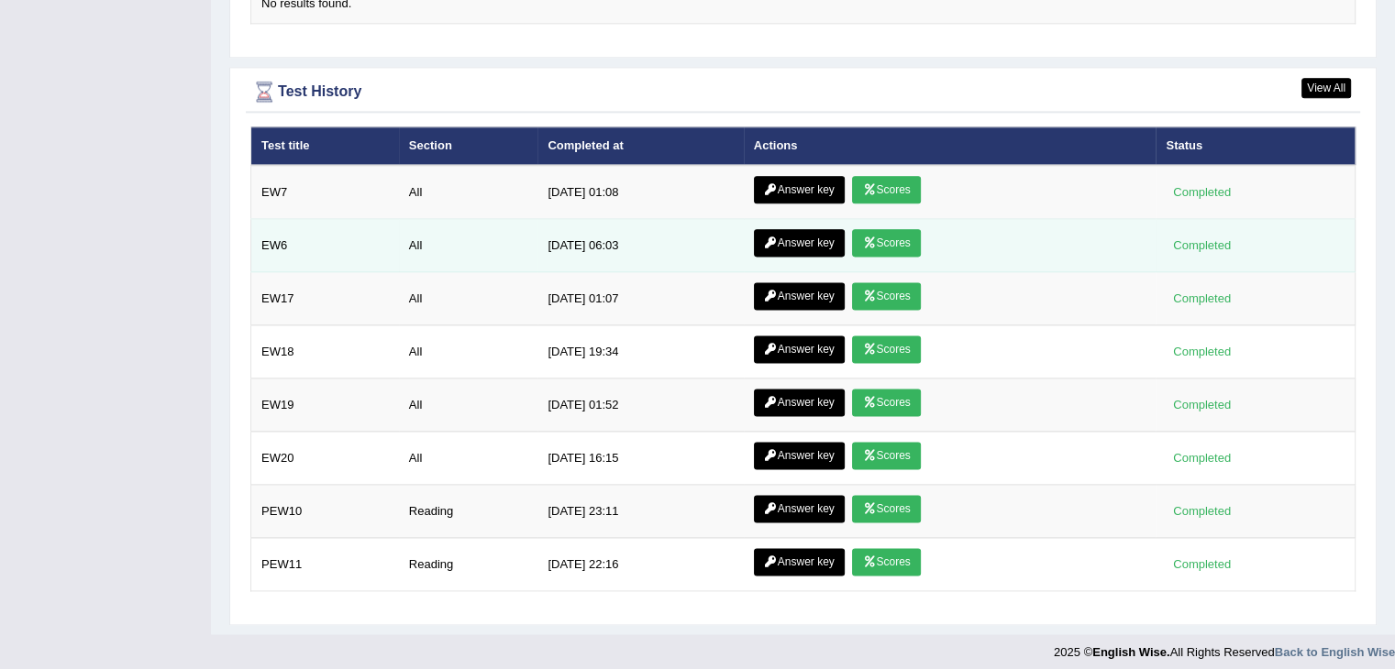
click at [876, 254] on td "Answer key Scores" at bounding box center [950, 245] width 413 height 53
click at [876, 236] on link "Scores" at bounding box center [886, 243] width 68 height 28
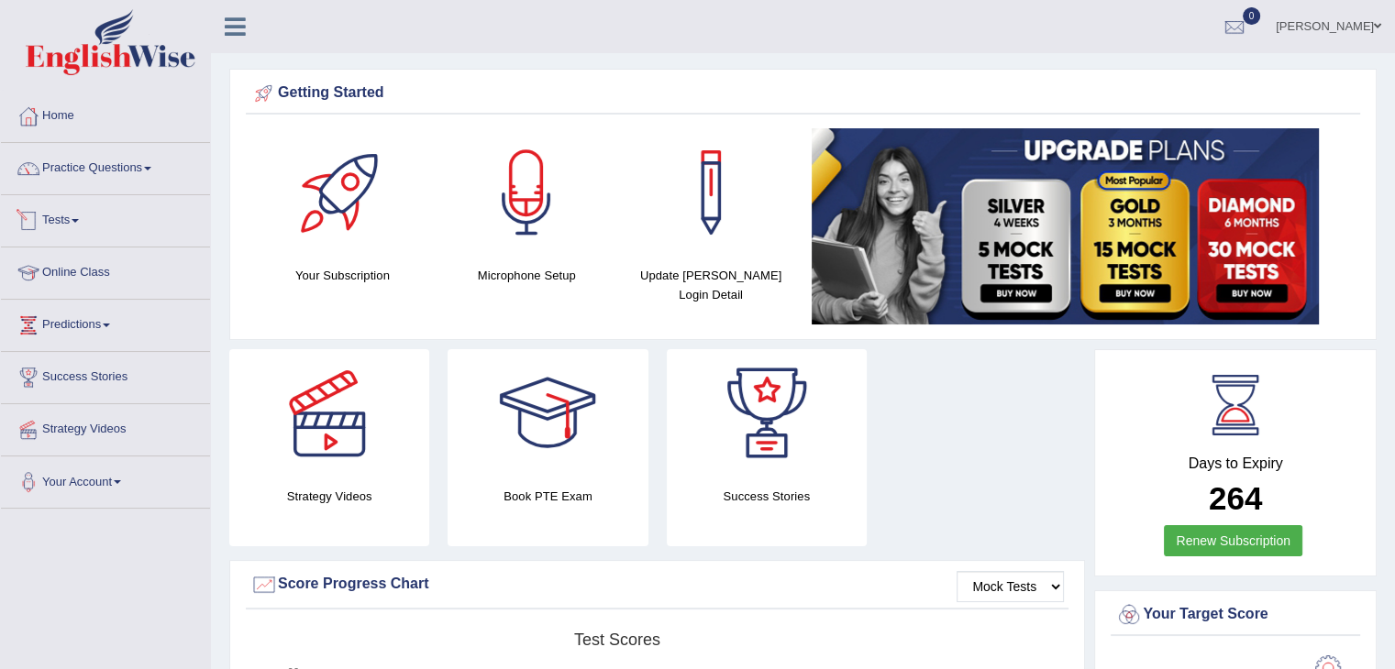
click at [81, 216] on link "Tests" at bounding box center [105, 218] width 209 height 46
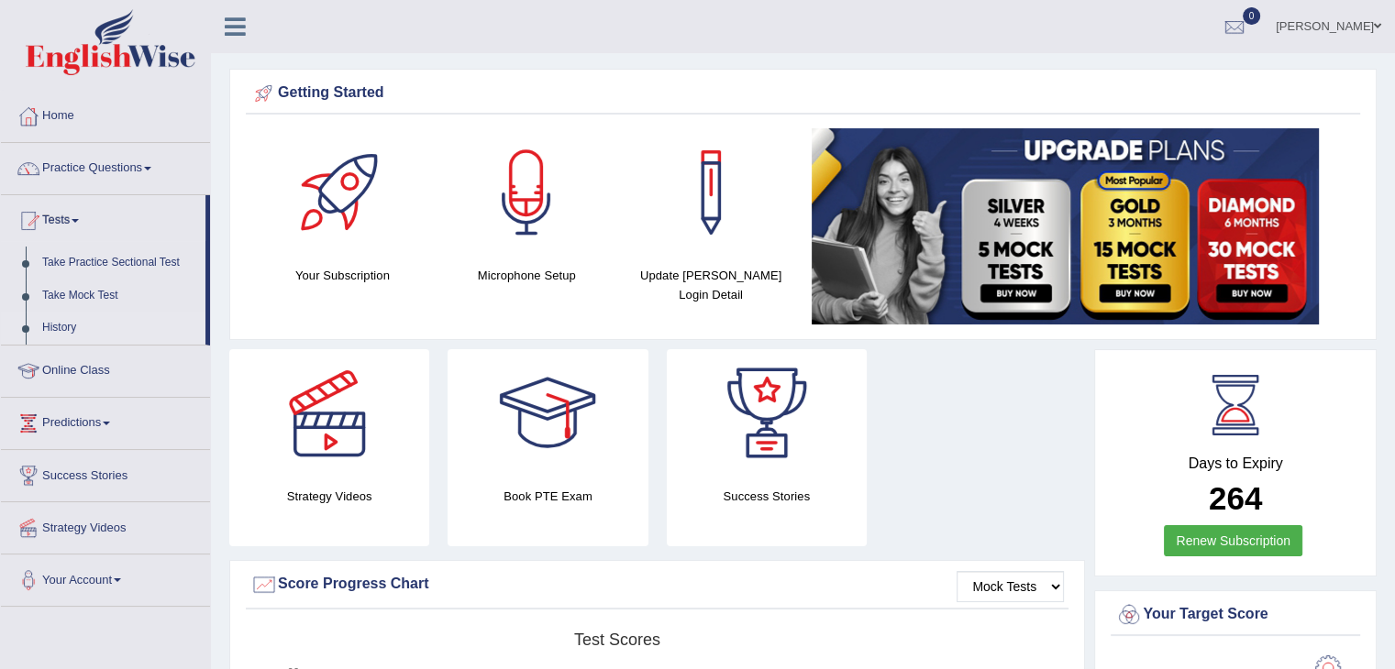
click at [74, 325] on link "History" at bounding box center [119, 328] width 171 height 33
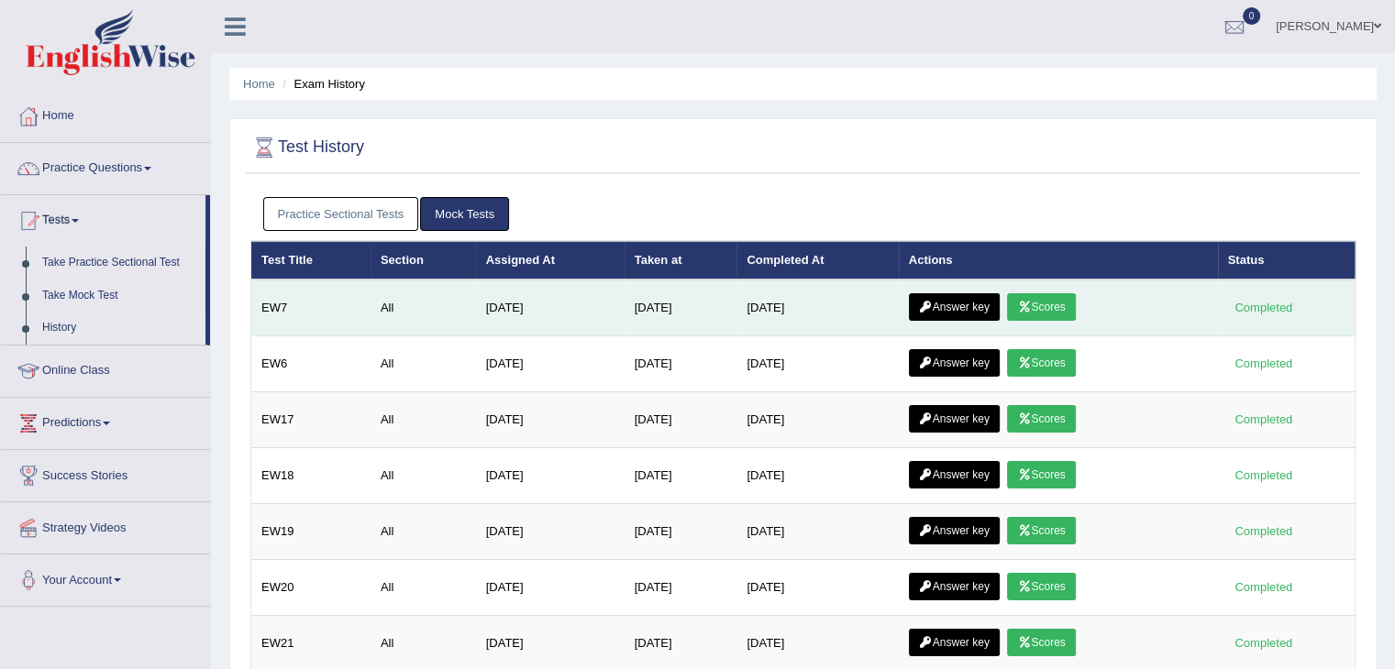
click at [952, 308] on link "Answer key" at bounding box center [954, 307] width 91 height 28
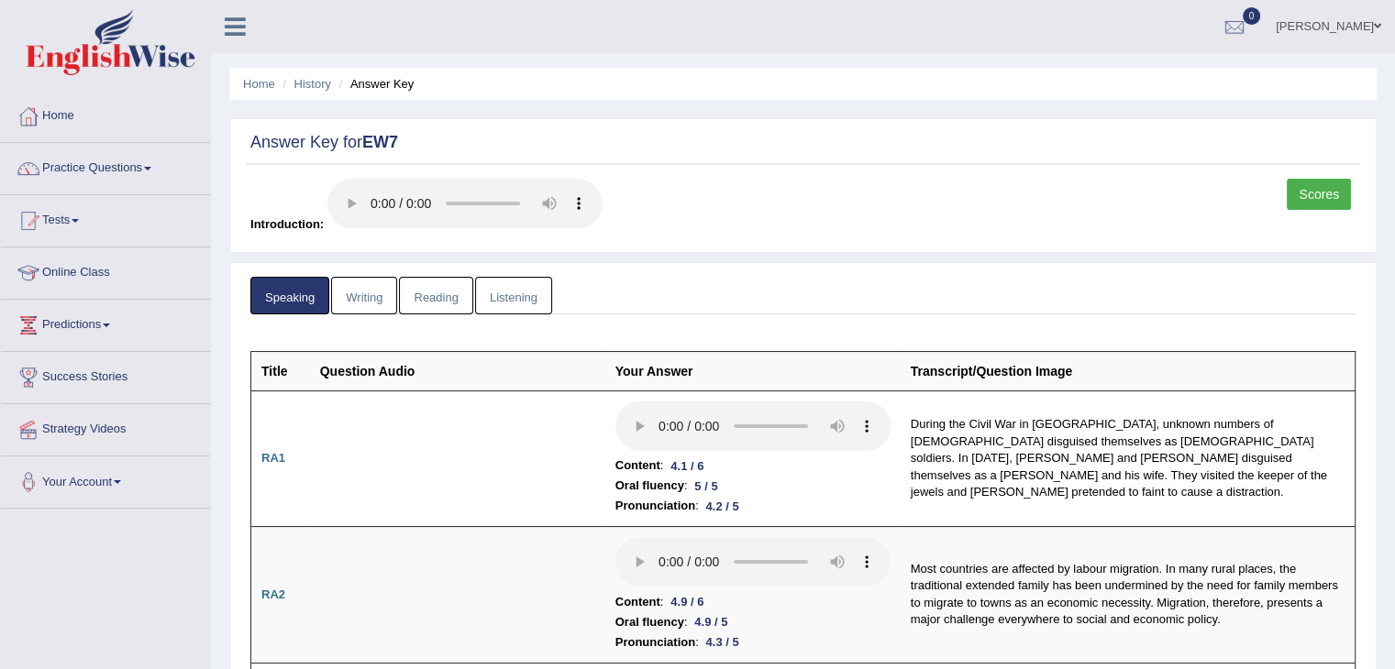
click at [1311, 197] on link "Scores" at bounding box center [1318, 194] width 64 height 31
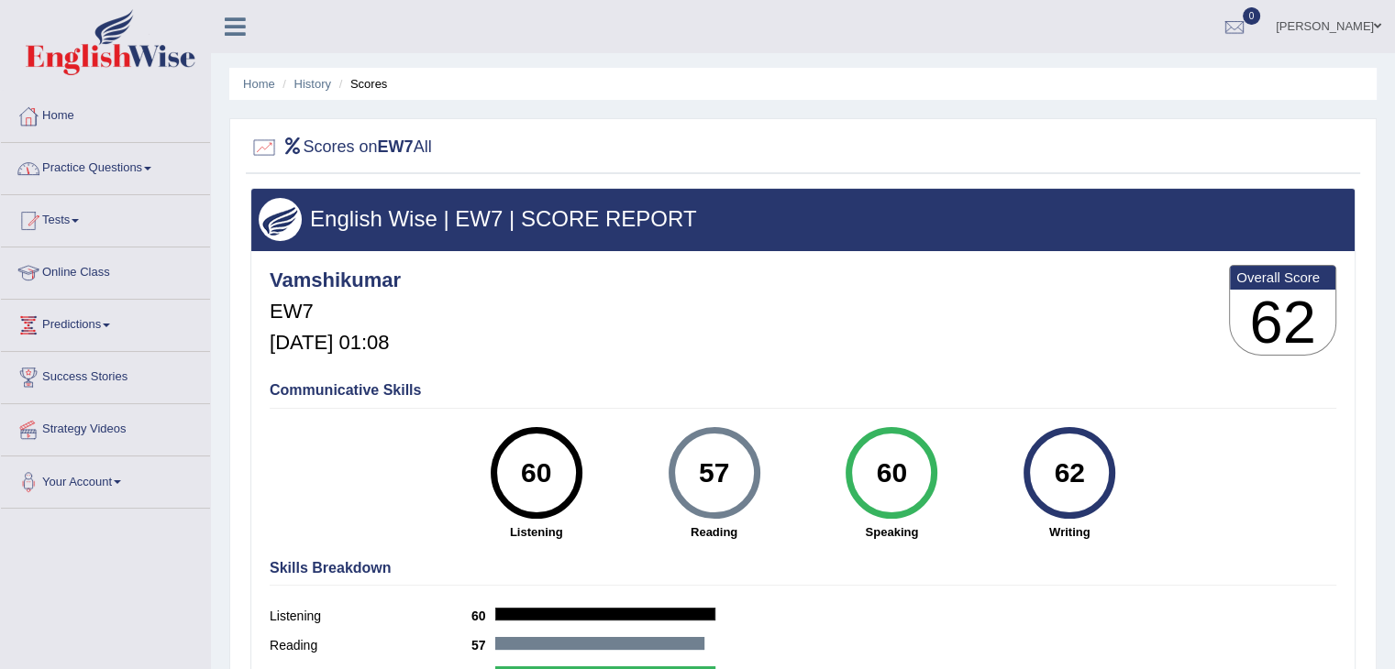
click at [86, 126] on link "Home" at bounding box center [105, 114] width 209 height 46
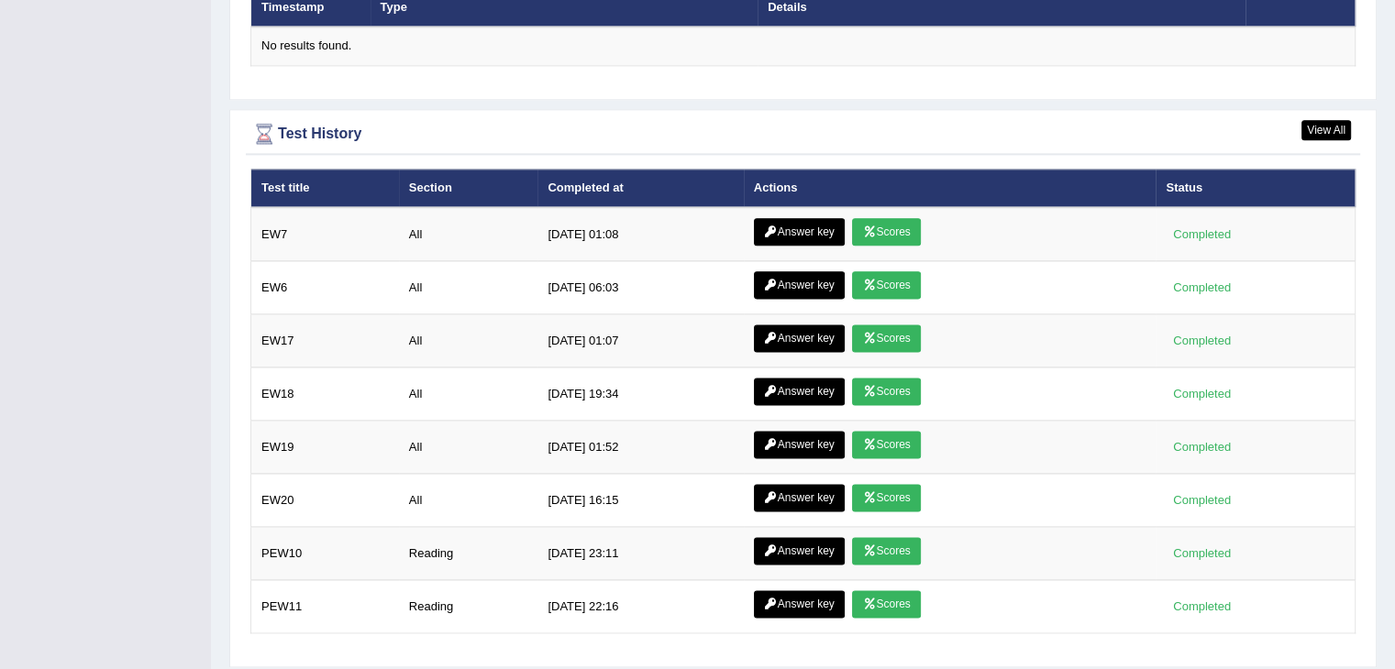
scroll to position [2358, 0]
